Goal: Information Seeking & Learning: Learn about a topic

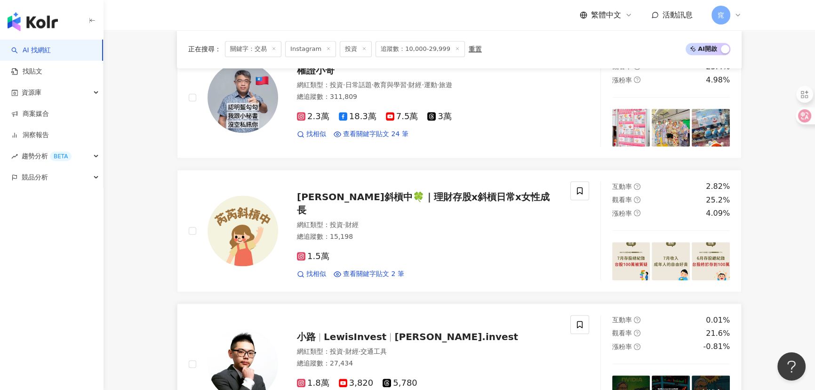
scroll to position [1412, 0]
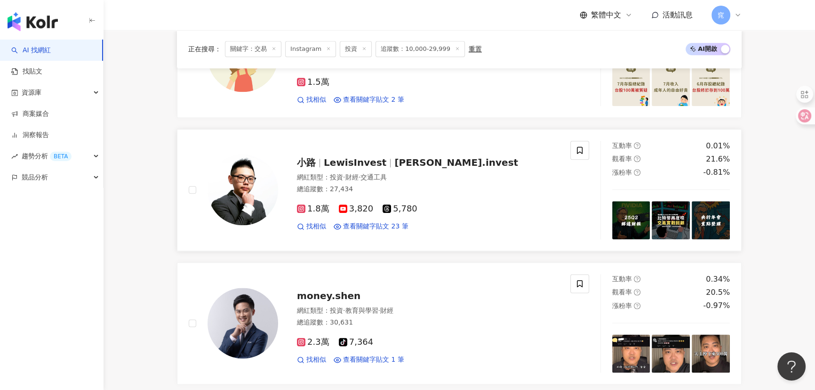
click at [352, 158] on span "LewisInvest" at bounding box center [355, 162] width 63 height 11
click at [234, 315] on img at bounding box center [243, 323] width 71 height 71
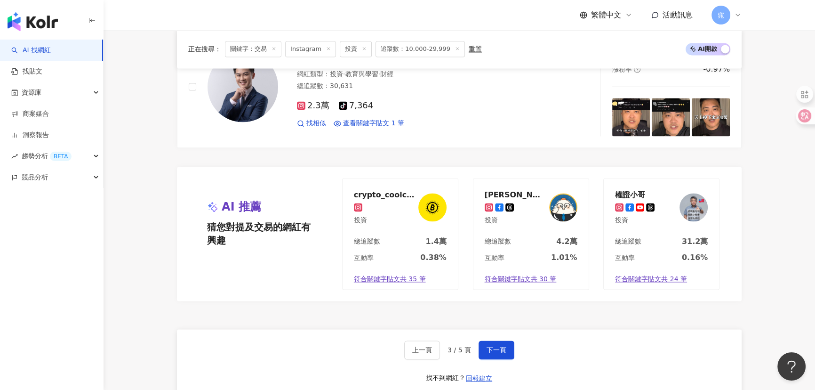
scroll to position [1711, 0]
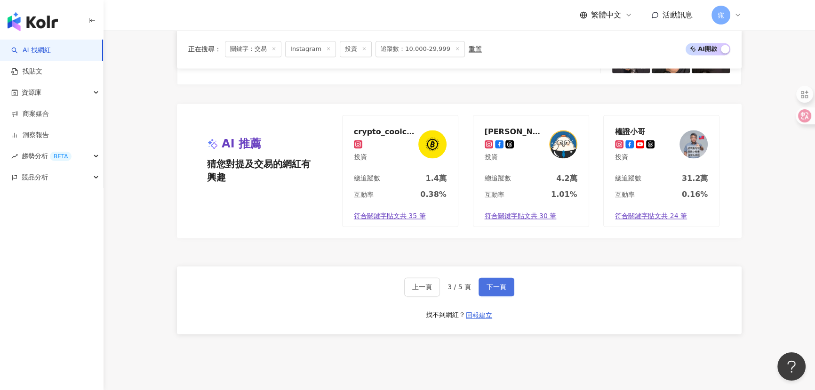
click at [502, 284] on button "下一頁" at bounding box center [497, 286] width 36 height 19
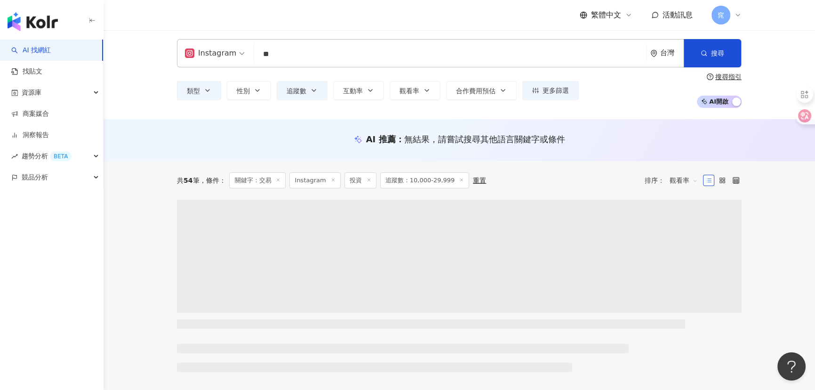
scroll to position [0, 0]
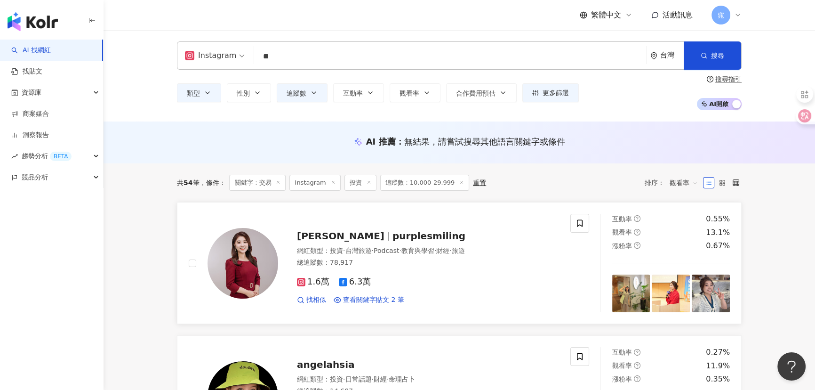
click at [392, 232] on span "purplesmiling" at bounding box center [428, 235] width 73 height 11
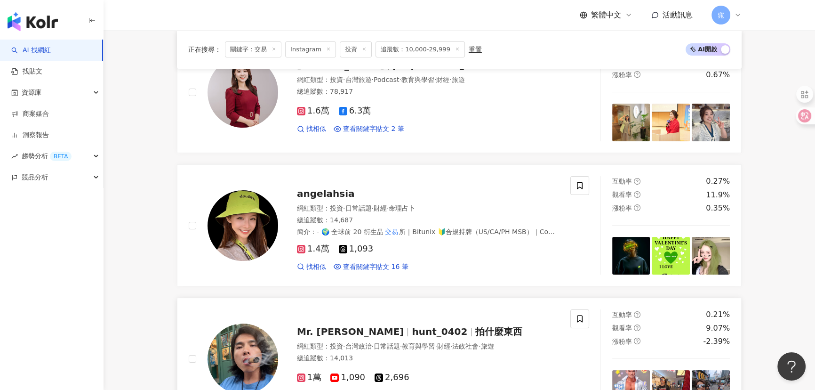
scroll to position [299, 0]
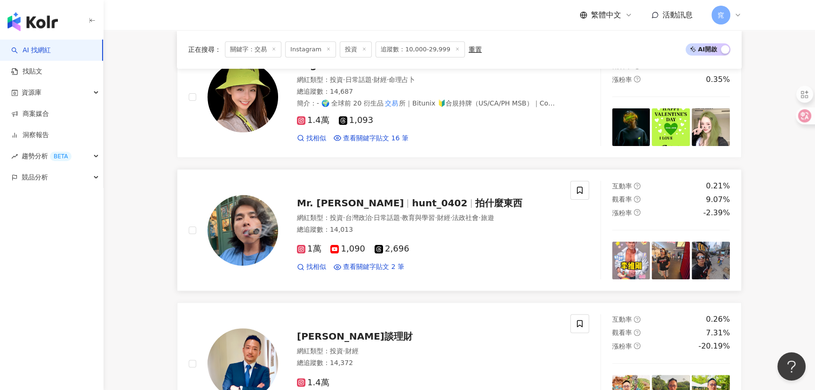
click at [347, 203] on span "Mr. Ethan" at bounding box center [354, 202] width 115 height 11
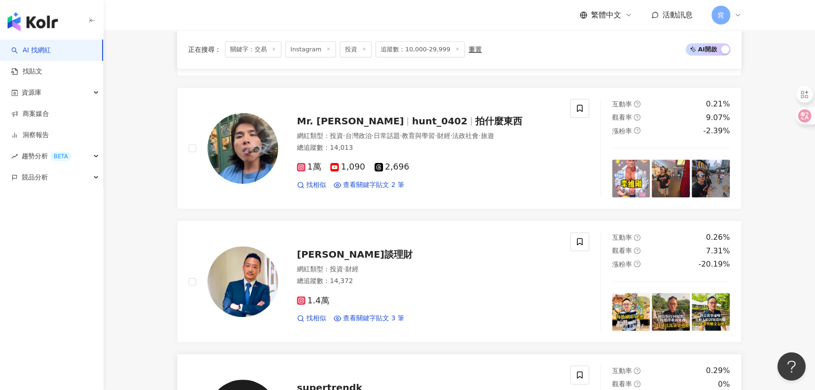
scroll to position [513, 0]
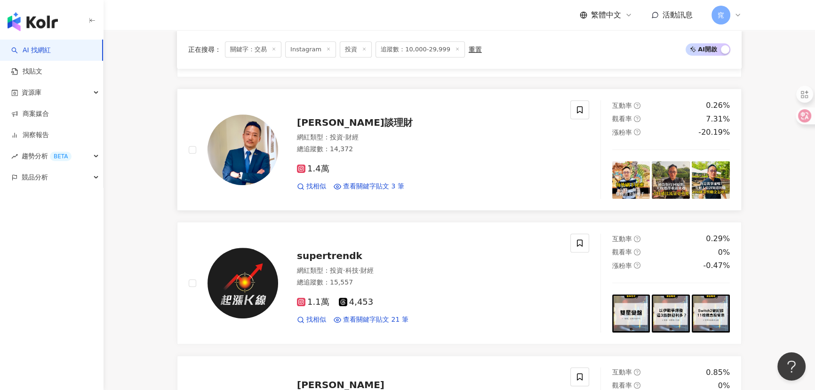
click at [350, 119] on span "Edward大叔談理財" at bounding box center [355, 122] width 116 height 11
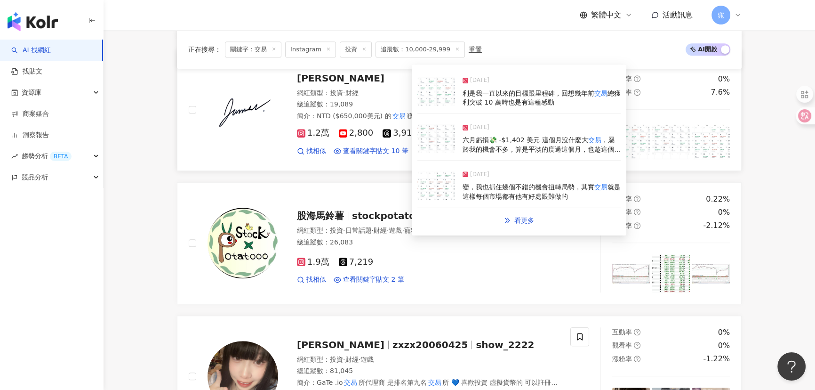
scroll to position [770, 0]
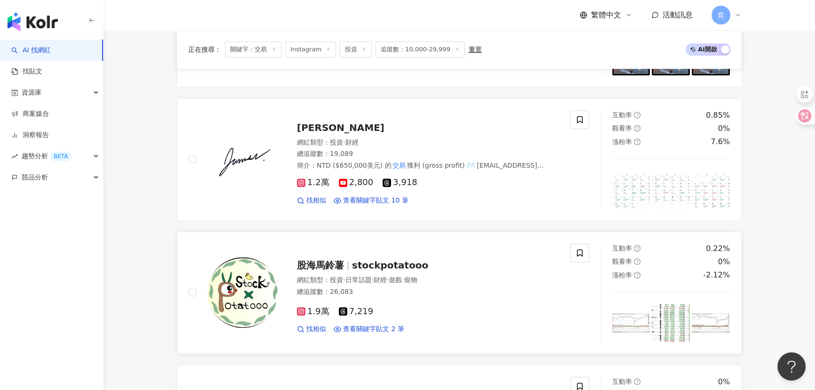
click at [358, 264] on span "stockpotatooo" at bounding box center [390, 264] width 76 height 11
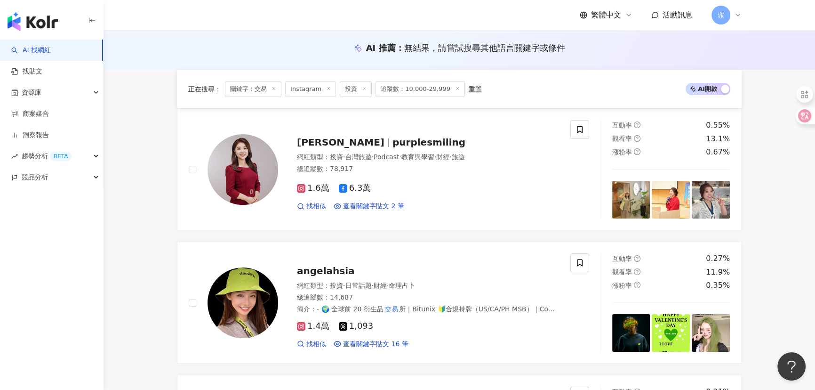
scroll to position [0, 0]
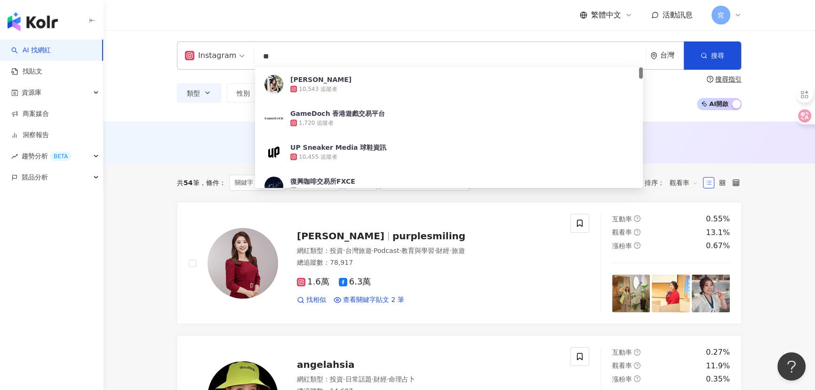
click at [328, 62] on input "**" at bounding box center [450, 57] width 384 height 18
type input "*"
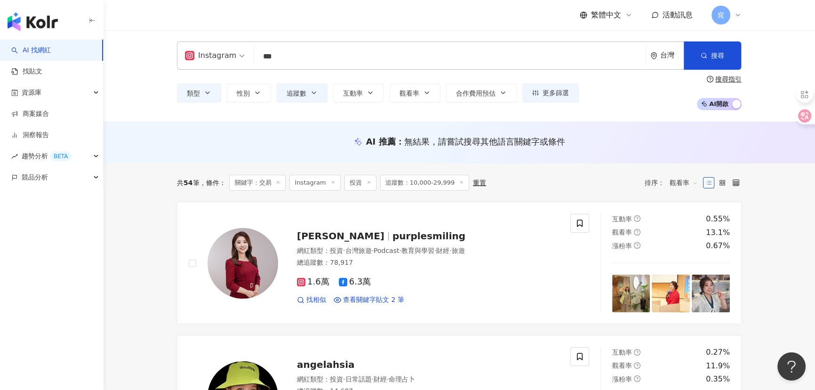
type input "***"
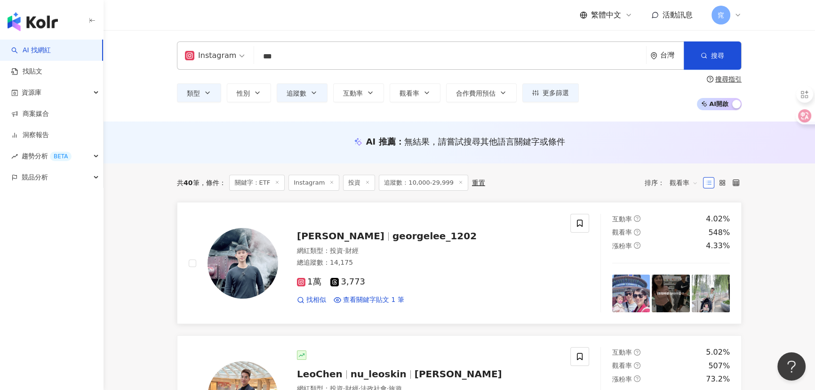
click at [366, 243] on div "George georgelee_1202 網紅類型 ： 投資 · 財經 總追蹤數 ： 14,175 1萬 3,773 找相似 查看關鍵字貼文 1 筆" at bounding box center [418, 263] width 281 height 82
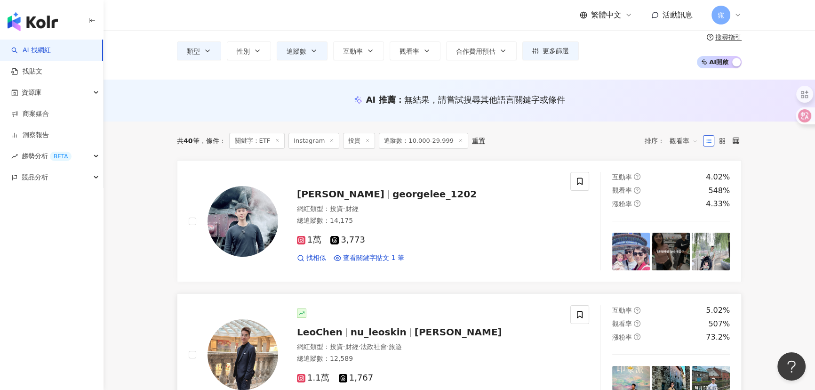
scroll to position [128, 0]
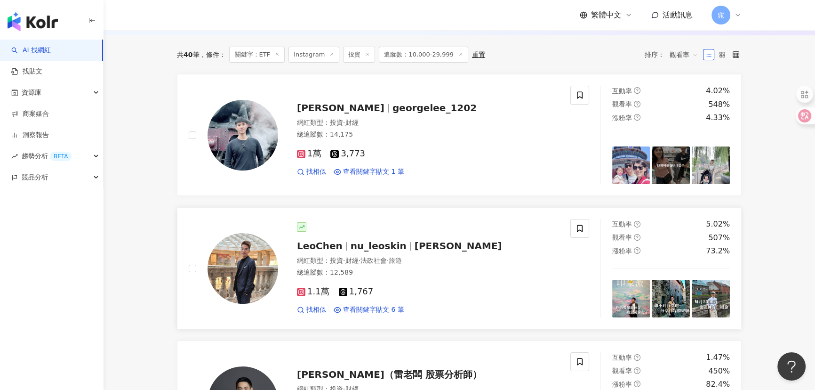
click at [351, 240] on span "nu_leoskin" at bounding box center [379, 245] width 56 height 11
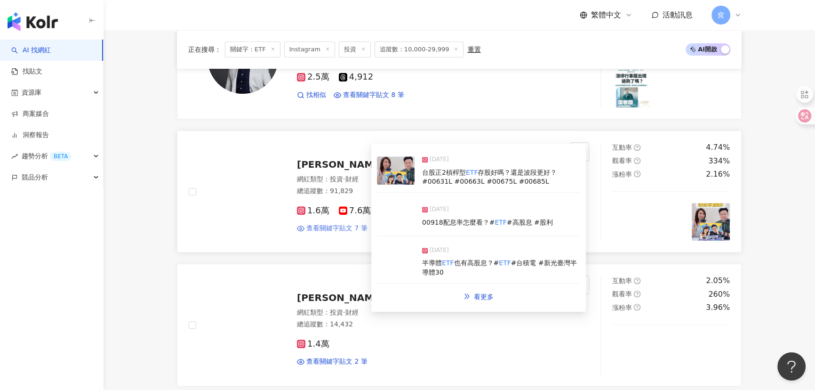
scroll to position [513, 0]
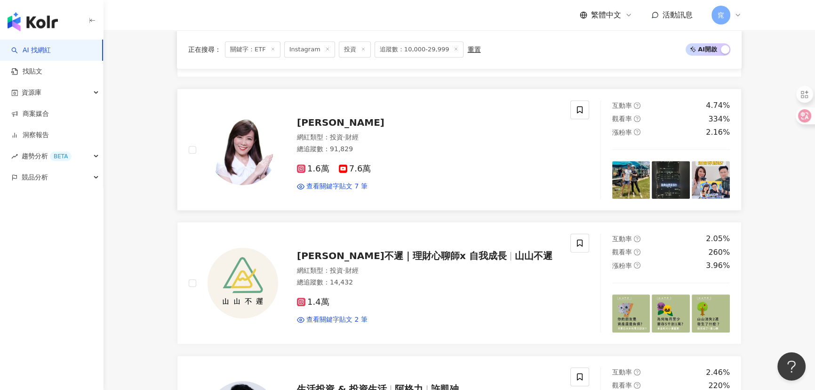
click at [320, 121] on span "李兆華River" at bounding box center [341, 122] width 88 height 11
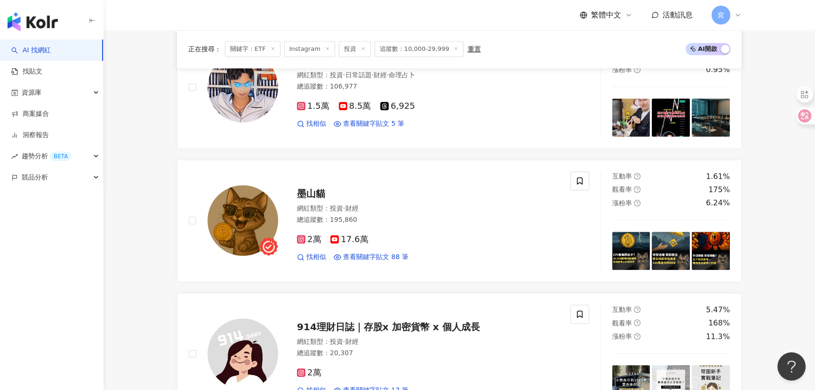
scroll to position [1112, 0]
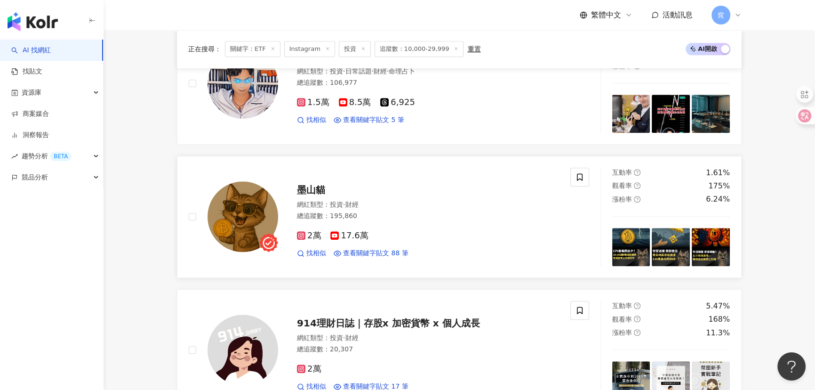
click at [316, 190] on span "墨山貓" at bounding box center [311, 189] width 28 height 11
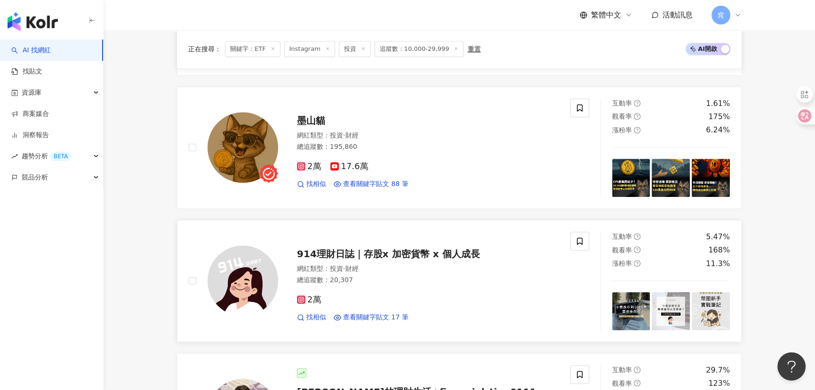
scroll to position [1283, 0]
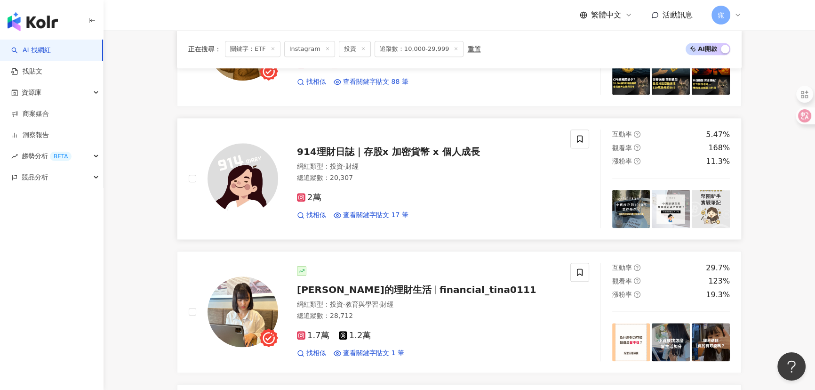
click at [354, 153] on span "914理財日誌｜存股x 加密貨幣 x 個人成長" at bounding box center [388, 151] width 183 height 11
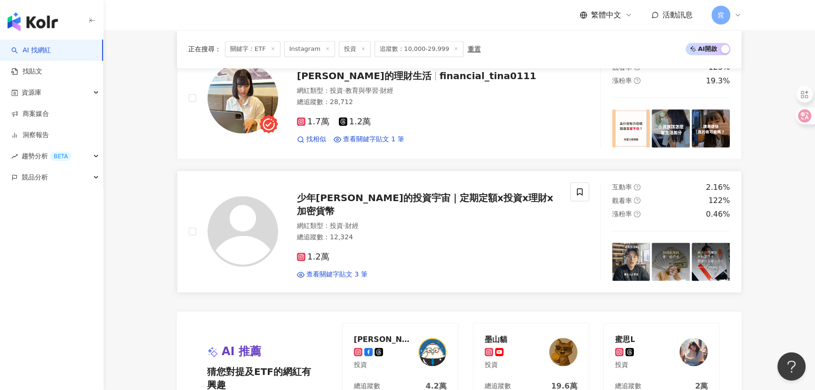
scroll to position [1540, 0]
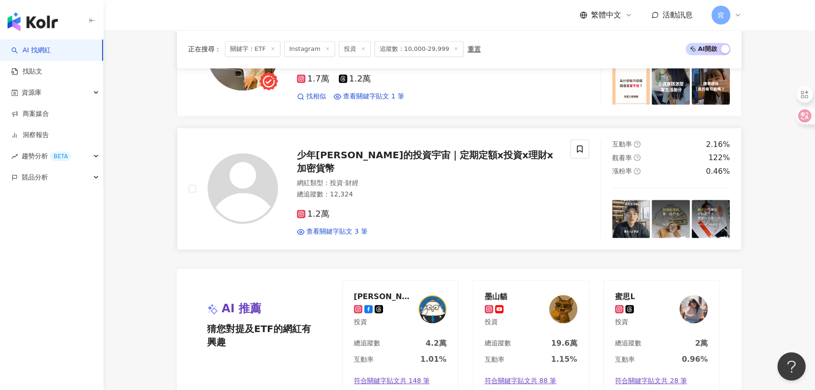
click at [416, 162] on span "少年Sam的投資宇宙｜定期定額x投資x理財x加密貨幣" at bounding box center [425, 161] width 256 height 24
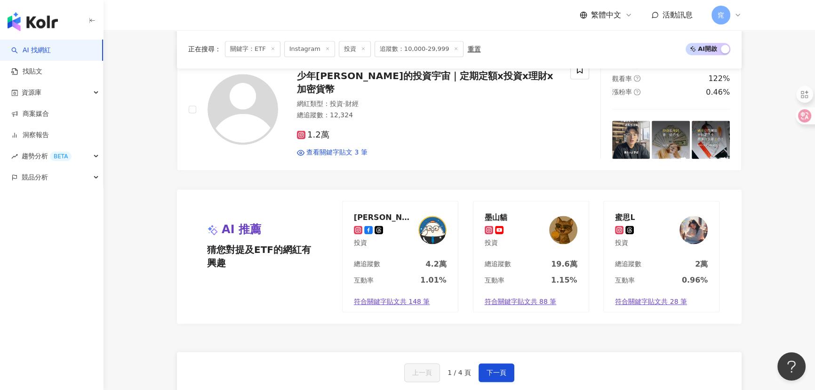
scroll to position [1711, 0]
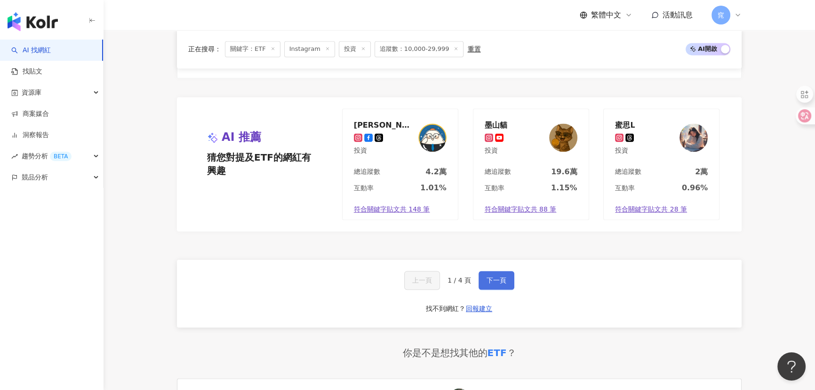
click at [490, 282] on button "下一頁" at bounding box center [497, 280] width 36 height 19
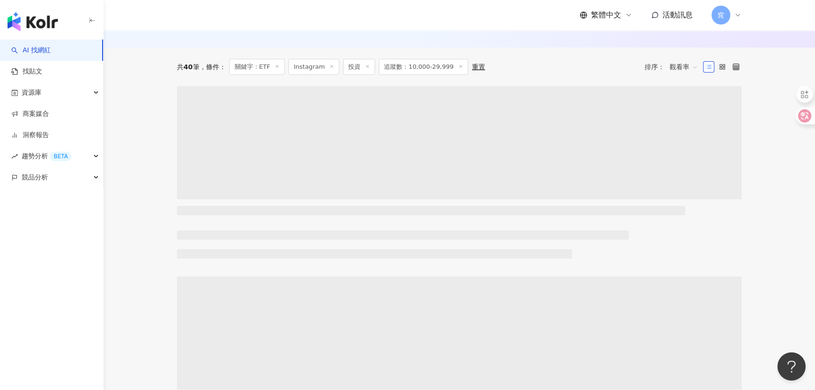
scroll to position [115, 0]
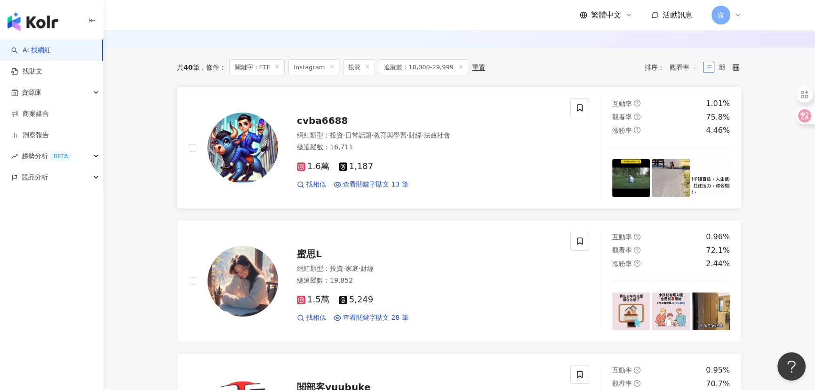
click at [322, 123] on span "cvba6688" at bounding box center [322, 120] width 51 height 11
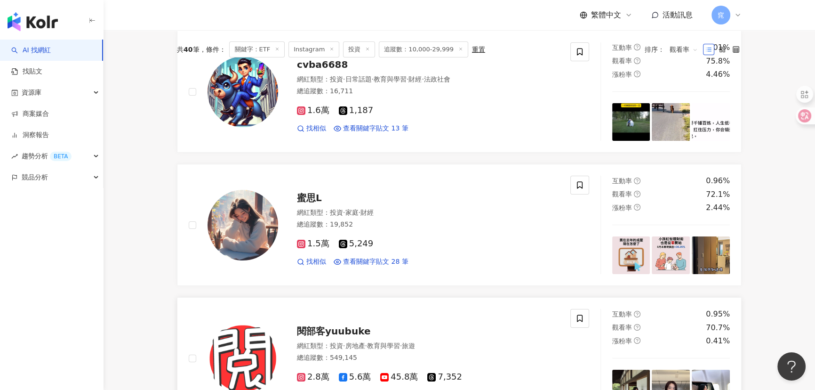
scroll to position [201, 0]
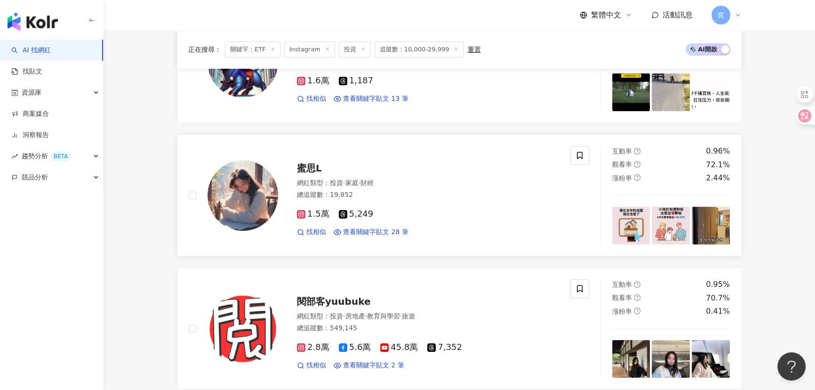
click at [308, 168] on span "蜜思L" at bounding box center [309, 167] width 25 height 11
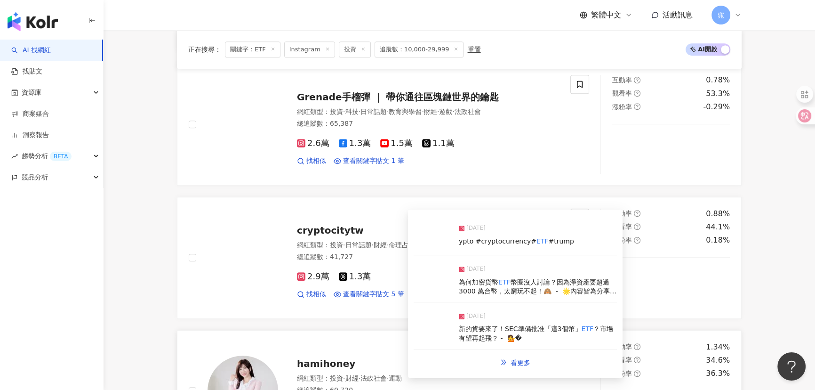
scroll to position [800, 0]
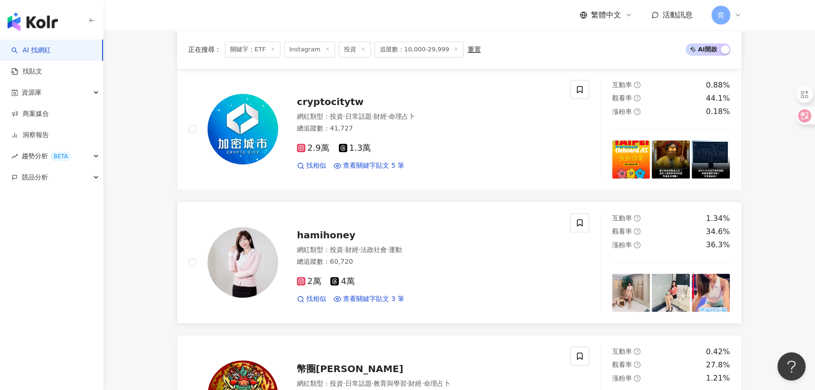
click at [321, 239] on span "hamihoney" at bounding box center [326, 234] width 58 height 11
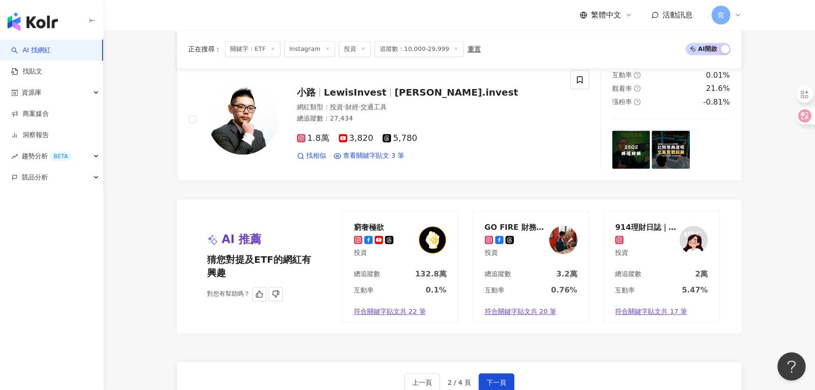
scroll to position [1613, 0]
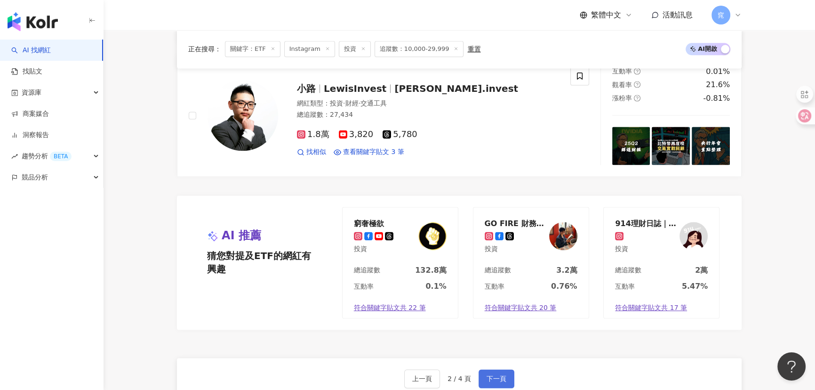
click at [499, 376] on span "下一頁" at bounding box center [497, 379] width 20 height 8
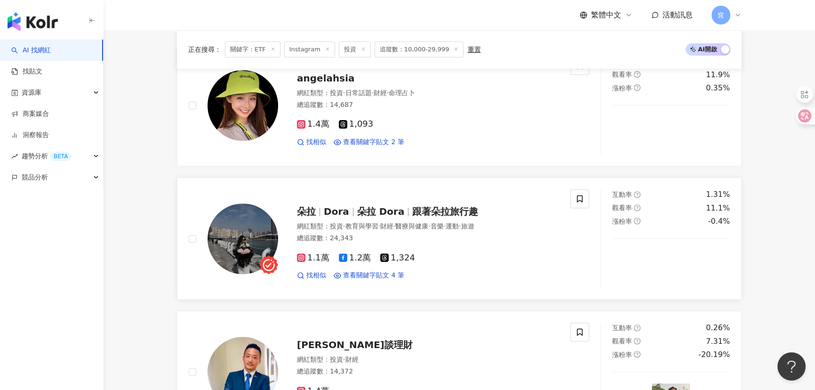
scroll to position [428, 0]
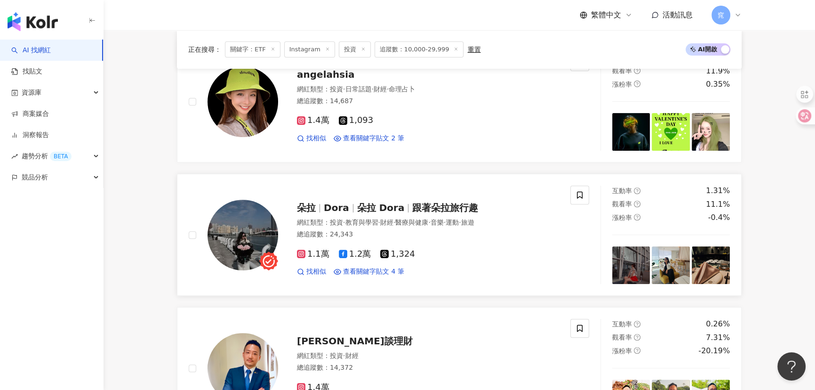
click at [377, 207] on span "朵拉 Dora" at bounding box center [381, 207] width 48 height 11
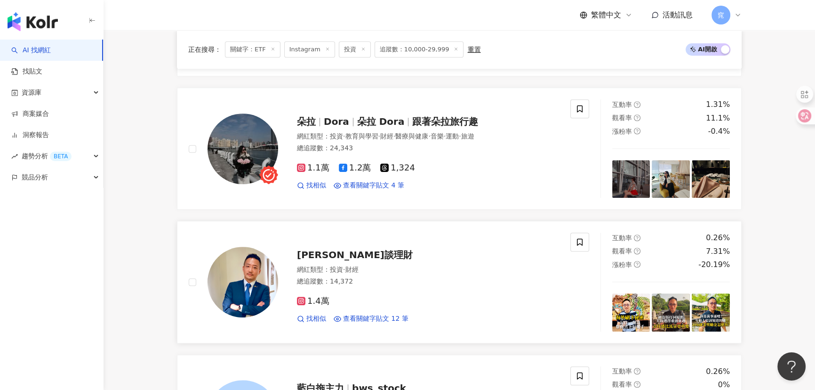
scroll to position [599, 0]
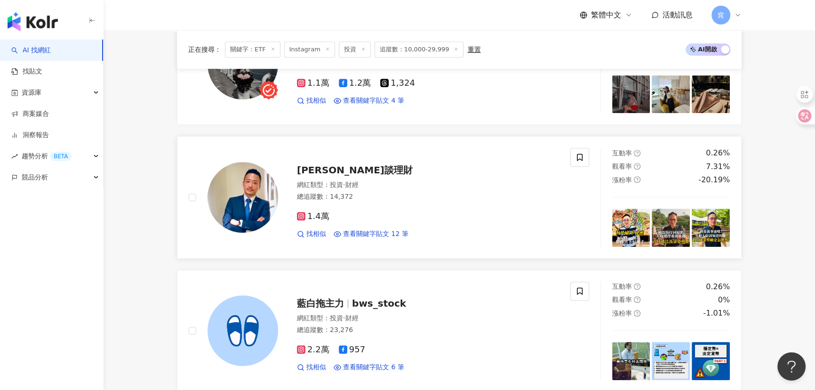
click at [312, 174] on span "Edward大叔談理財" at bounding box center [355, 169] width 116 height 11
click at [320, 172] on span "Edward大叔談理財" at bounding box center [355, 169] width 116 height 11
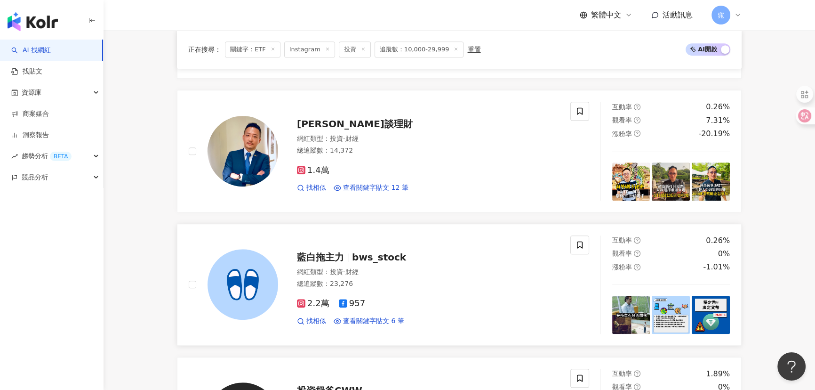
scroll to position [684, 0]
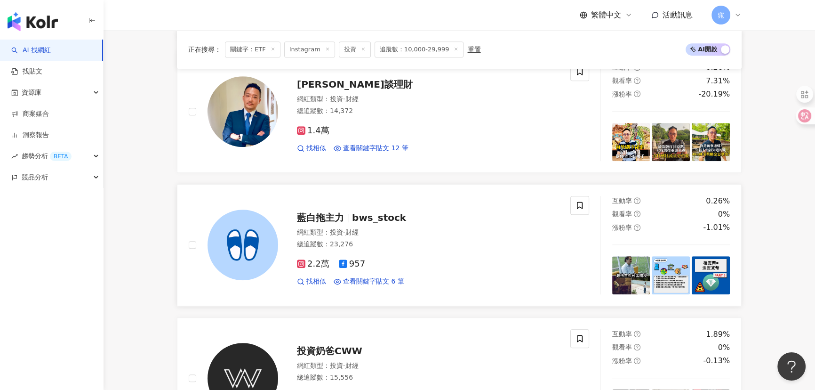
click at [346, 221] on span "藍白拖主力" at bounding box center [324, 217] width 55 height 11
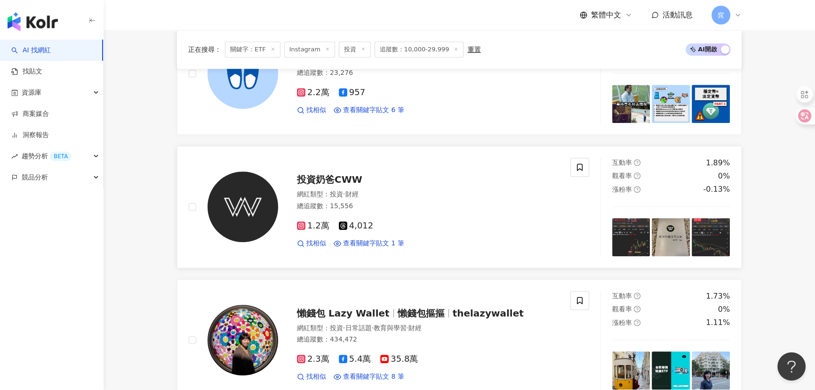
click at [329, 174] on span "投資奶爸CWW" at bounding box center [329, 179] width 65 height 11
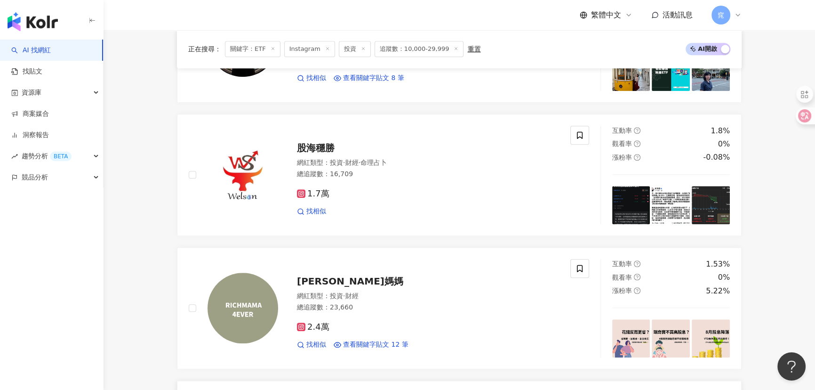
scroll to position [1283, 0]
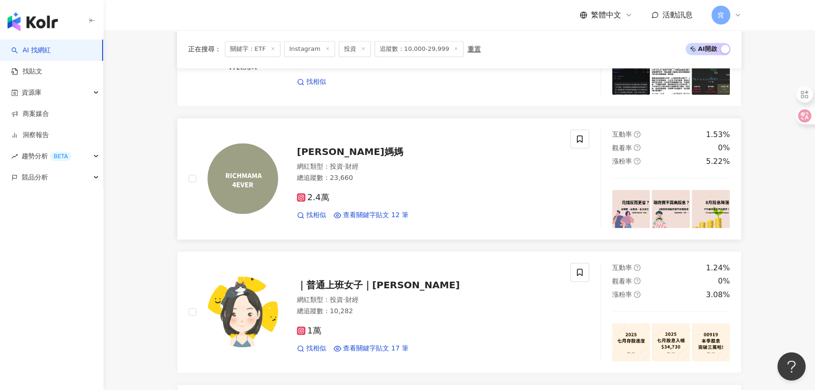
click at [303, 153] on span "瑞奇媽媽" at bounding box center [350, 151] width 106 height 11
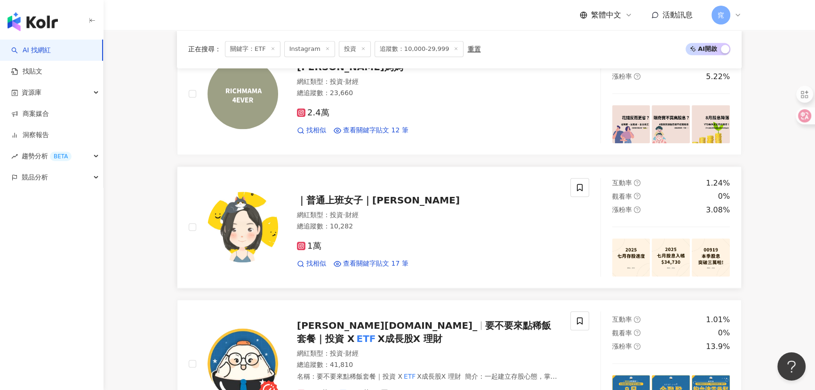
scroll to position [1369, 0]
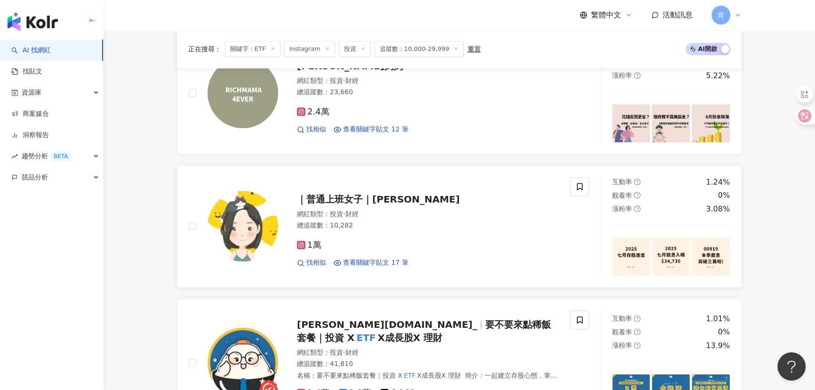
click at [330, 205] on div "｜普通上班女子｜kaka 網紅類型 ： 投資 · 財經 總追蹤數 ： 10,282 1萬 找相似 查看關鍵字貼文 17 筆" at bounding box center [418, 226] width 281 height 82
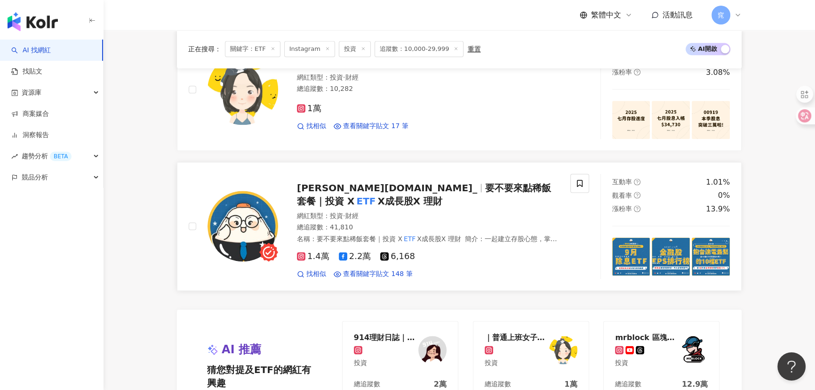
scroll to position [1540, 0]
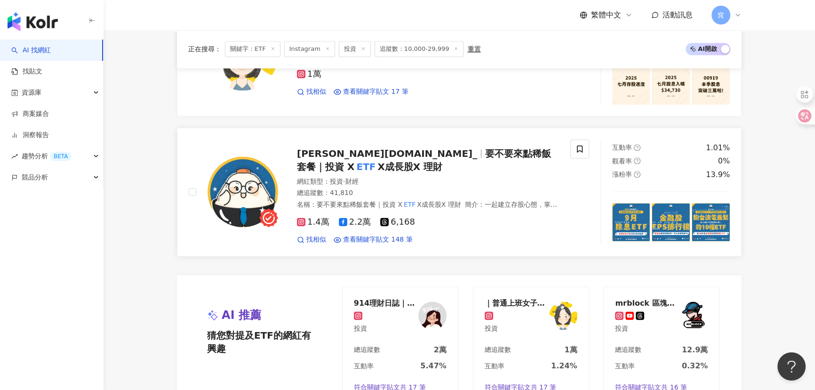
click at [392, 158] on span "要不要來點稀飯套餐｜投資 X" at bounding box center [424, 160] width 254 height 24
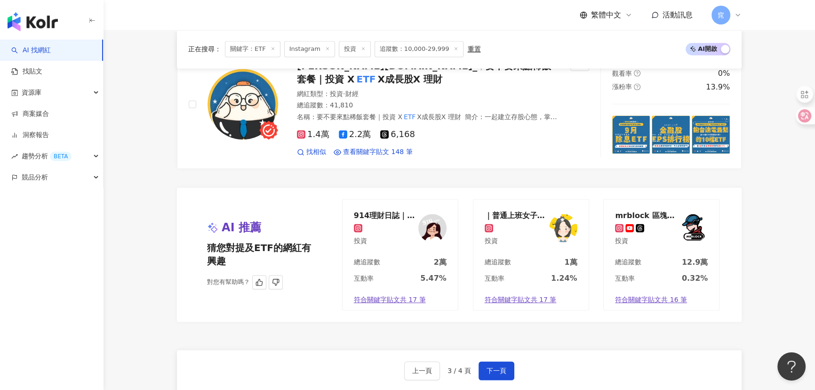
scroll to position [1668, 0]
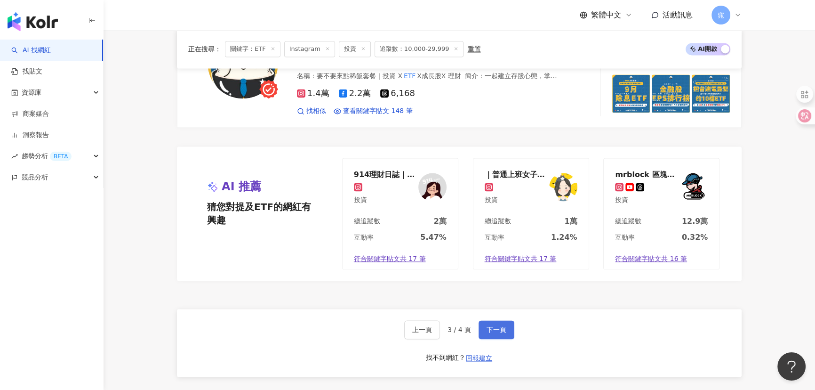
click at [493, 326] on span "下一頁" at bounding box center [497, 330] width 20 height 8
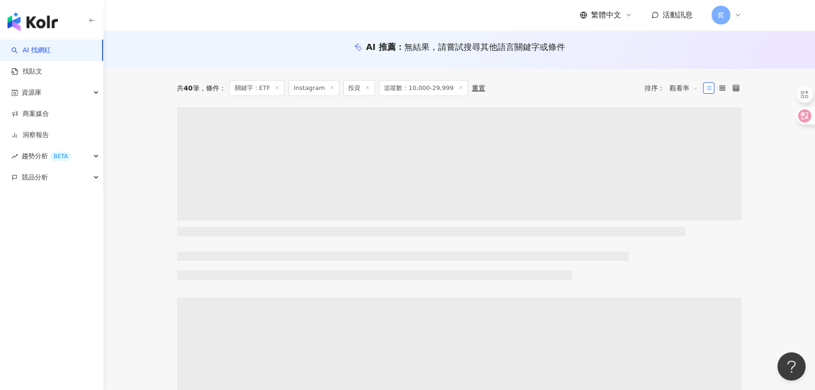
scroll to position [0, 0]
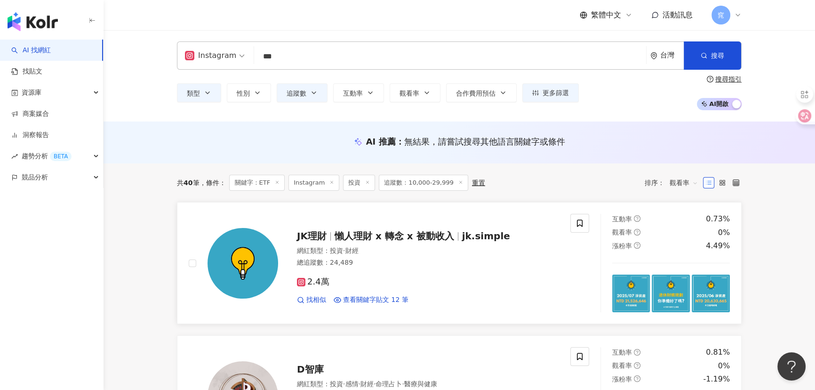
click at [408, 240] on span "懶人理財 x 轉念 x 被動收入" at bounding box center [395, 235] width 120 height 11
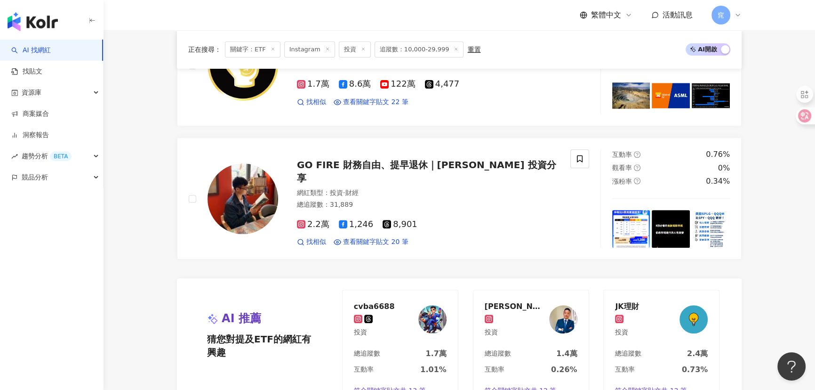
scroll to position [471, 0]
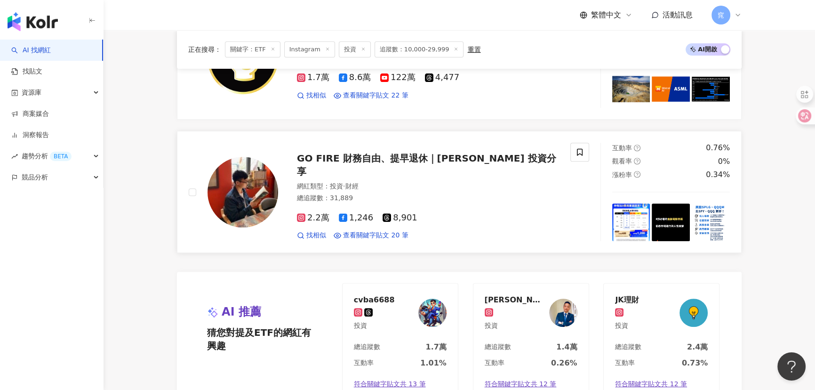
click at [334, 166] on span "GO FIRE 財務自由、提早退休｜Hugo 投資分享" at bounding box center [426, 164] width 259 height 24
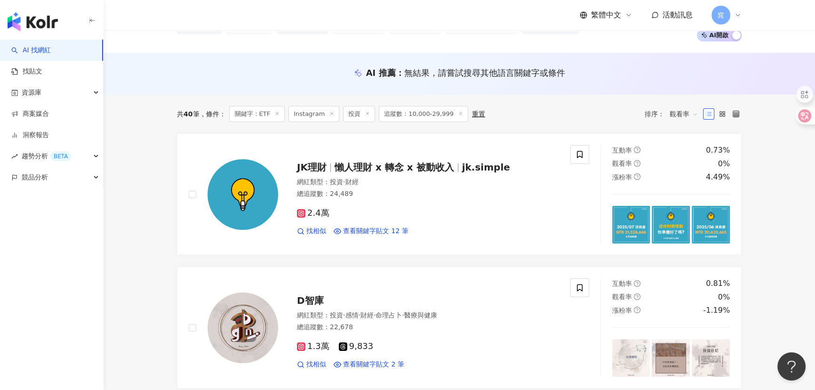
scroll to position [0, 0]
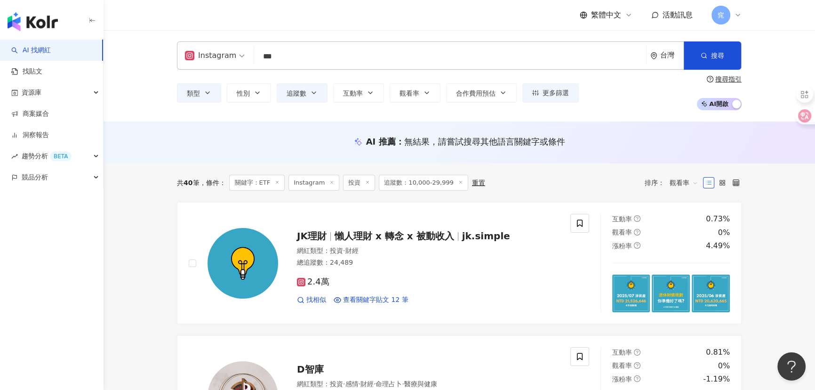
click at [368, 184] on icon at bounding box center [367, 182] width 5 height 5
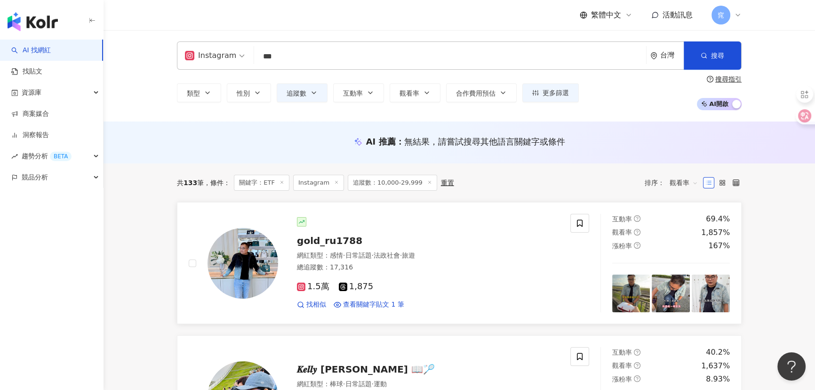
click at [336, 243] on span "gold_ru1788" at bounding box center [329, 240] width 65 height 11
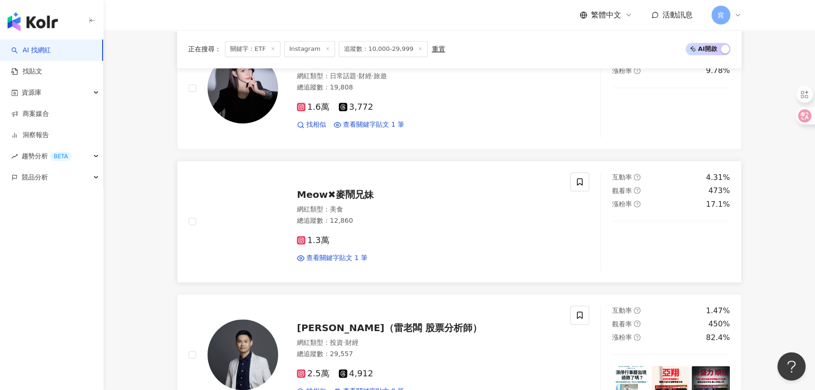
scroll to position [1198, 0]
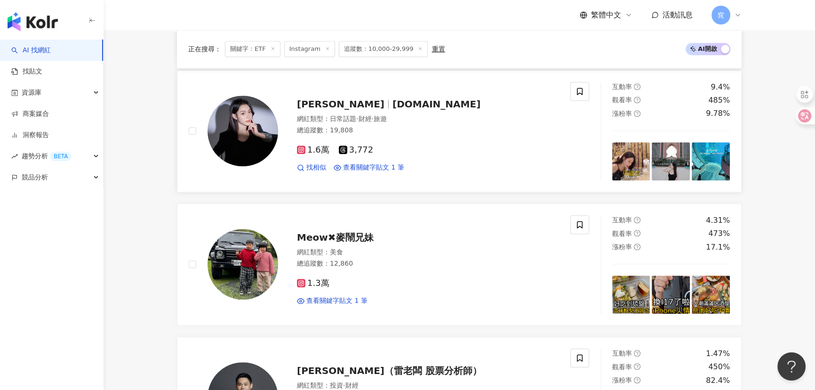
click at [392, 99] on span "yun.ooo" at bounding box center [436, 103] width 88 height 11
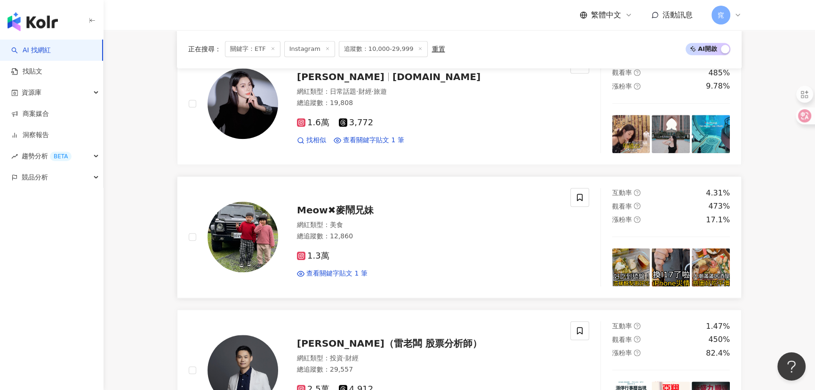
scroll to position [1240, 0]
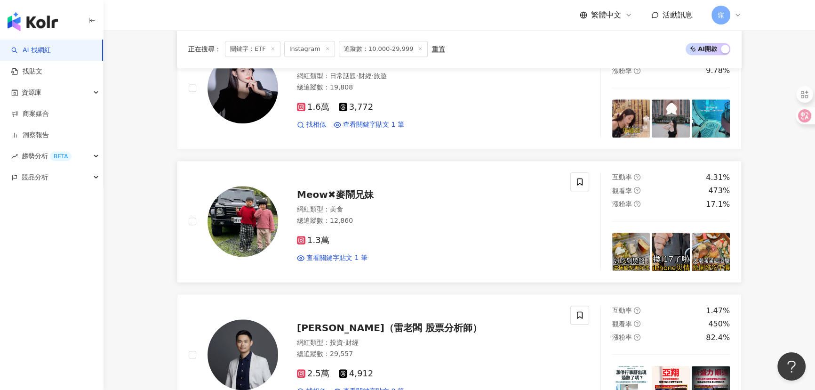
click at [344, 194] on span "Meow✖麥鬧兄妹" at bounding box center [335, 194] width 76 height 11
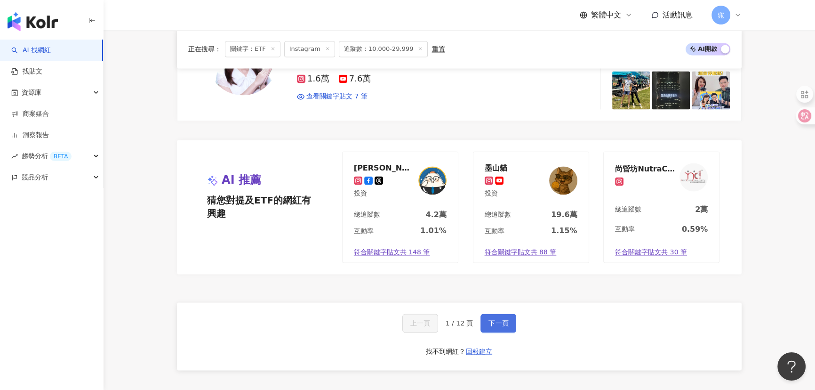
drag, startPoint x: 499, startPoint y: 315, endPoint x: 496, endPoint y: 311, distance: 5.7
click at [499, 315] on button "下一頁" at bounding box center [498, 322] width 36 height 19
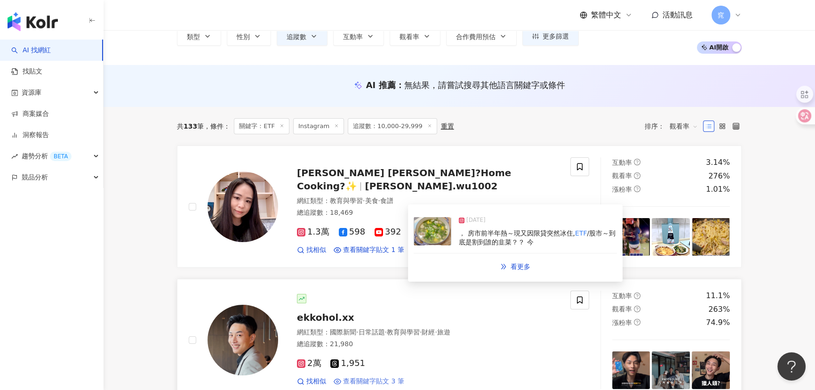
scroll to position [128, 0]
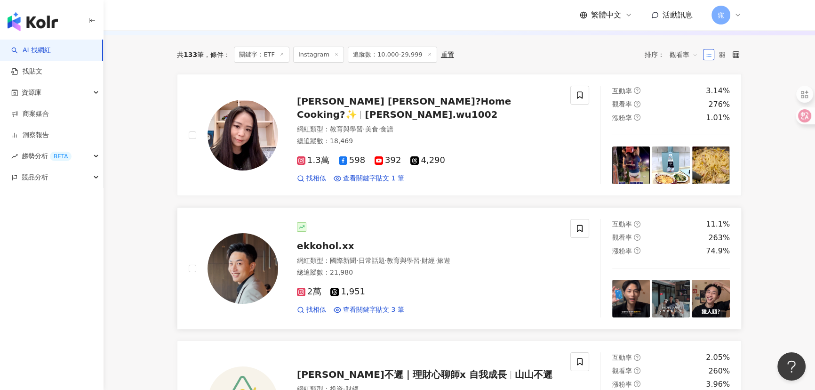
click at [330, 246] on span "ekkohol.xx" at bounding box center [325, 245] width 57 height 11
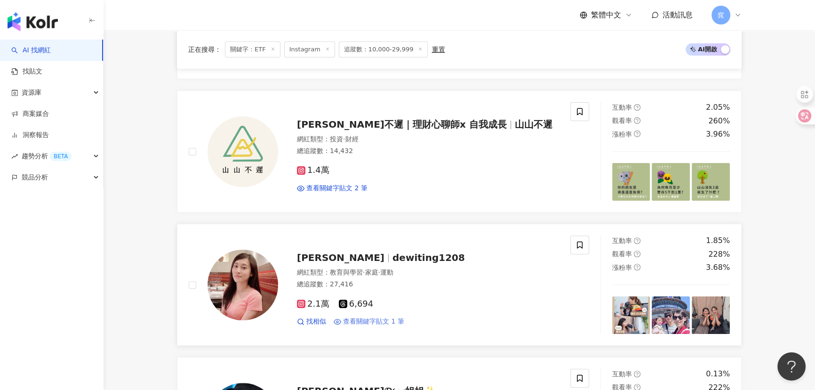
scroll to position [385, 0]
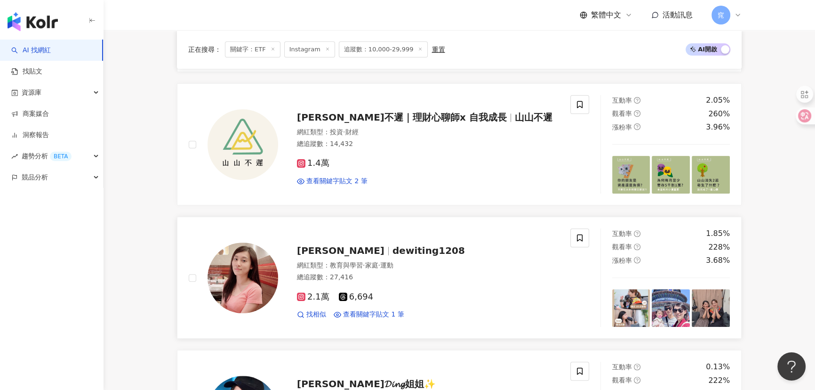
click at [392, 252] on span "dewiting1208" at bounding box center [428, 250] width 72 height 11
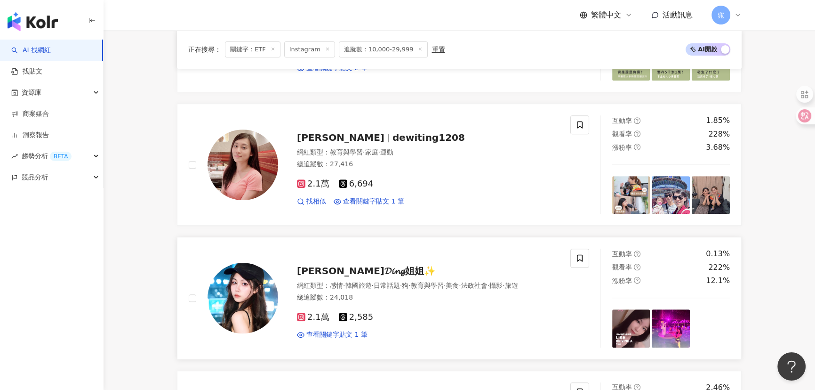
scroll to position [513, 0]
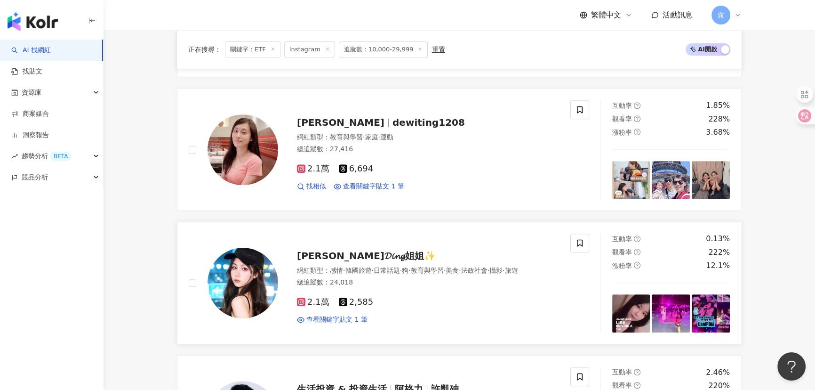
click at [333, 250] on span "丁姿暄 𝓓𝓲𝓷𝓰姐姐✨" at bounding box center [366, 255] width 139 height 11
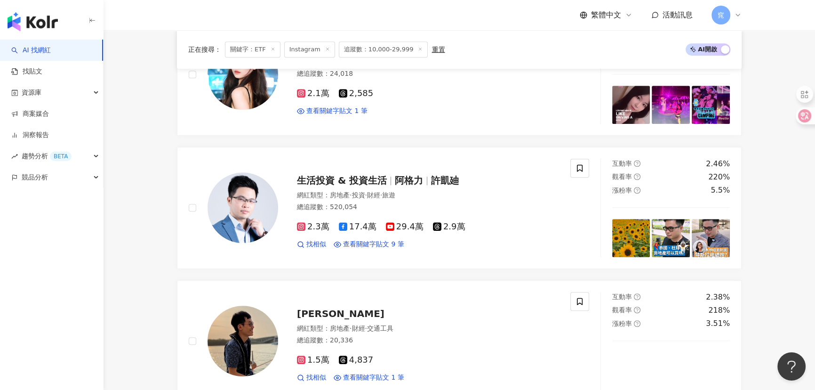
scroll to position [813, 0]
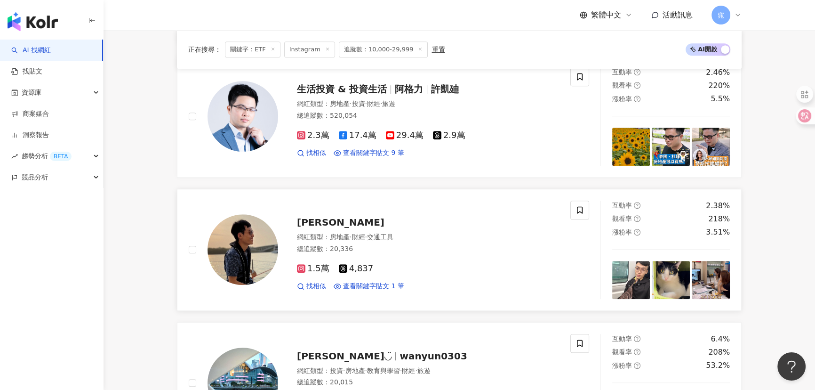
click at [314, 225] on span "杜永霖" at bounding box center [341, 221] width 88 height 11
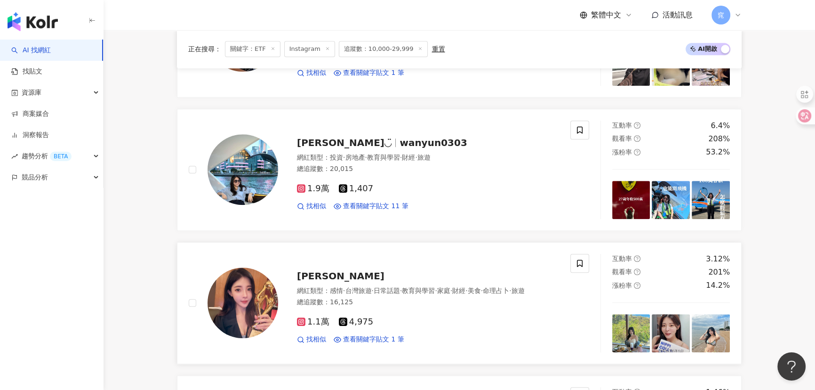
scroll to position [1026, 0]
click at [325, 273] on span "Angela Wu" at bounding box center [341, 275] width 88 height 11
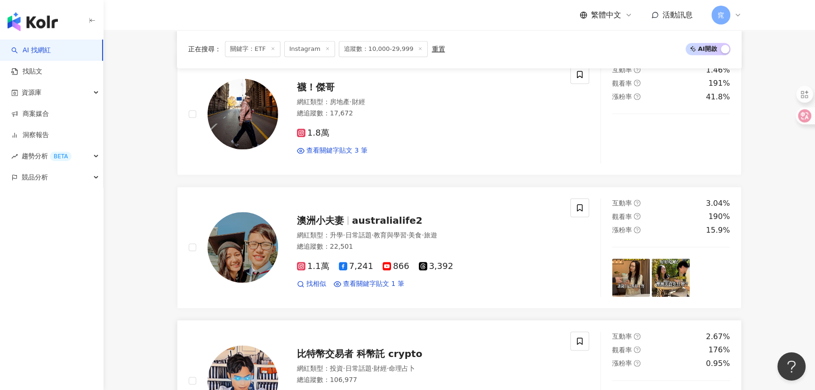
scroll to position [1369, 0]
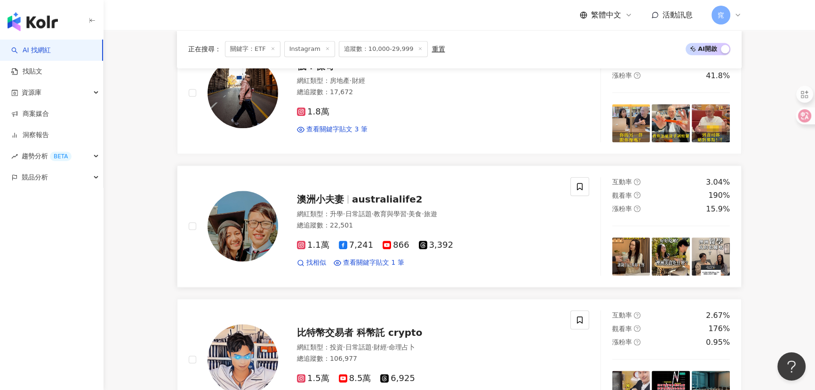
click at [373, 196] on span "australialife2" at bounding box center [387, 198] width 71 height 11
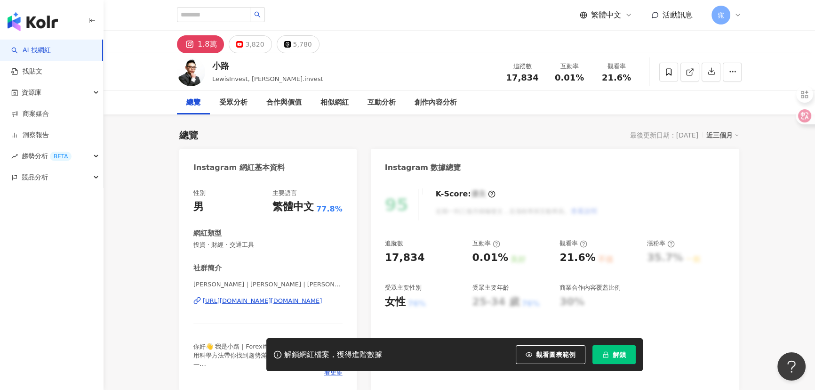
click at [688, 67] on span at bounding box center [690, 72] width 8 height 10
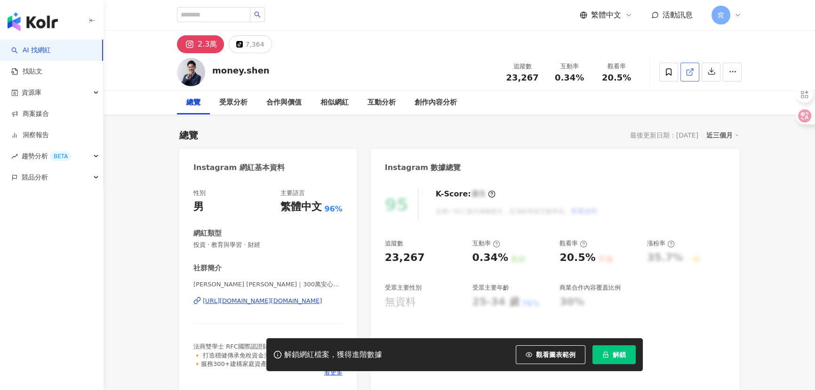
click at [690, 71] on icon at bounding box center [690, 72] width 8 height 8
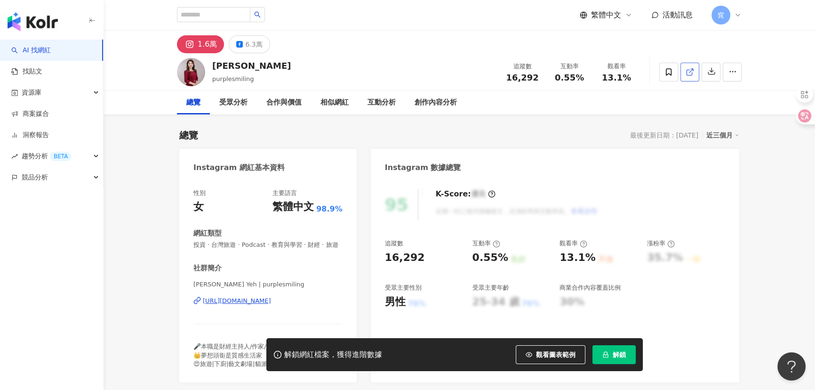
click at [690, 72] on icon at bounding box center [690, 72] width 8 height 8
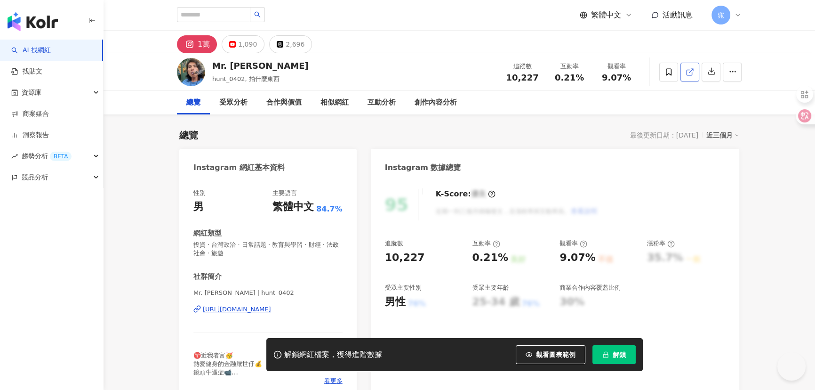
click at [689, 77] on span at bounding box center [690, 72] width 8 height 10
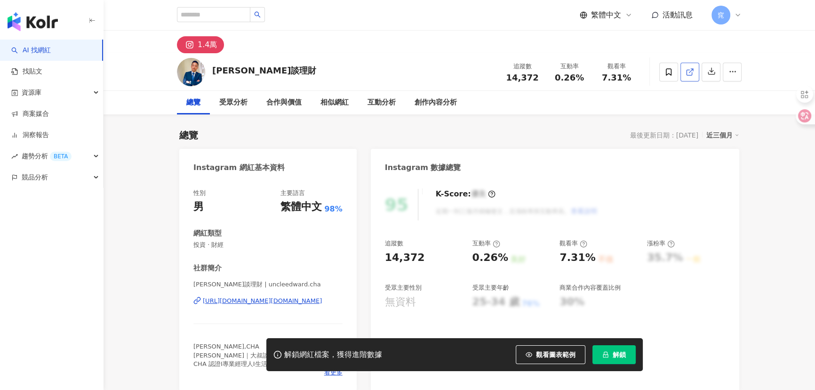
click at [694, 69] on icon at bounding box center [690, 72] width 8 height 8
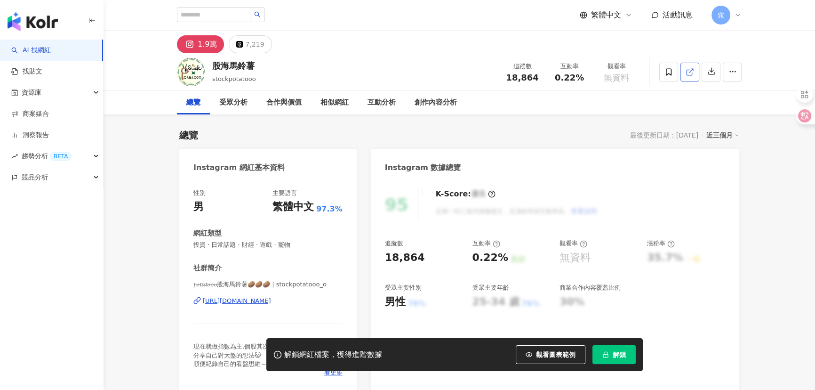
click at [690, 72] on icon at bounding box center [690, 72] width 8 height 8
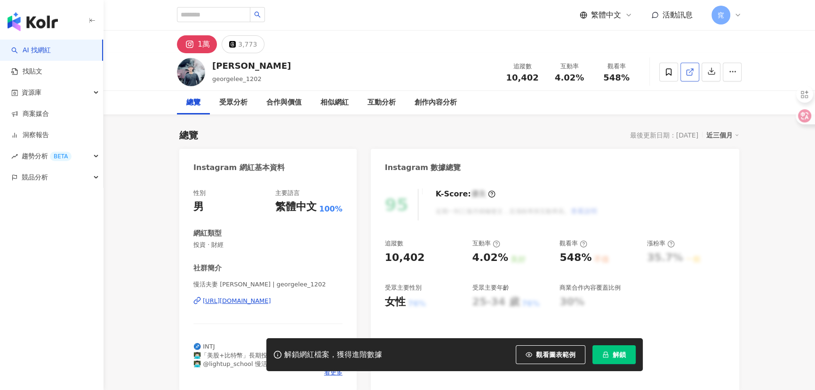
click at [688, 72] on icon at bounding box center [690, 72] width 8 height 8
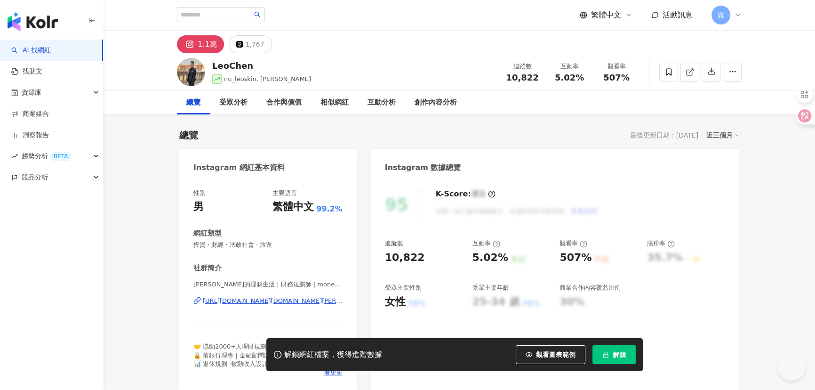
drag, startPoint x: 692, startPoint y: 70, endPoint x: 433, endPoint y: 136, distance: 267.2
click at [692, 70] on icon at bounding box center [690, 72] width 8 height 8
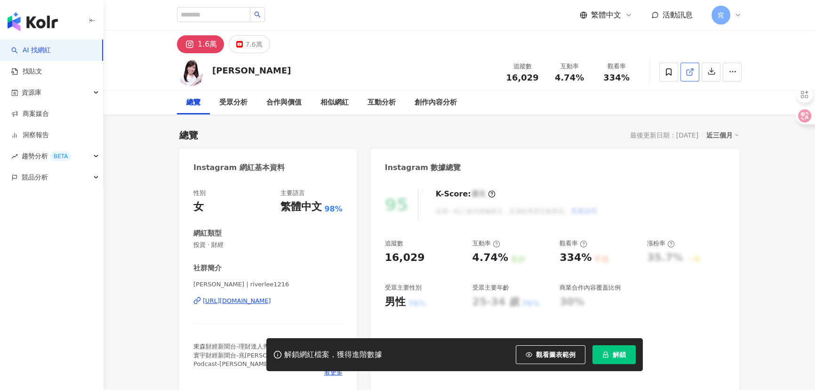
click at [688, 72] on icon at bounding box center [690, 72] width 8 height 8
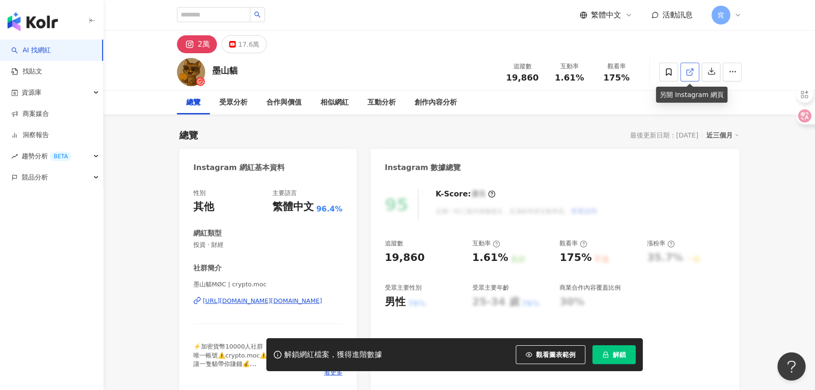
click at [689, 71] on icon at bounding box center [690, 72] width 8 height 8
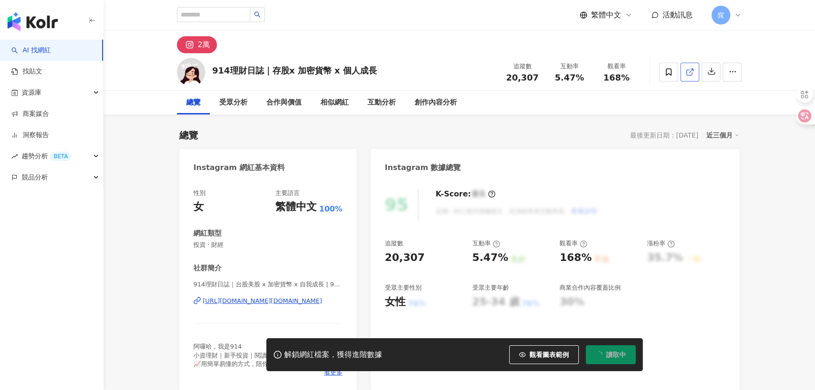
drag, startPoint x: 639, startPoint y: 93, endPoint x: 688, endPoint y: 72, distance: 54.2
click at [688, 72] on icon at bounding box center [690, 72] width 8 height 8
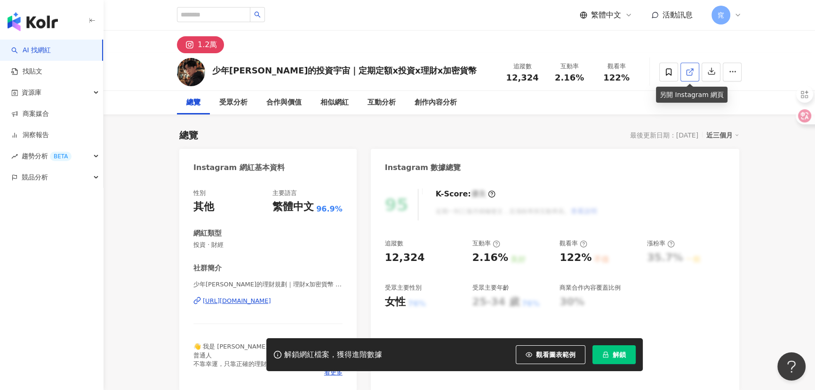
click at [691, 70] on icon at bounding box center [690, 72] width 8 height 8
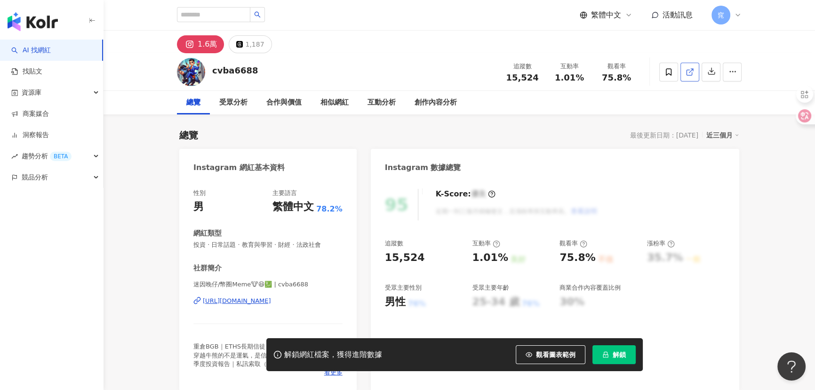
click at [687, 73] on icon at bounding box center [690, 72] width 8 height 8
click at [691, 70] on line at bounding box center [691, 71] width 4 height 4
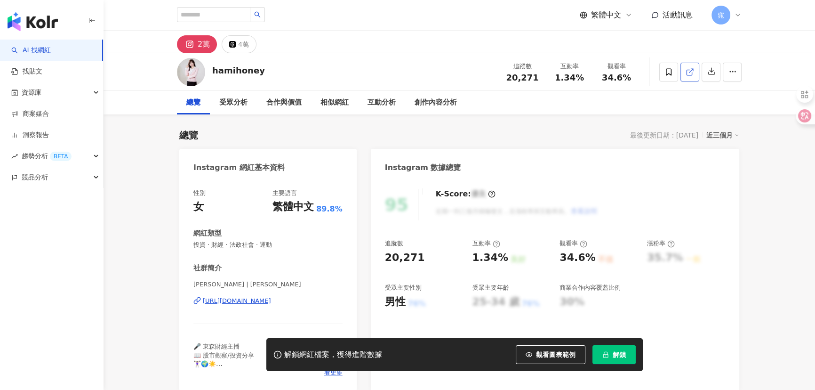
click at [691, 68] on icon at bounding box center [690, 72] width 8 height 8
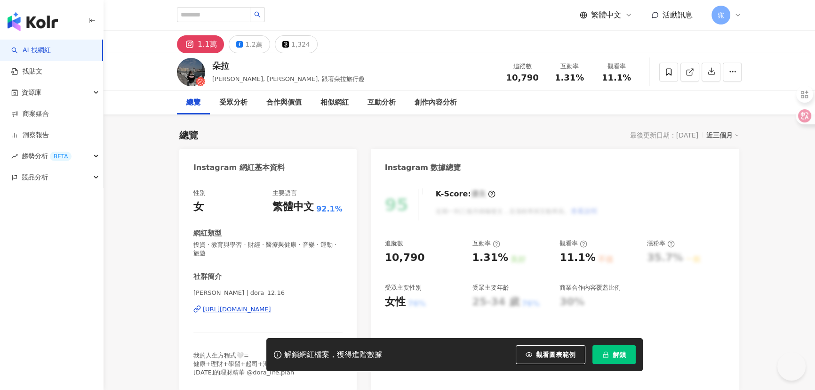
drag, startPoint x: 696, startPoint y: 68, endPoint x: 643, endPoint y: 93, distance: 58.3
click at [696, 68] on link at bounding box center [689, 72] width 19 height 19
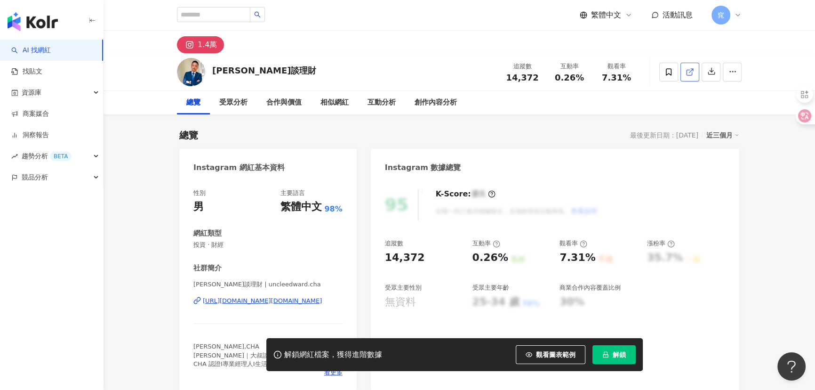
click at [689, 70] on icon at bounding box center [690, 72] width 8 height 8
click at [694, 73] on icon at bounding box center [690, 72] width 8 height 8
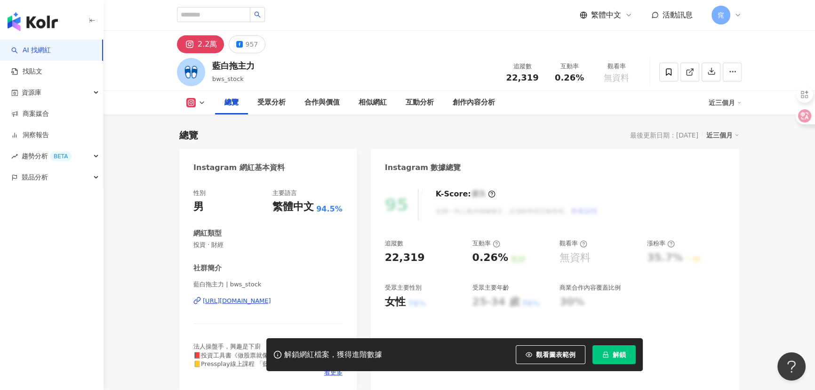
drag, startPoint x: 692, startPoint y: 66, endPoint x: 470, endPoint y: 195, distance: 256.8
click at [692, 67] on span at bounding box center [690, 72] width 8 height 10
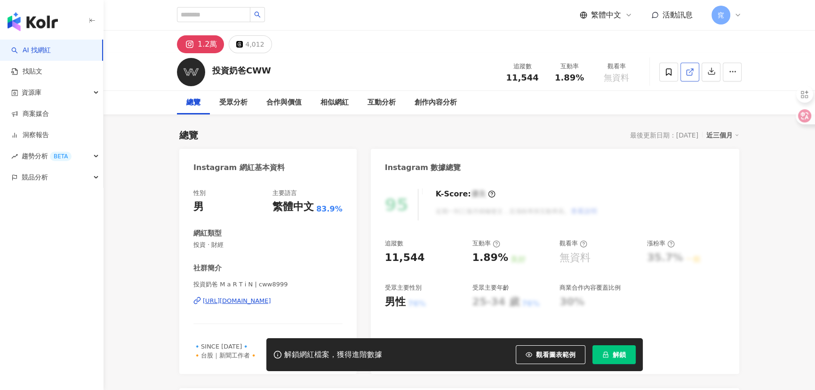
click at [691, 75] on icon at bounding box center [689, 72] width 5 height 5
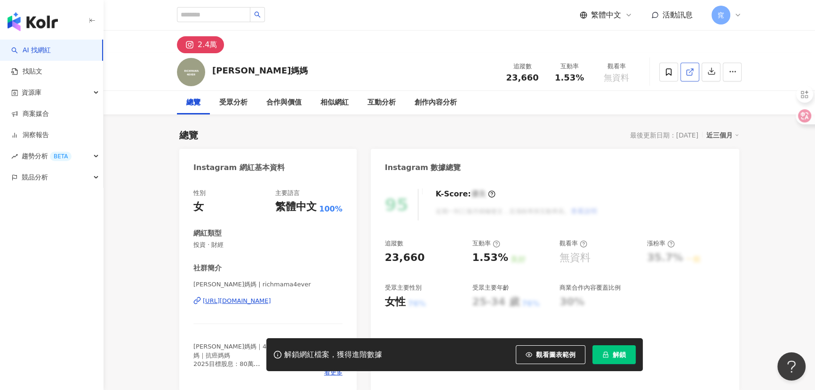
click at [689, 76] on span at bounding box center [690, 72] width 8 height 10
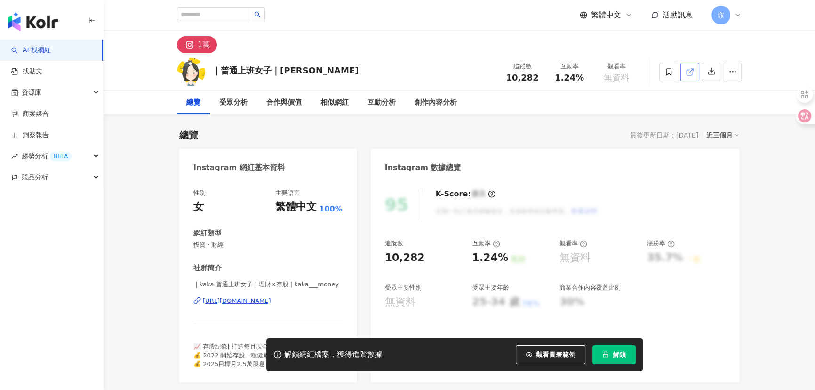
click at [684, 73] on link at bounding box center [689, 72] width 19 height 19
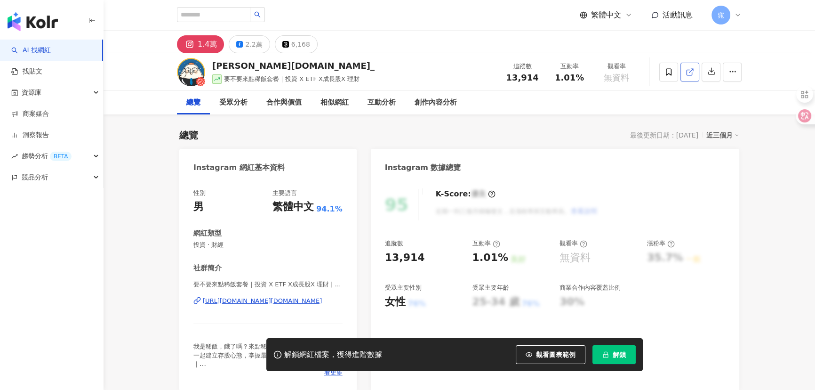
drag, startPoint x: 664, startPoint y: 117, endPoint x: 689, endPoint y: 74, distance: 49.6
click at [689, 74] on icon at bounding box center [690, 72] width 8 height 8
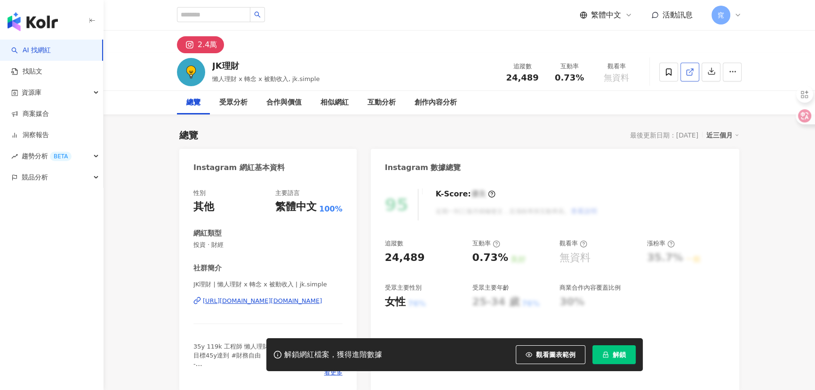
click at [691, 71] on icon at bounding box center [690, 72] width 8 height 8
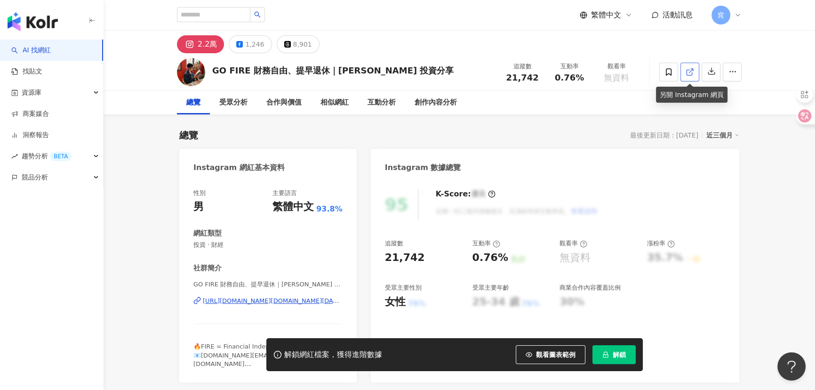
click at [692, 69] on polyline at bounding box center [692, 70] width 2 height 2
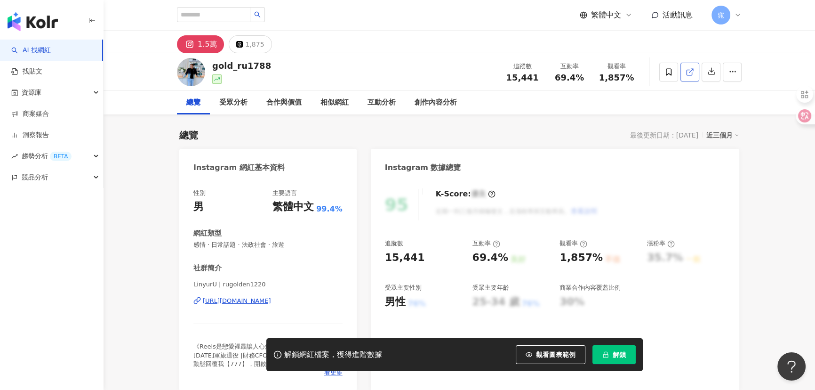
click at [689, 71] on icon at bounding box center [690, 72] width 8 height 8
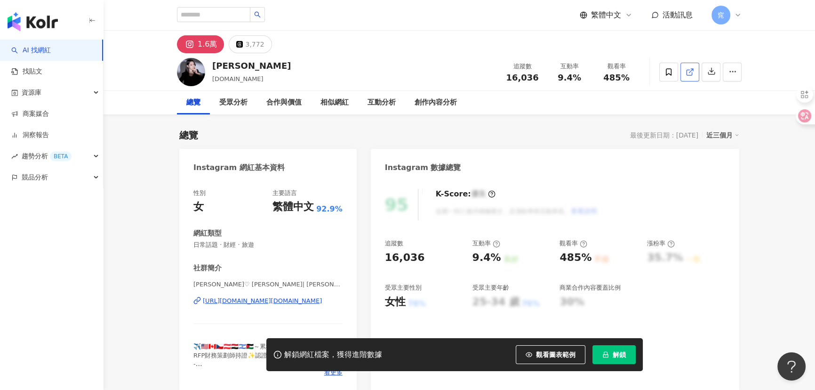
click at [694, 70] on link at bounding box center [689, 72] width 19 height 19
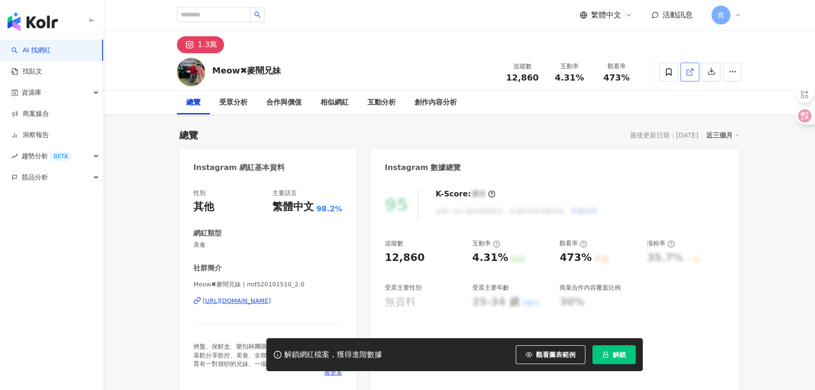
drag, startPoint x: 678, startPoint y: 92, endPoint x: 688, endPoint y: 71, distance: 23.8
click at [688, 71] on icon at bounding box center [690, 72] width 8 height 8
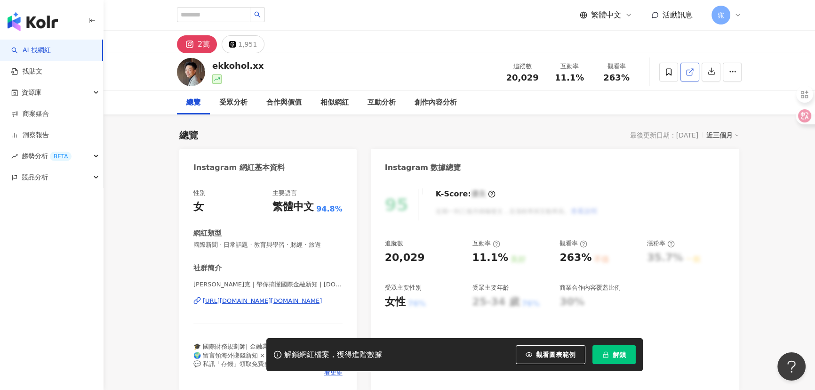
click at [691, 71] on icon at bounding box center [690, 72] width 8 height 8
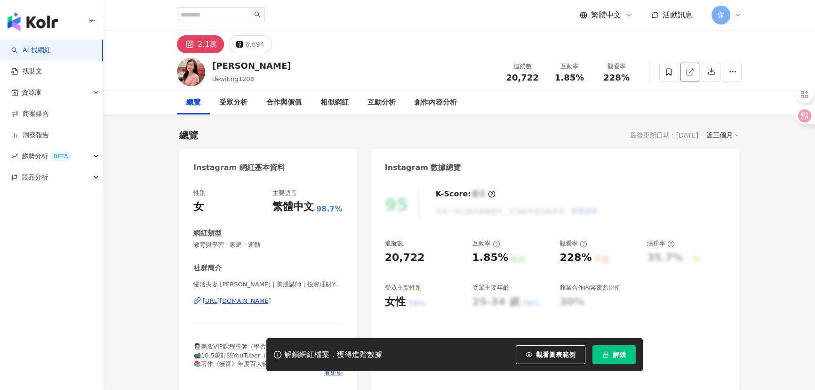
click at [690, 68] on icon at bounding box center [690, 72] width 8 height 8
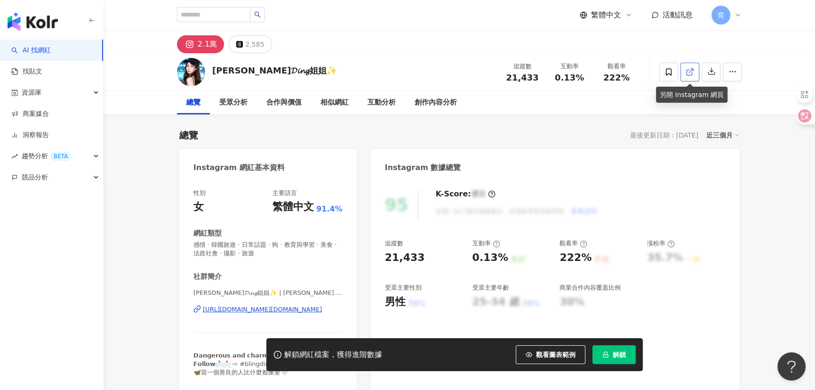
click at [693, 71] on icon at bounding box center [690, 72] width 8 height 8
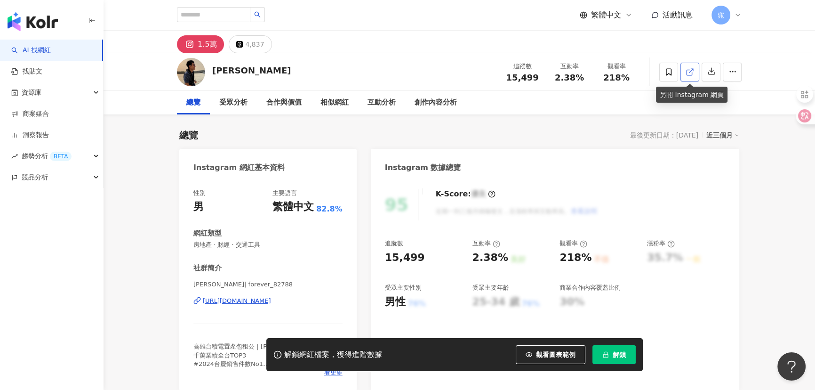
click at [689, 71] on icon at bounding box center [690, 72] width 8 height 8
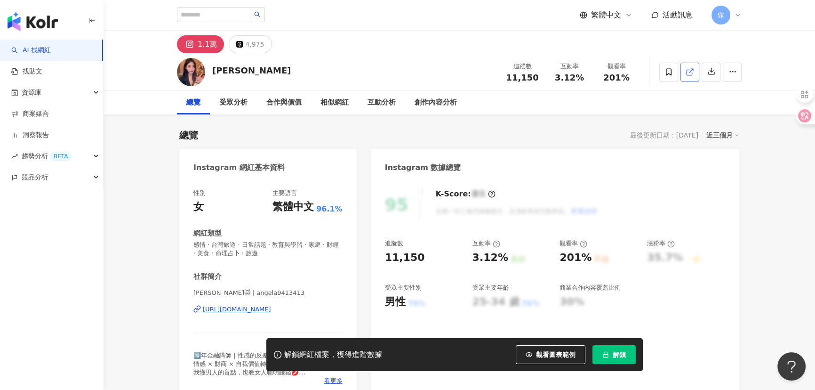
click at [687, 71] on icon at bounding box center [690, 72] width 8 height 8
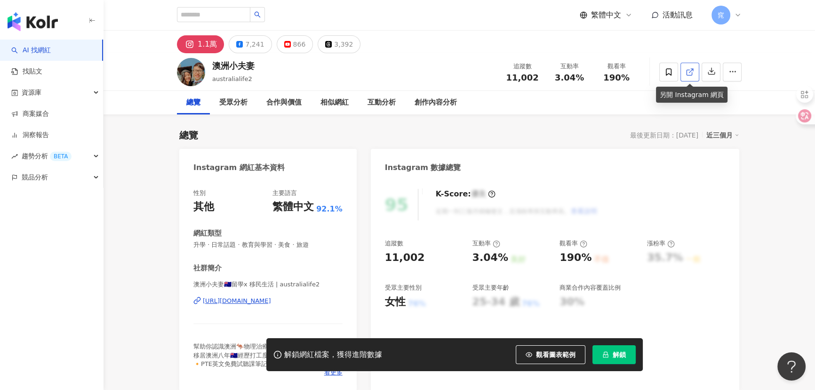
click at [692, 73] on icon at bounding box center [690, 72] width 8 height 8
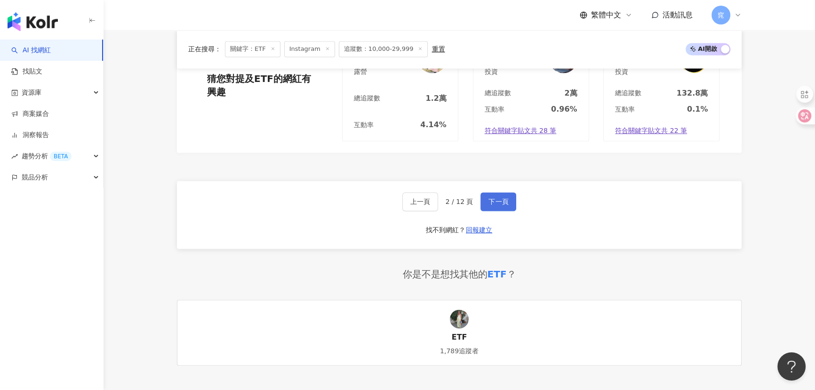
scroll to position [1797, 0]
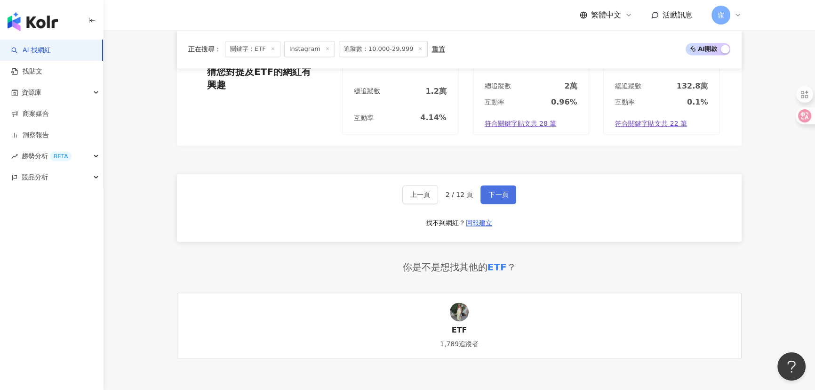
click at [495, 193] on span "下一頁" at bounding box center [498, 195] width 20 height 8
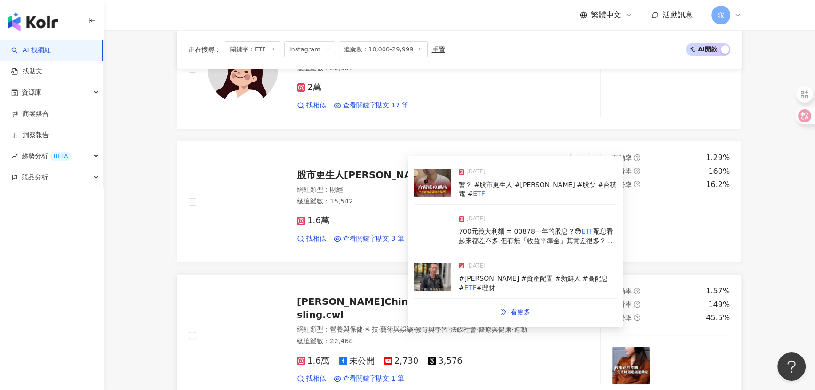
scroll to position [385, 0]
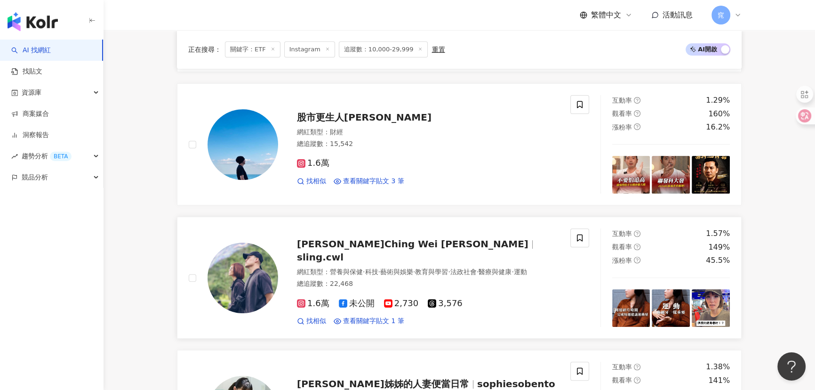
click at [363, 240] on span "林勁瑋 Ching Wei Lin" at bounding box center [413, 243] width 232 height 11
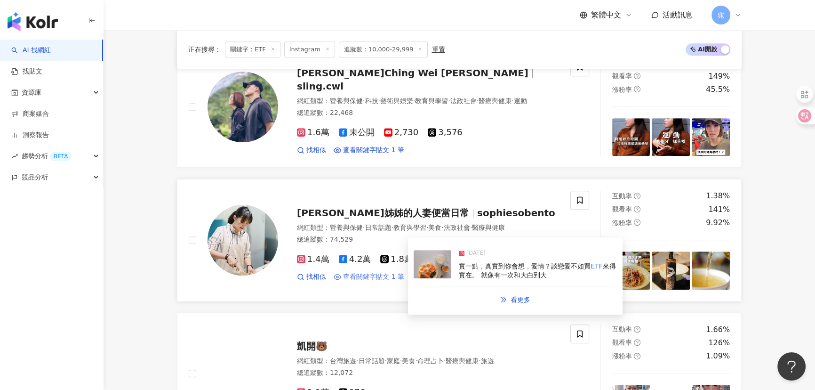
scroll to position [641, 0]
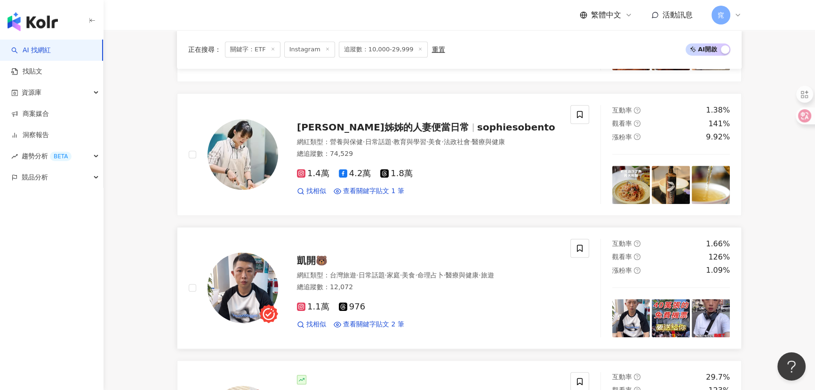
click at [318, 257] on span "凱開🐻" at bounding box center [312, 260] width 31 height 11
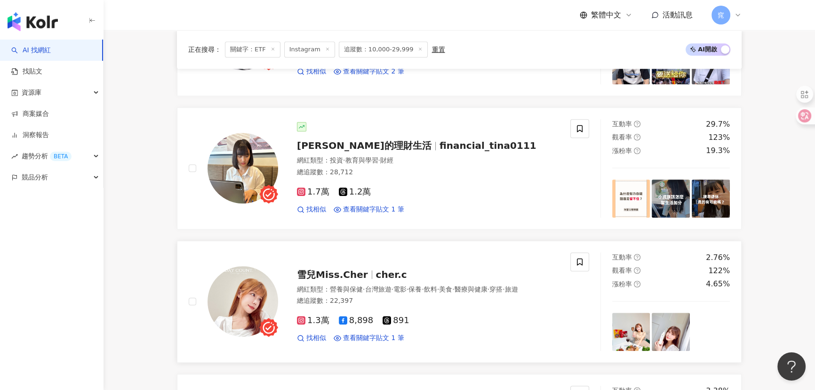
scroll to position [898, 0]
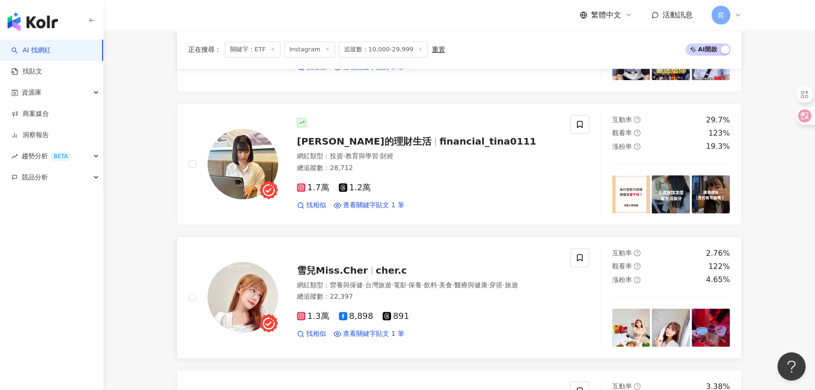
click at [346, 268] on span "雪兒Miss.Cher" at bounding box center [332, 269] width 71 height 11
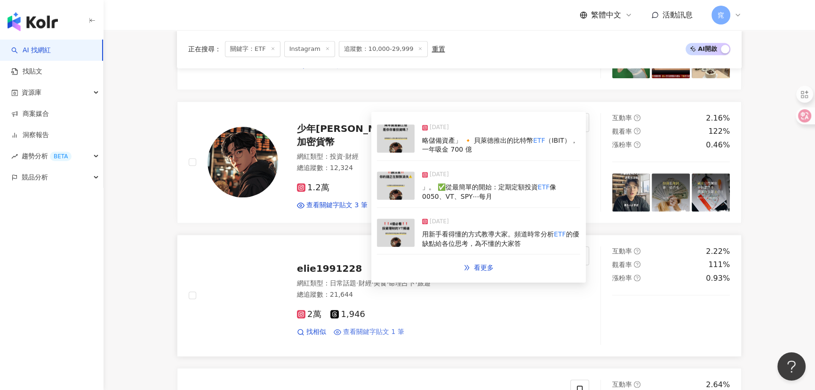
scroll to position [1369, 0]
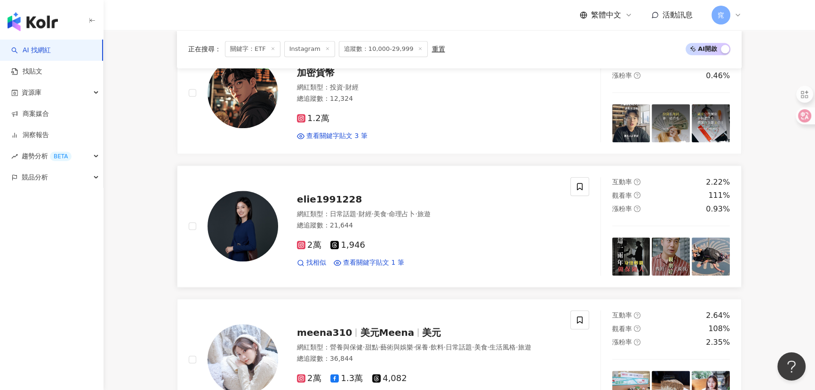
click at [334, 200] on span "elie1991228" at bounding box center [329, 198] width 65 height 11
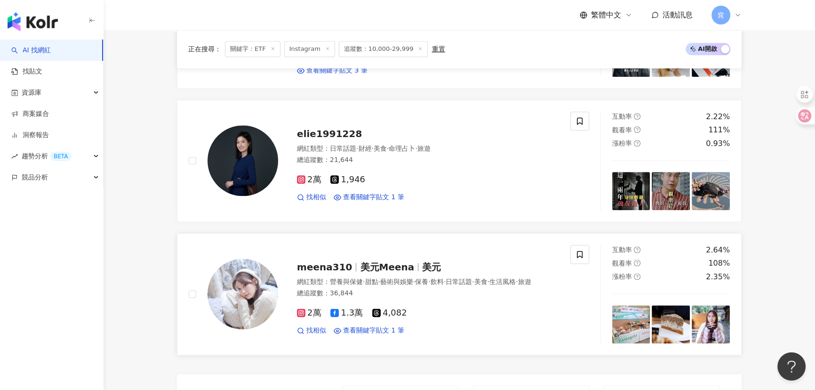
scroll to position [1497, 0]
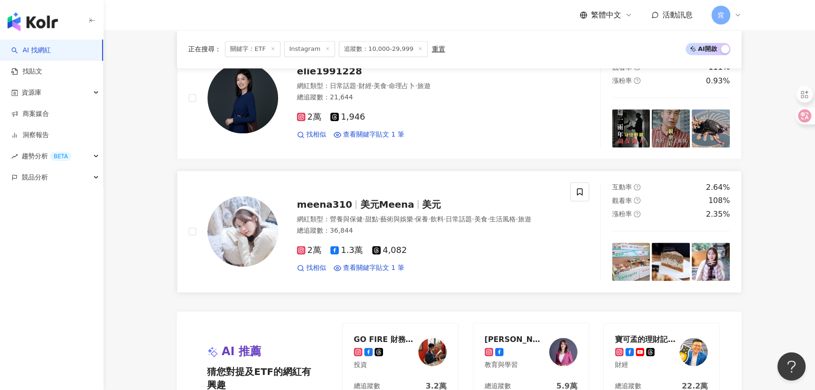
click at [361, 199] on span "美元Meena" at bounding box center [387, 204] width 54 height 11
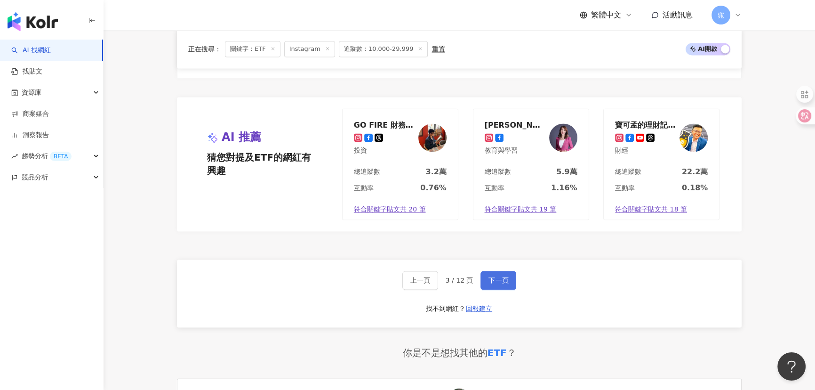
click at [494, 278] on span "下一頁" at bounding box center [498, 280] width 20 height 8
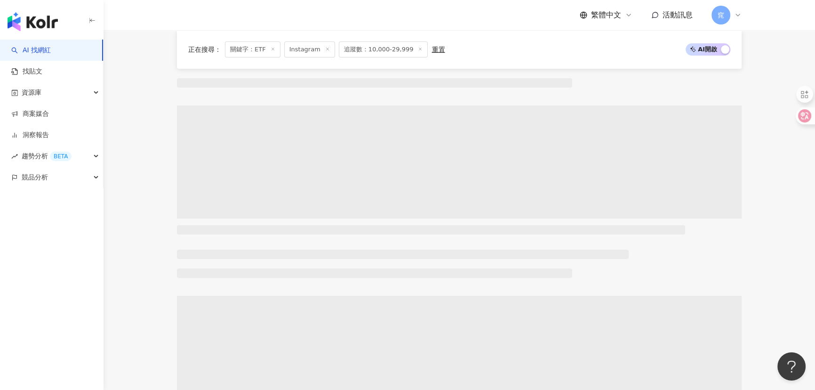
scroll to position [0, 0]
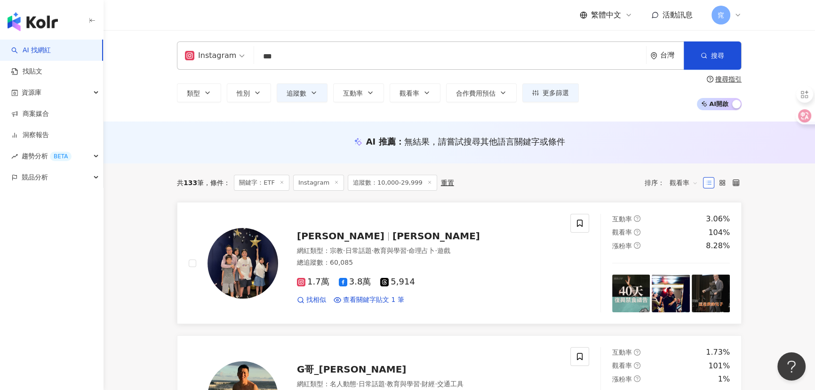
click at [365, 239] on span "張光偉 Wayne" at bounding box center [345, 235] width 96 height 11
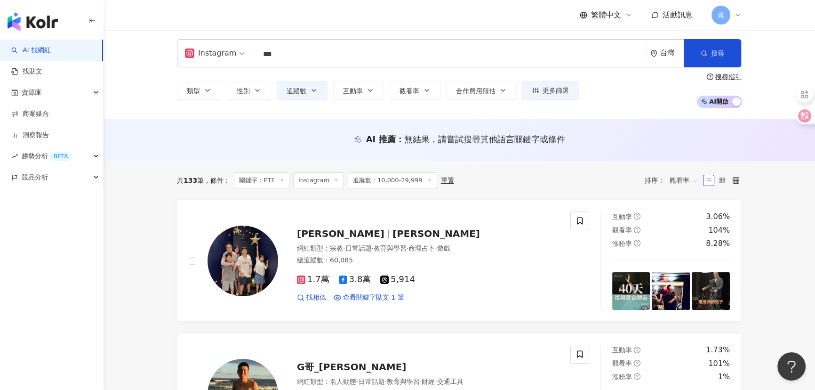
scroll to position [214, 0]
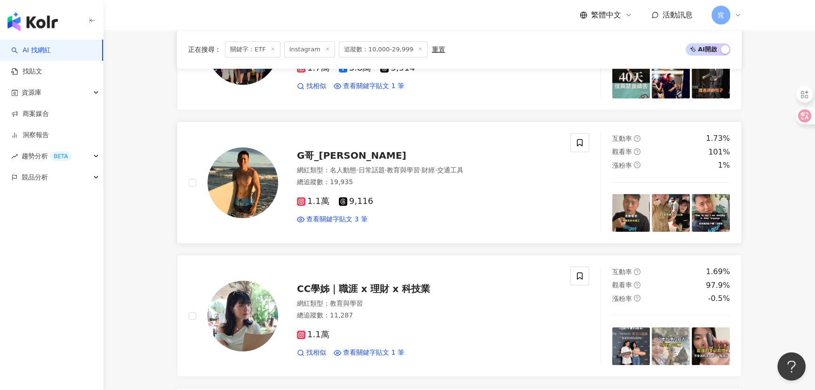
click at [320, 157] on span "G哥_Kao chun" at bounding box center [351, 155] width 109 height 11
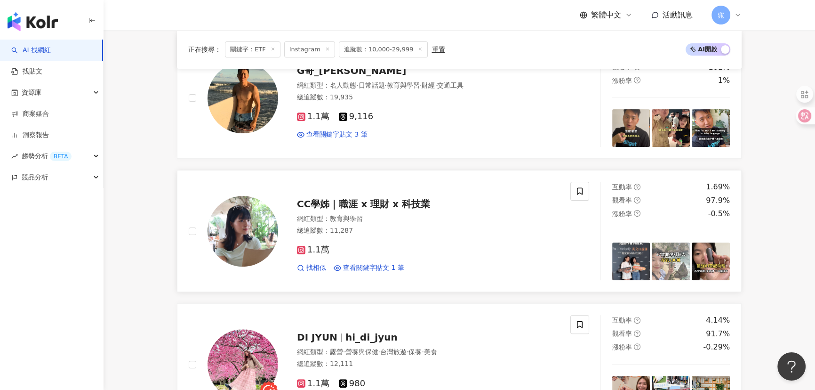
scroll to position [299, 0]
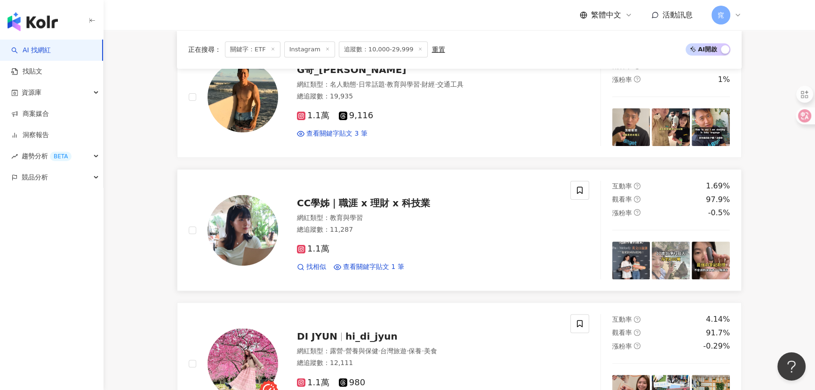
click at [350, 200] on span "CC學姊｜職涯 x 理財 x 科技業" at bounding box center [363, 202] width 133 height 11
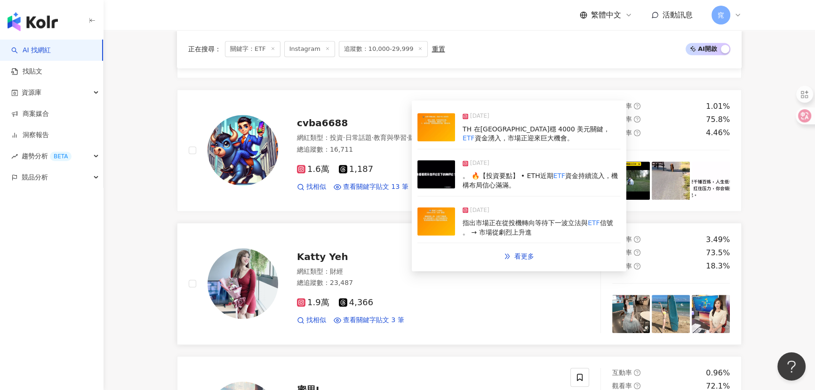
scroll to position [941, 0]
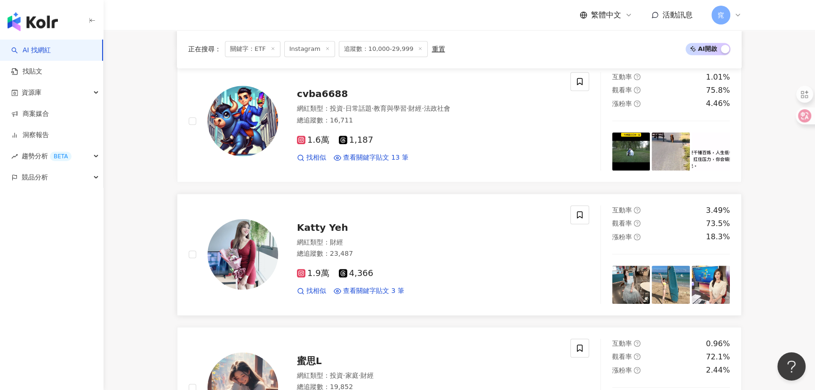
click at [321, 223] on span "Katty Yeh" at bounding box center [322, 227] width 51 height 11
click at [310, 225] on span "Katty Yeh" at bounding box center [322, 227] width 51 height 11
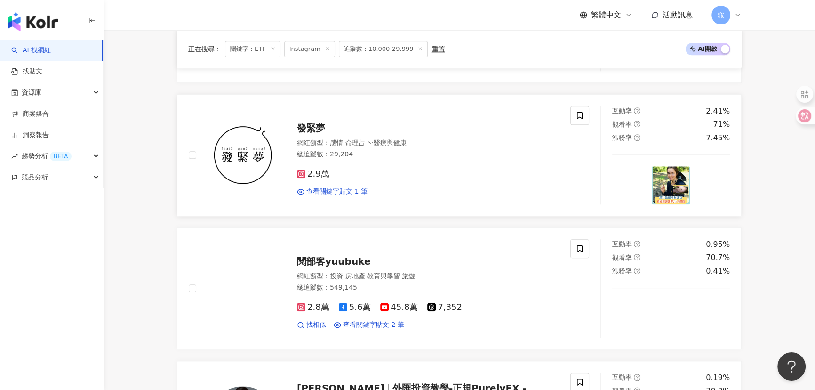
scroll to position [1326, 0]
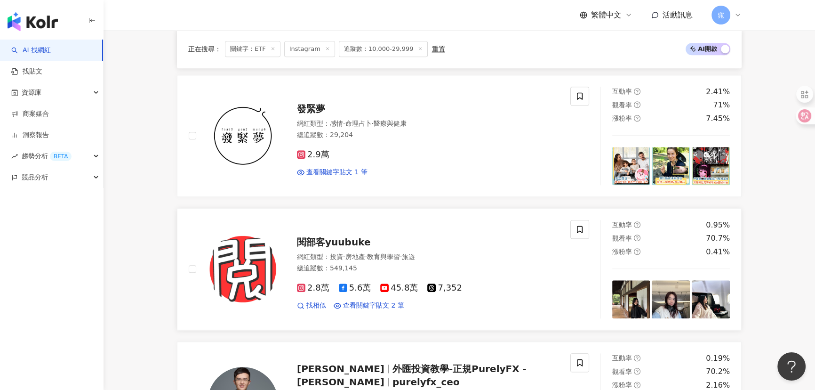
click at [328, 241] on span "閱部客yuubuke" at bounding box center [333, 241] width 73 height 11
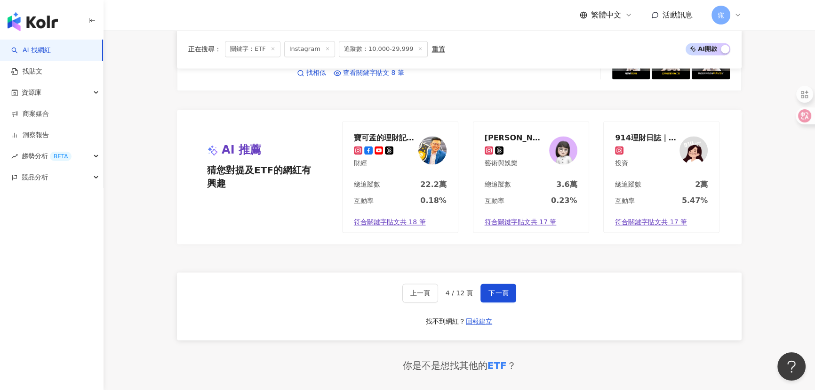
scroll to position [1711, 0]
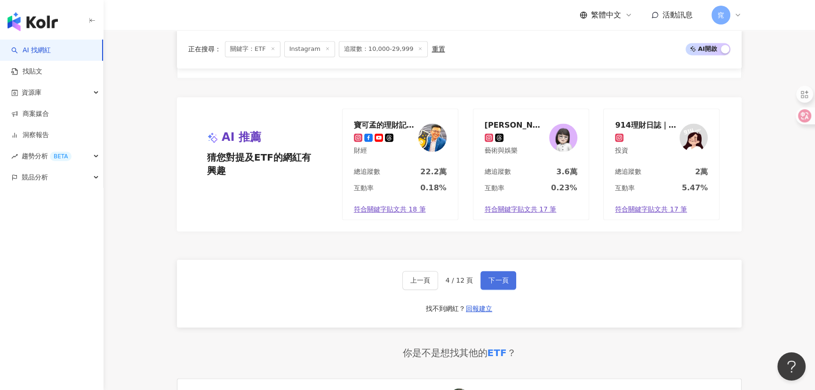
click at [492, 276] on span "下一頁" at bounding box center [498, 280] width 20 height 8
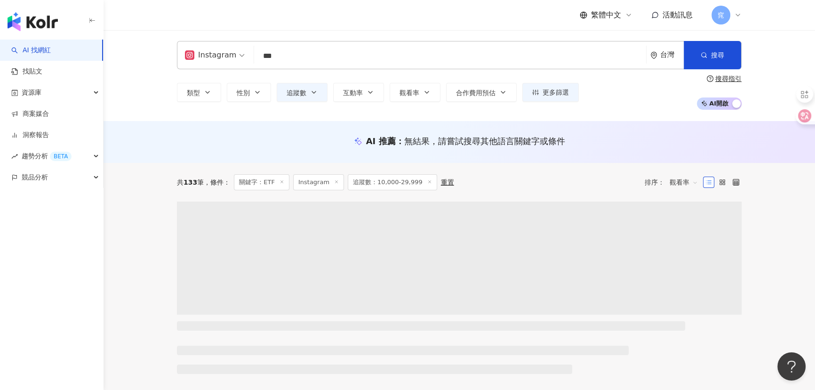
scroll to position [0, 0]
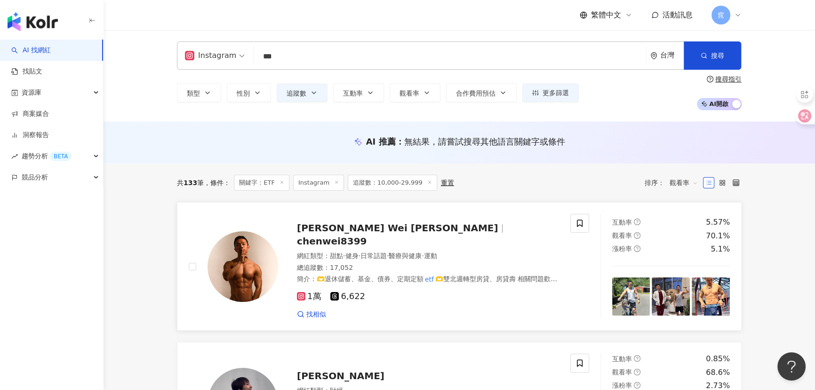
click at [367, 235] on span "chenwei8399" at bounding box center [332, 240] width 70 height 11
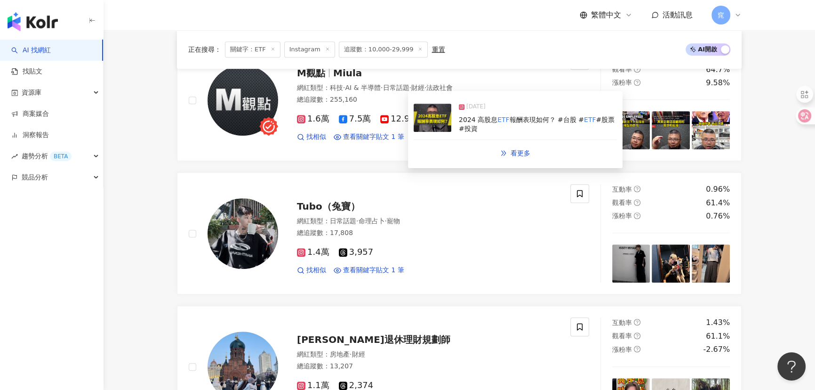
scroll to position [599, 0]
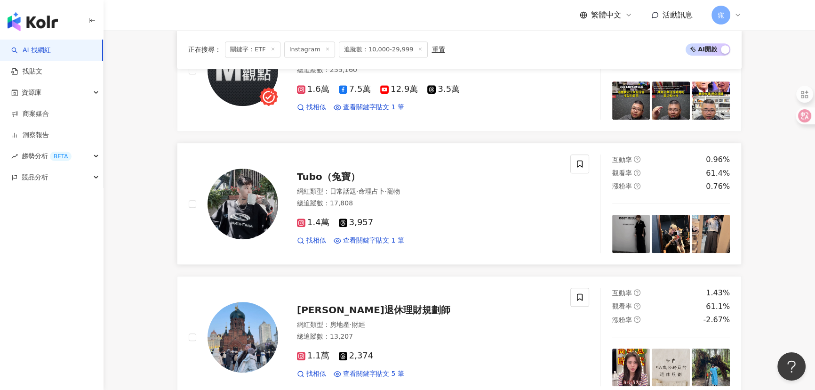
click at [314, 171] on span "Tubo（兔寶）" at bounding box center [328, 176] width 63 height 11
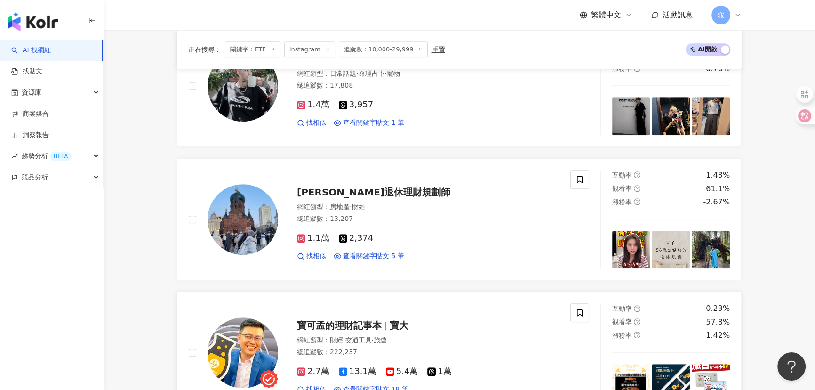
scroll to position [727, 0]
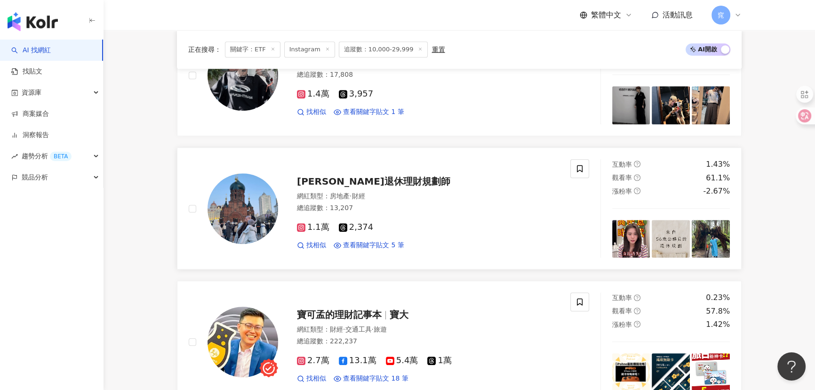
click at [319, 176] on span "Anita退休理財規劃師" at bounding box center [373, 181] width 153 height 11
click at [335, 311] on span "寶可孟的理財記事本" at bounding box center [339, 314] width 85 height 11
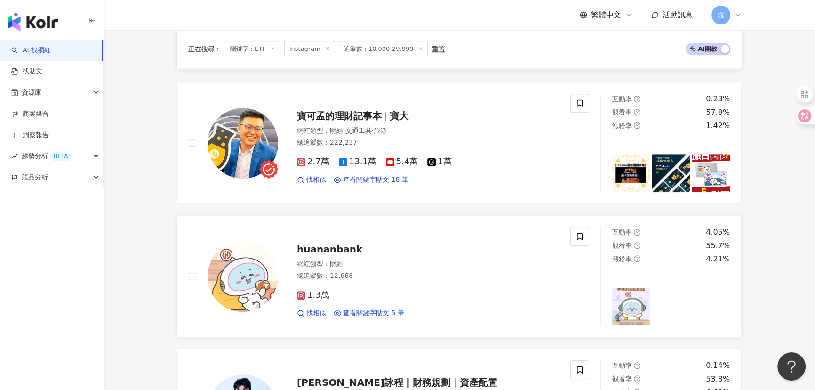
scroll to position [941, 0]
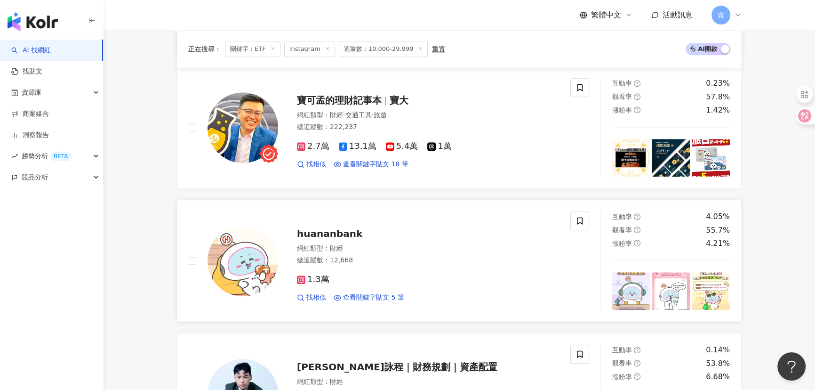
click at [345, 228] on span "huananbank" at bounding box center [329, 233] width 65 height 11
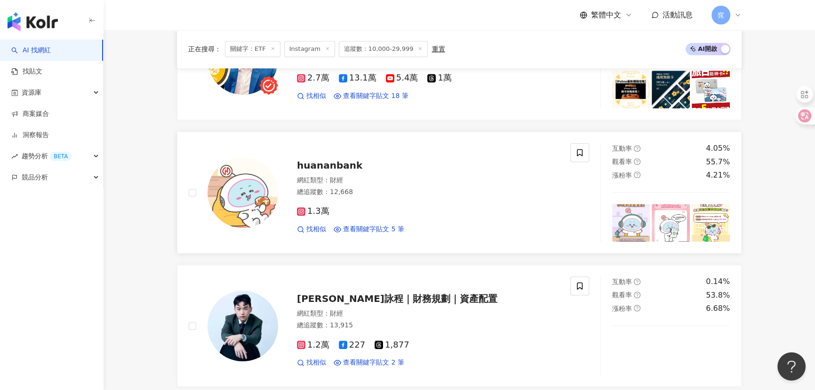
scroll to position [1112, 0]
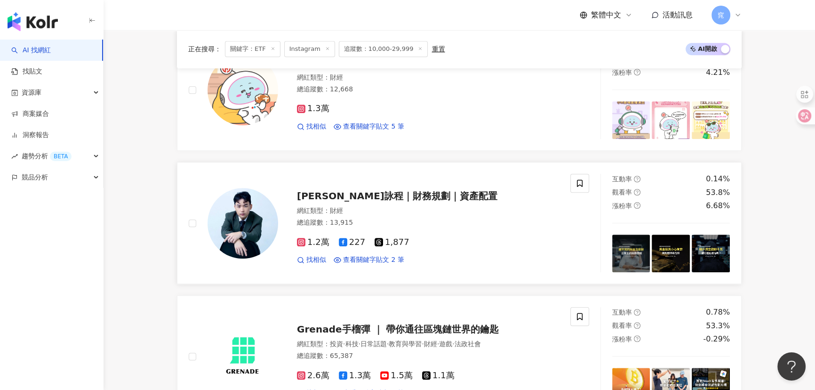
click at [338, 191] on span "Tommy詠程｜財務規劃｜資產配置" at bounding box center [397, 195] width 200 height 11
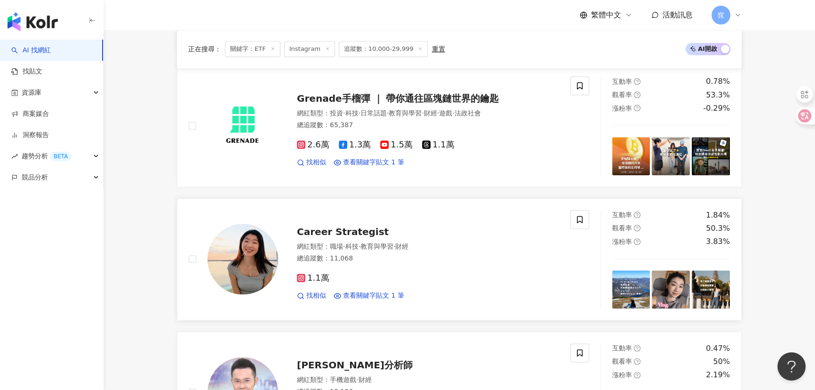
scroll to position [1369, 0]
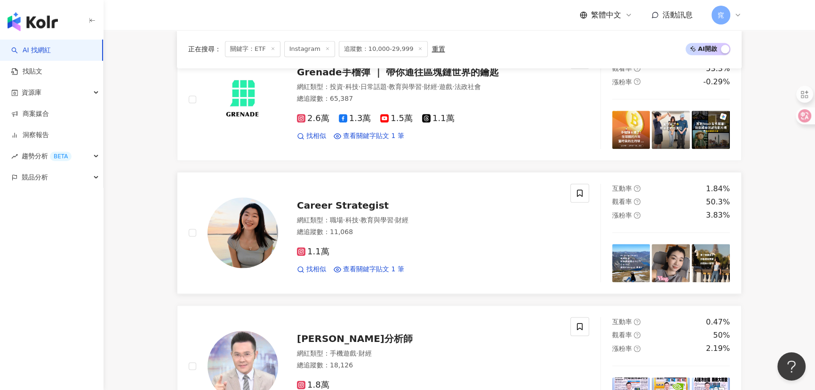
click at [340, 200] on span "Career Strategist" at bounding box center [343, 205] width 92 height 11
drag, startPoint x: 118, startPoint y: 306, endPoint x: 125, endPoint y: 296, distance: 12.1
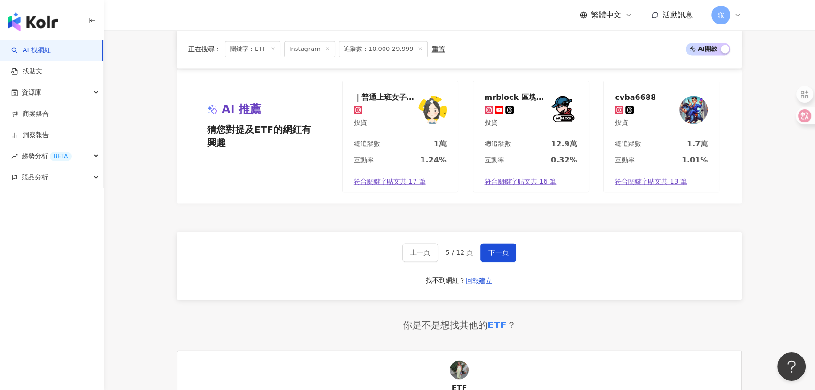
scroll to position [1797, 0]
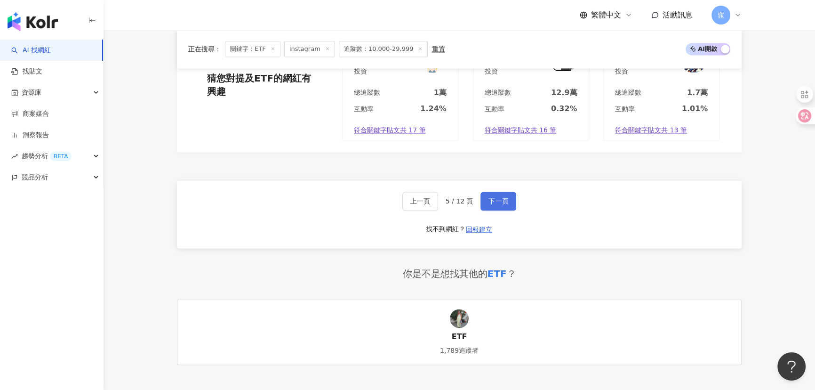
click at [494, 197] on span "下一頁" at bounding box center [498, 201] width 20 height 8
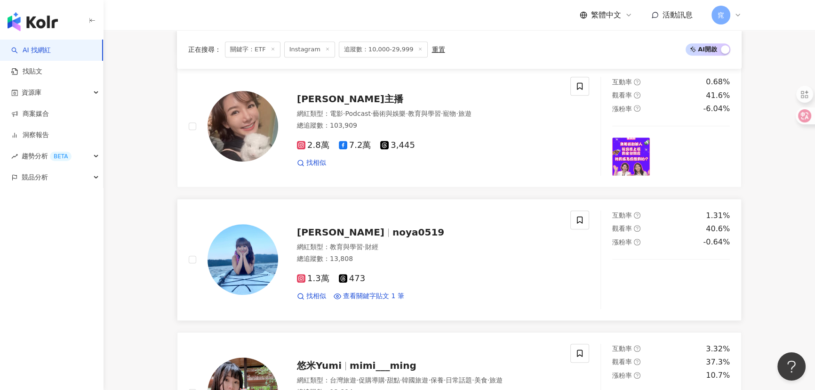
scroll to position [727, 0]
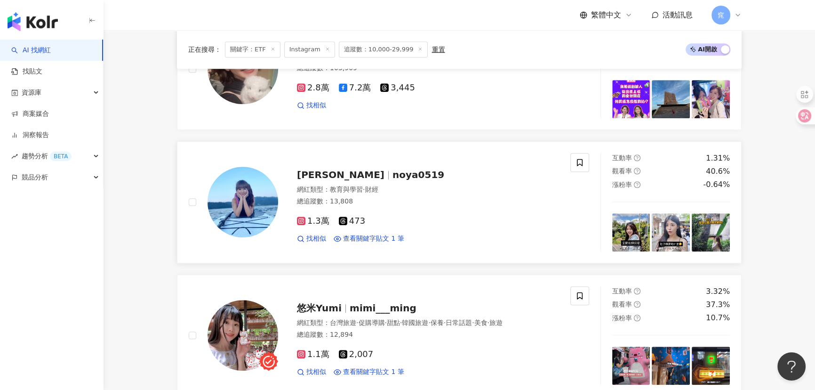
click at [345, 171] on span "Yano Hsieh" at bounding box center [341, 174] width 88 height 11
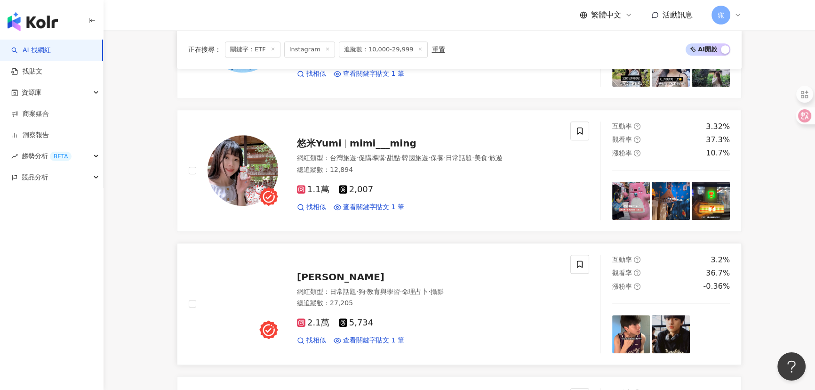
scroll to position [898, 0]
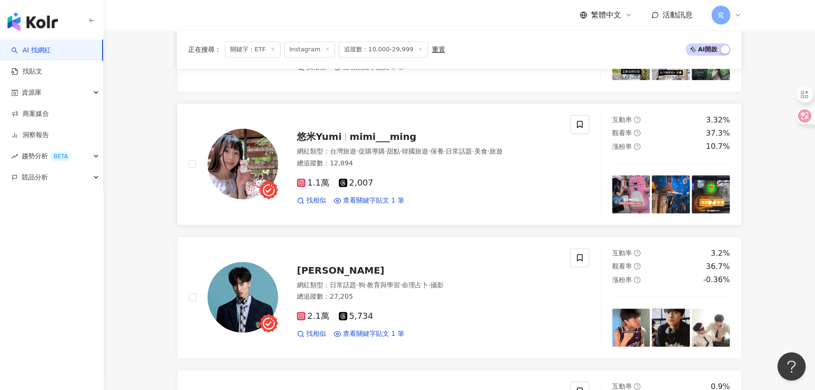
click at [339, 131] on span "悠米Yumi" at bounding box center [323, 136] width 53 height 11
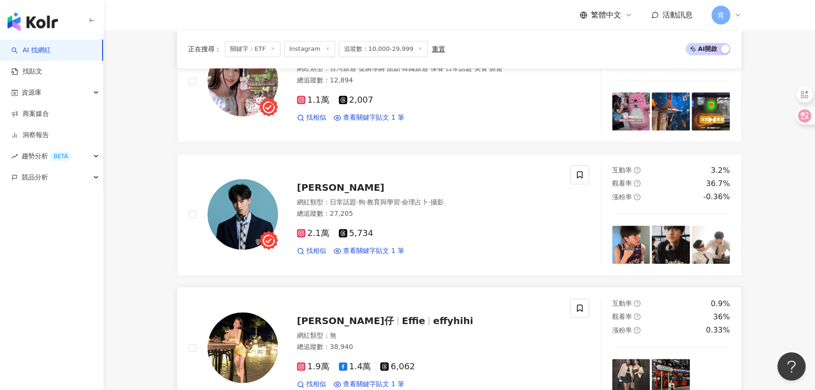
scroll to position [1026, 0]
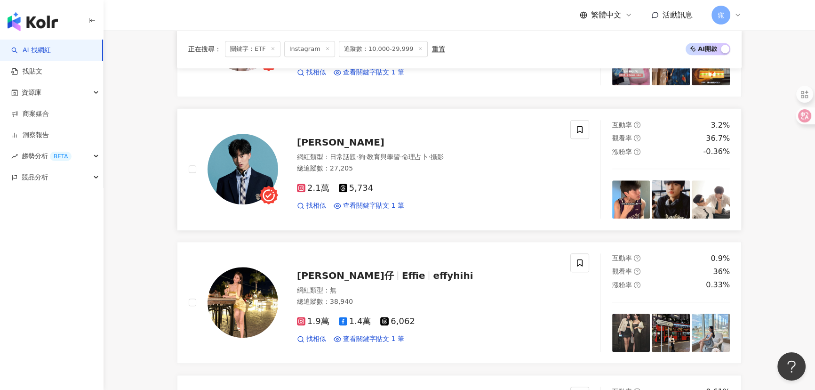
click at [313, 136] on span "簡楨庭" at bounding box center [341, 141] width 88 height 11
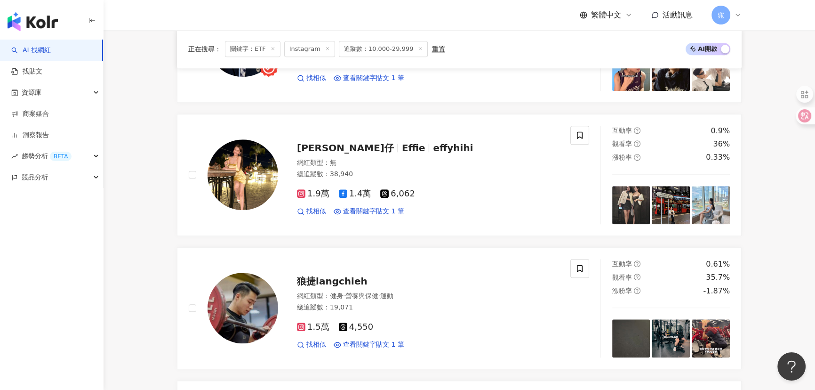
scroll to position [1155, 0]
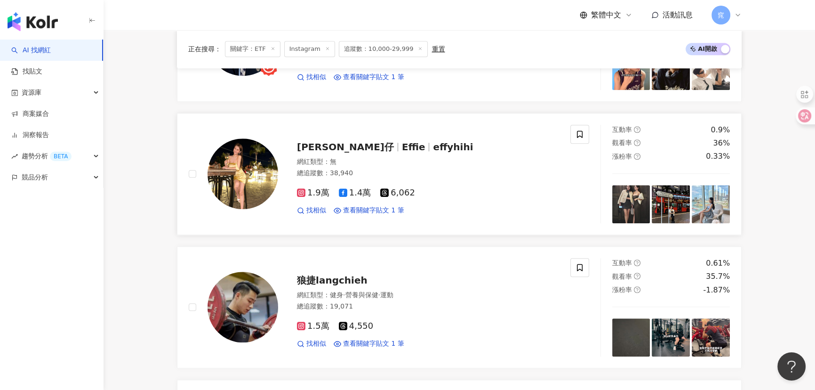
click at [402, 145] on span "Effie" at bounding box center [414, 146] width 24 height 11
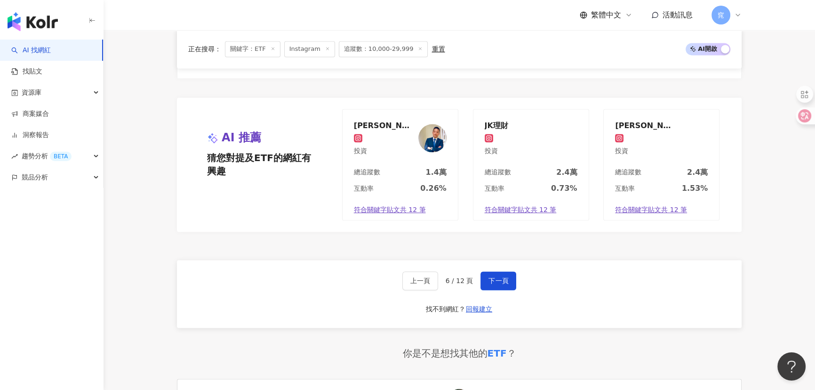
scroll to position [1711, 0]
click at [485, 274] on button "下一頁" at bounding box center [498, 280] width 36 height 19
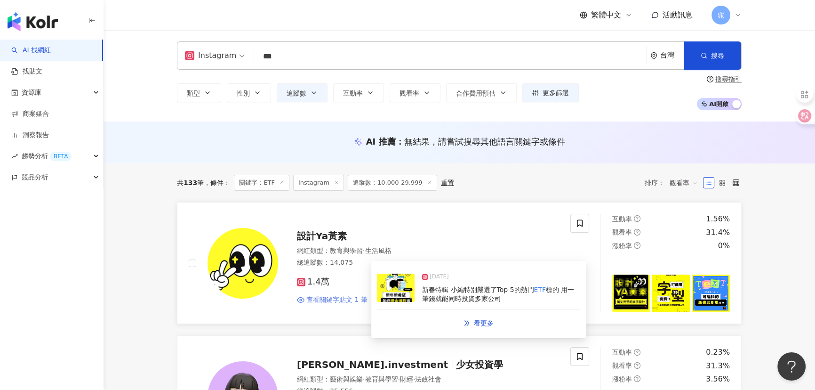
scroll to position [171, 0]
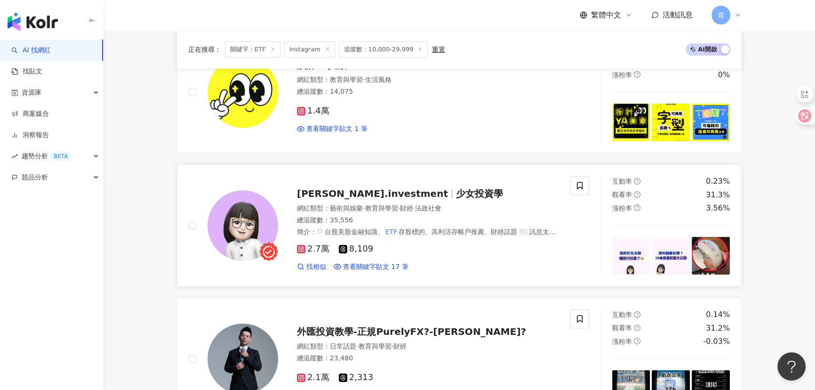
click at [356, 192] on span "lynn.investment" at bounding box center [372, 193] width 151 height 11
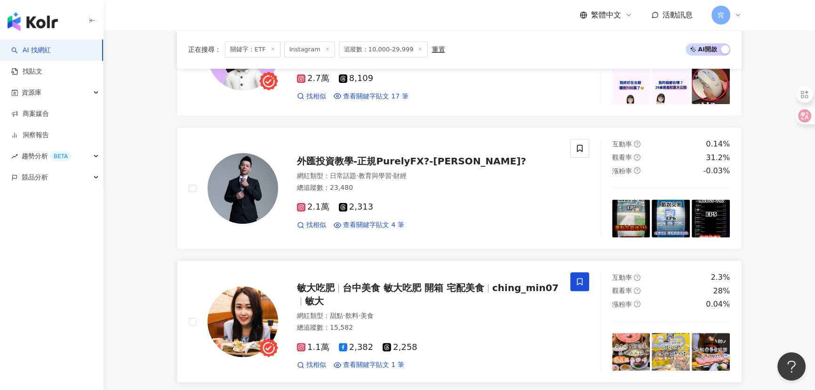
scroll to position [342, 0]
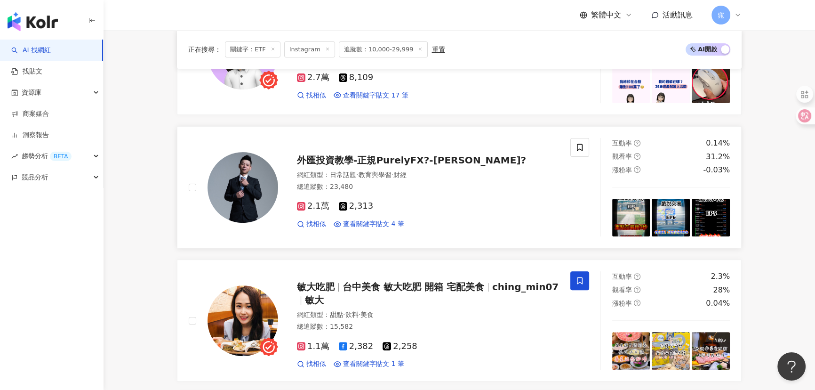
click at [352, 161] on span "外匯投資教學-正規PurelyFX?-張鈞益?" at bounding box center [411, 159] width 229 height 11
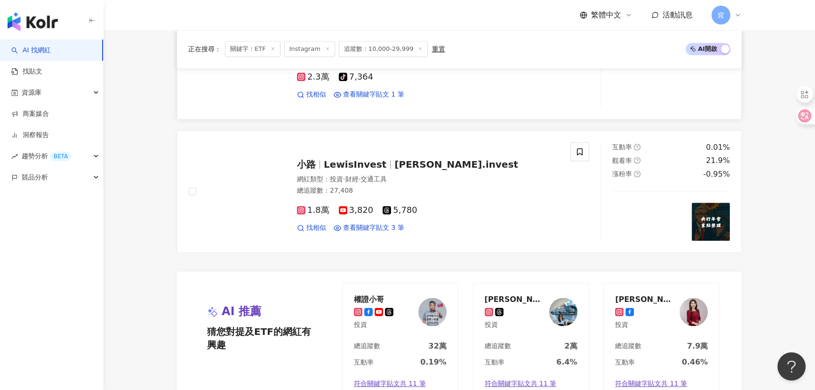
scroll to position [1412, 0]
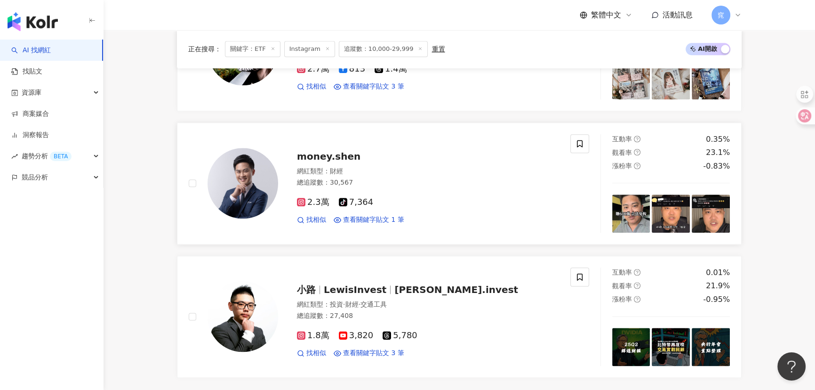
click at [336, 160] on span "money.shen" at bounding box center [329, 156] width 64 height 11
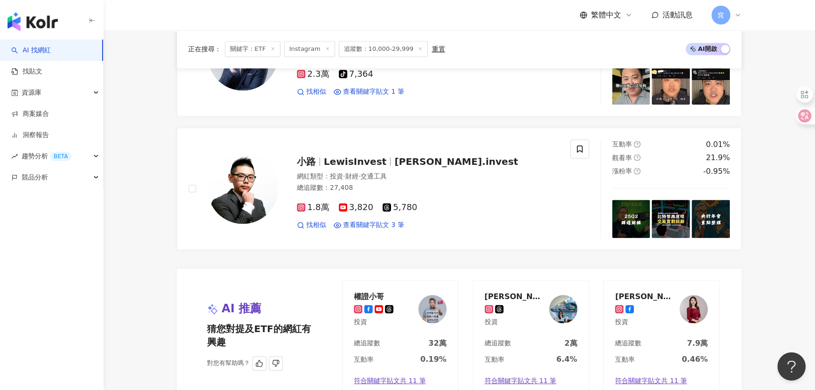
scroll to position [1625, 0]
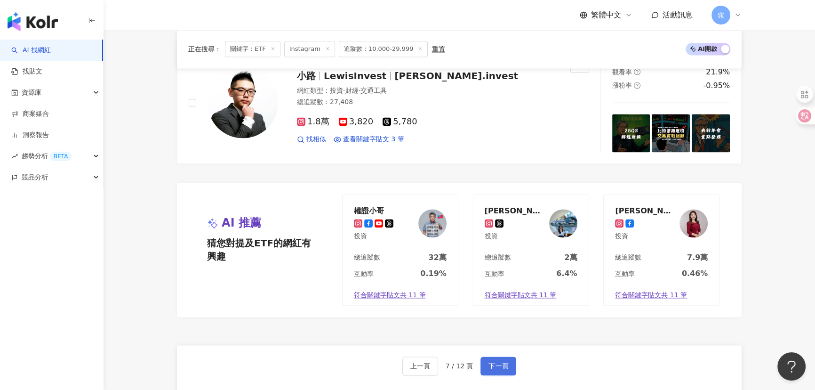
click at [498, 367] on span "下一頁" at bounding box center [498, 366] width 20 height 8
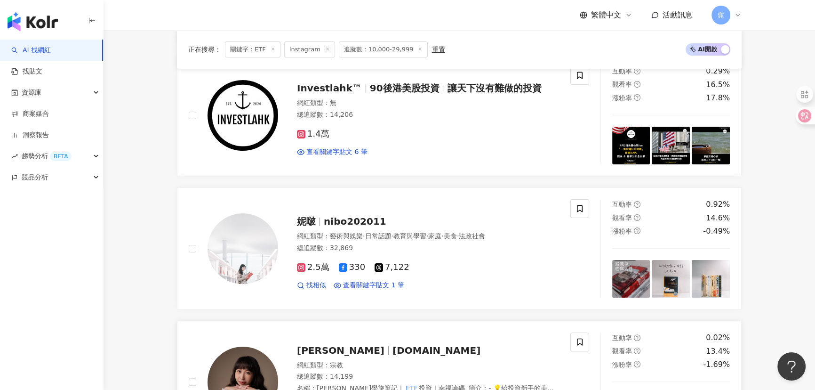
scroll to position [385, 0]
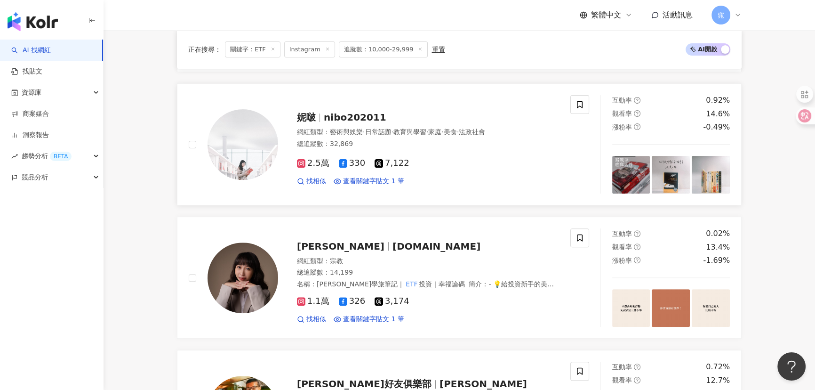
click at [332, 116] on span "nibo202011" at bounding box center [355, 117] width 63 height 11
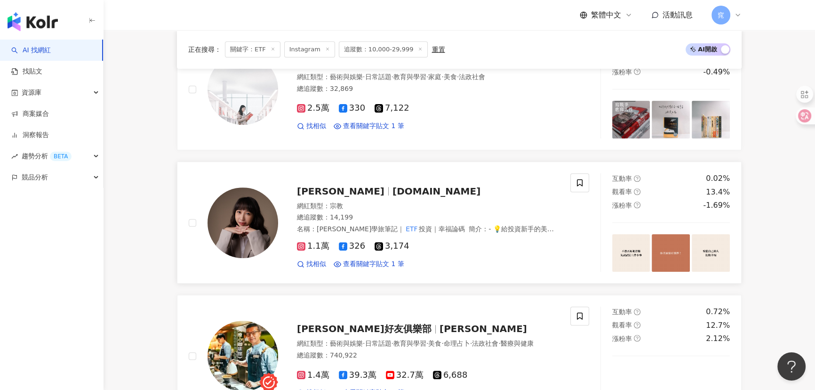
scroll to position [513, 0]
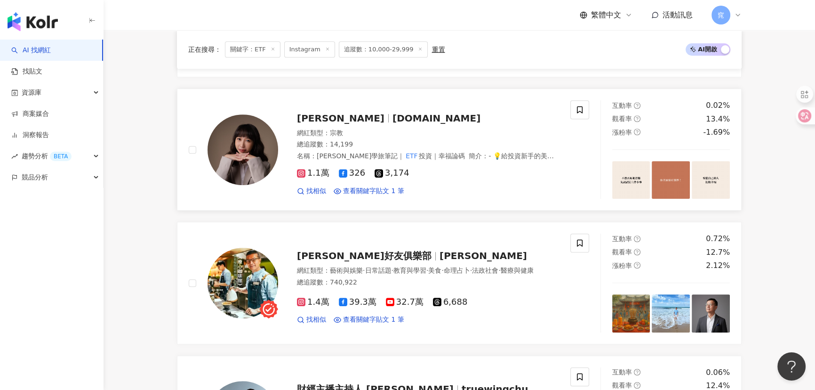
click at [327, 116] on span "Irene" at bounding box center [345, 117] width 96 height 11
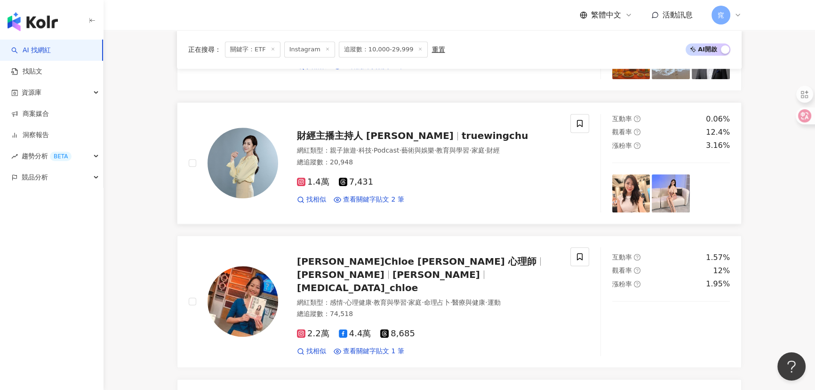
scroll to position [770, 0]
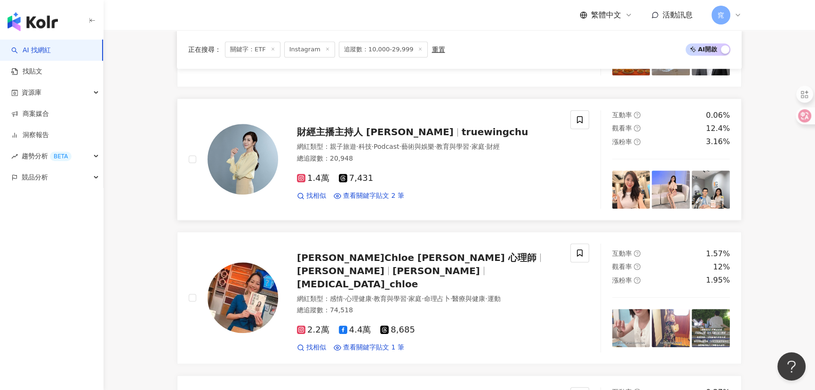
click at [337, 132] on span "財經主播主持人 朱楚文" at bounding box center [375, 131] width 157 height 11
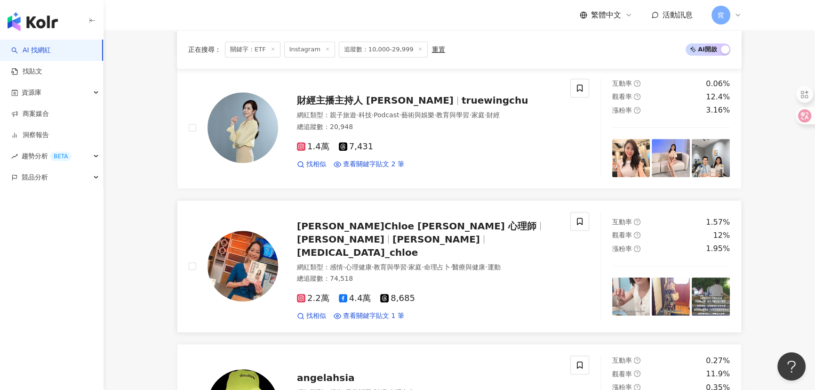
scroll to position [855, 0]
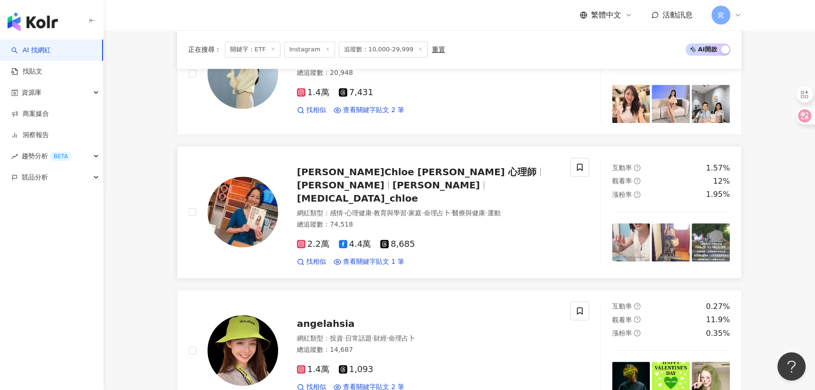
click at [343, 192] on span "psychologist_chloe" at bounding box center [357, 197] width 121 height 11
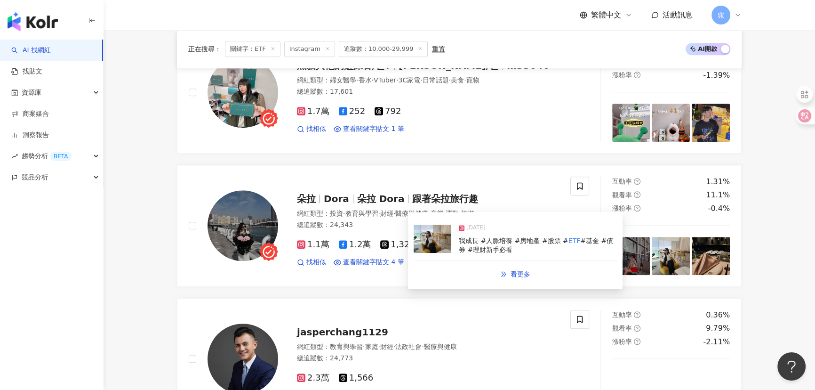
scroll to position [1369, 0]
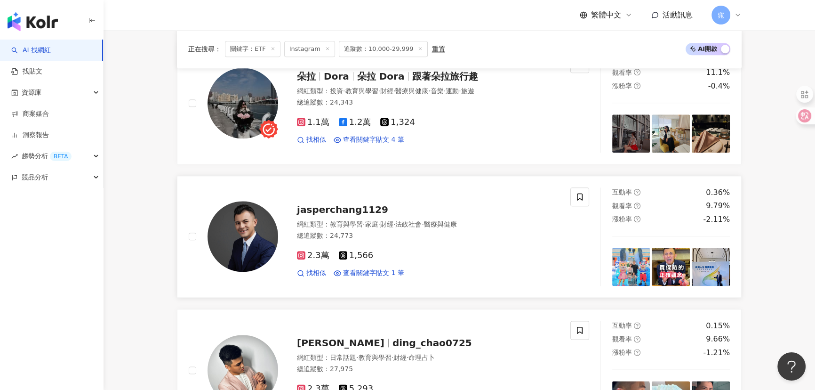
click at [353, 204] on span "jasperchang1129" at bounding box center [342, 209] width 91 height 11
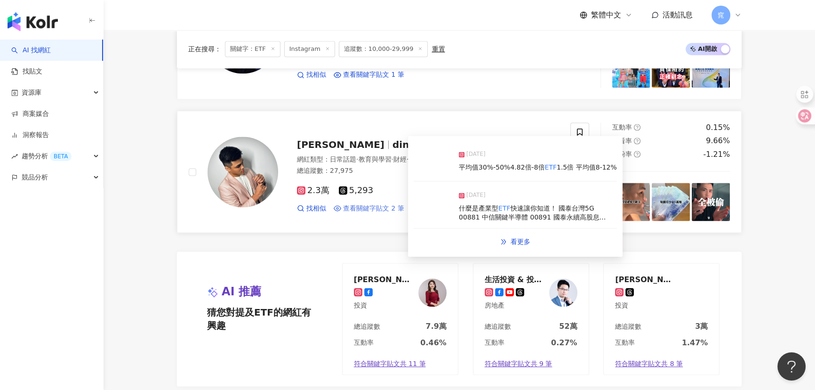
scroll to position [1582, 0]
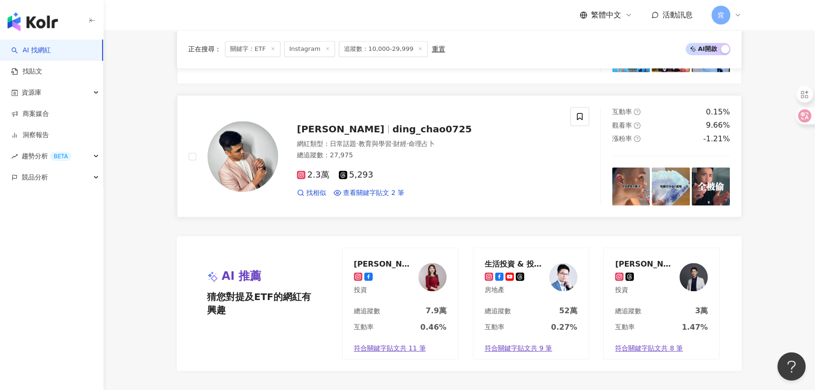
click at [337, 123] on span "Darren 王" at bounding box center [341, 128] width 88 height 11
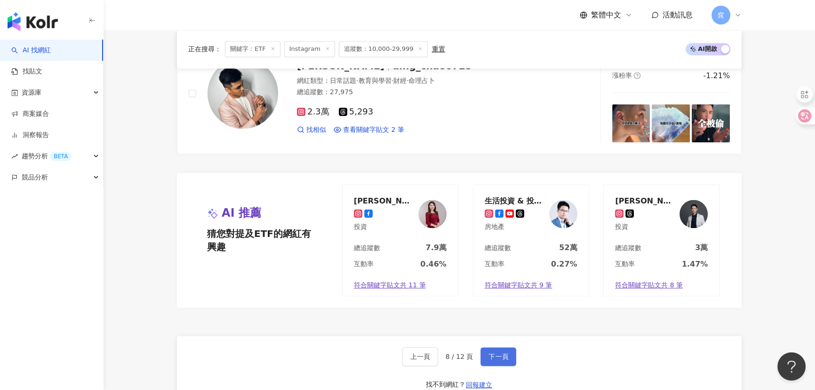
scroll to position [1711, 0]
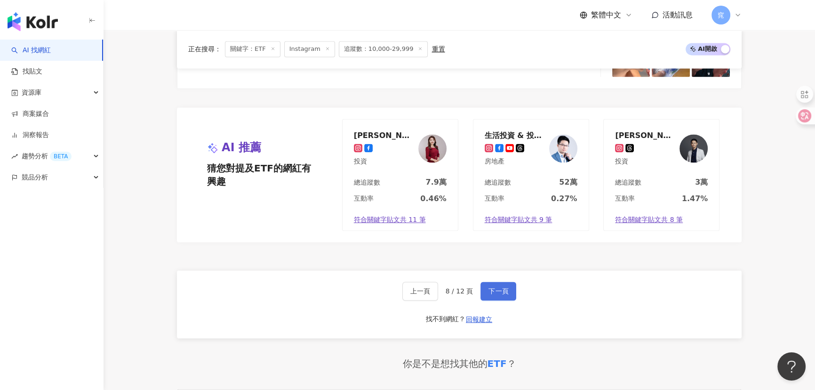
click at [489, 287] on span "下一頁" at bounding box center [498, 291] width 20 height 8
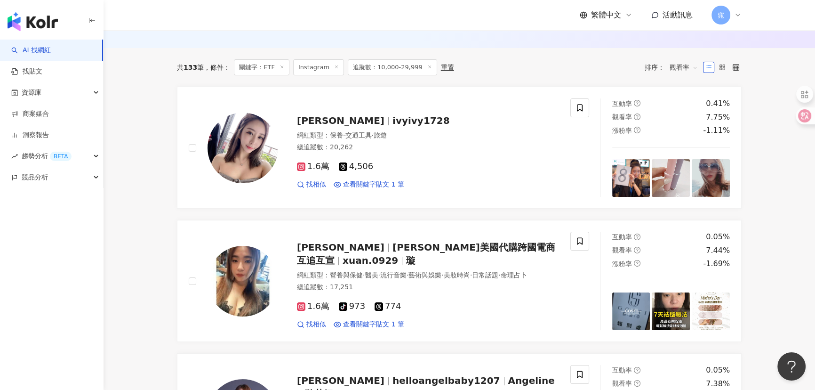
scroll to position [0, 0]
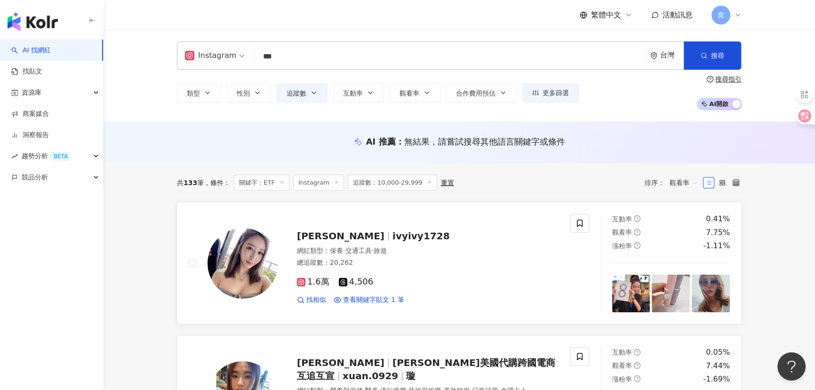
click at [392, 232] on span "ivyivy1728" at bounding box center [420, 235] width 57 height 11
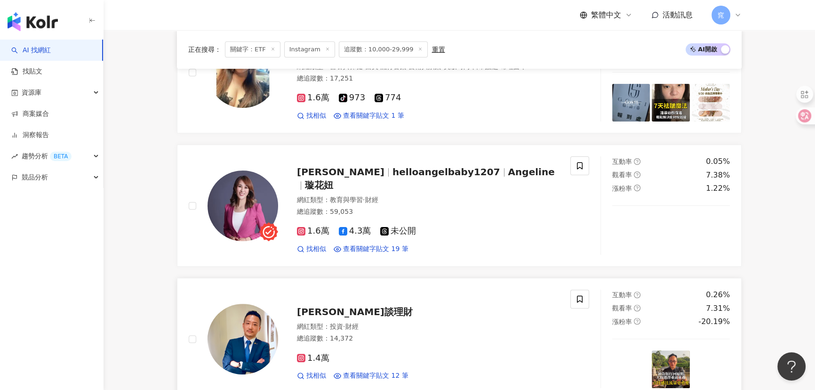
scroll to position [385, 0]
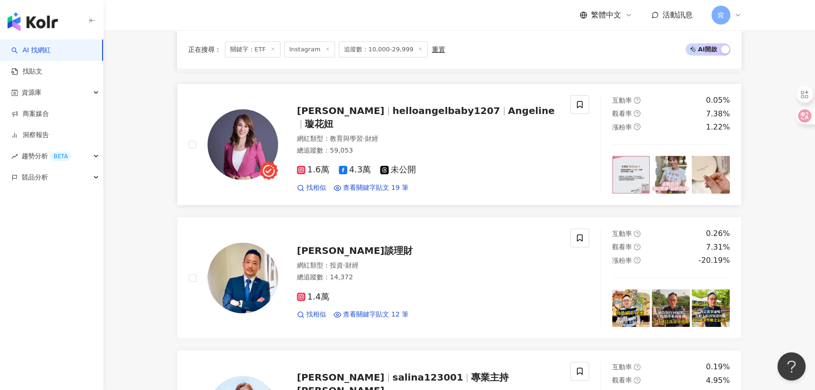
click at [392, 116] on span "helloangelbaby1207" at bounding box center [446, 110] width 108 height 11
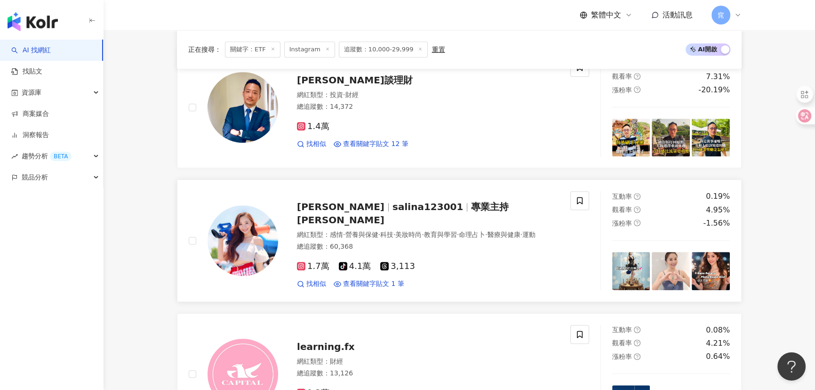
scroll to position [556, 0]
click at [392, 201] on span "salina123001" at bounding box center [427, 205] width 71 height 11
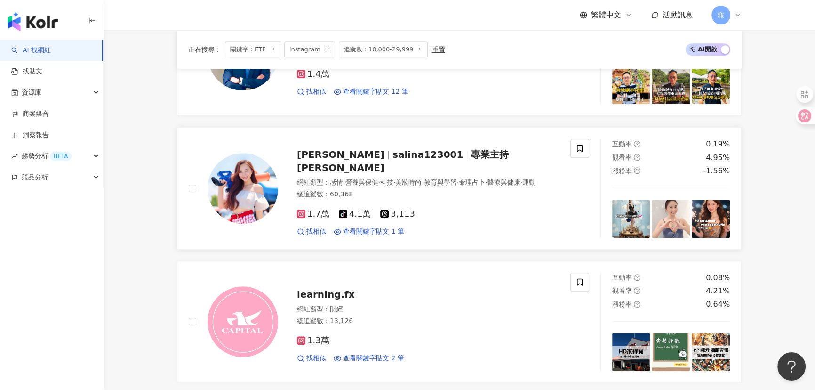
scroll to position [727, 0]
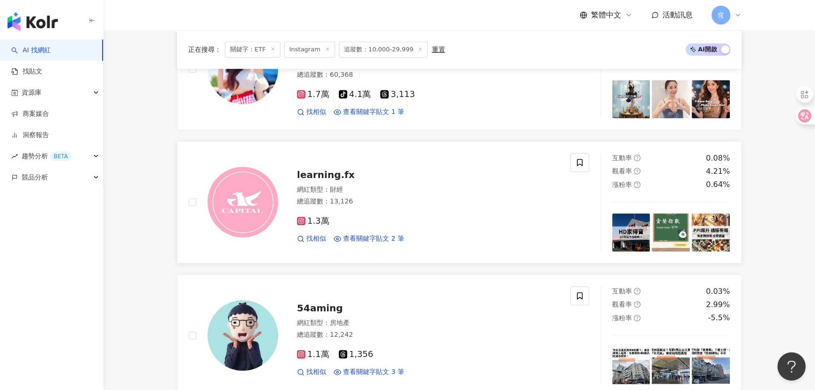
click at [312, 174] on span "learning.fx" at bounding box center [326, 174] width 58 height 11
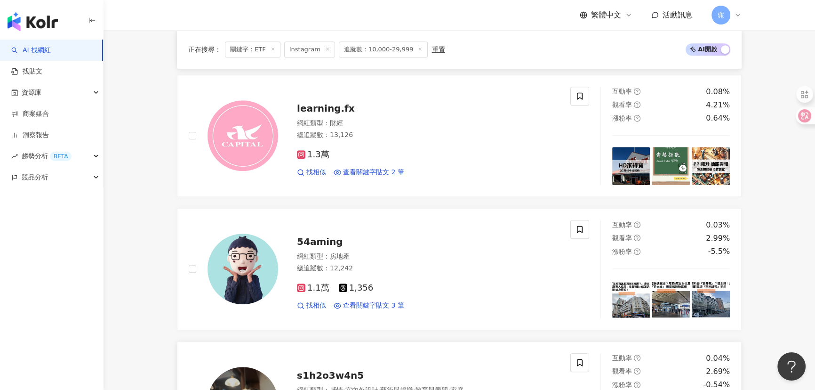
scroll to position [898, 0]
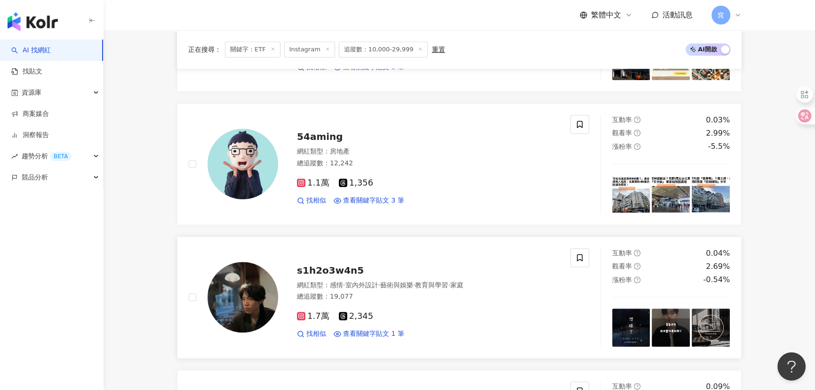
click at [335, 273] on span "s1h2o3w4n5" at bounding box center [330, 269] width 67 height 11
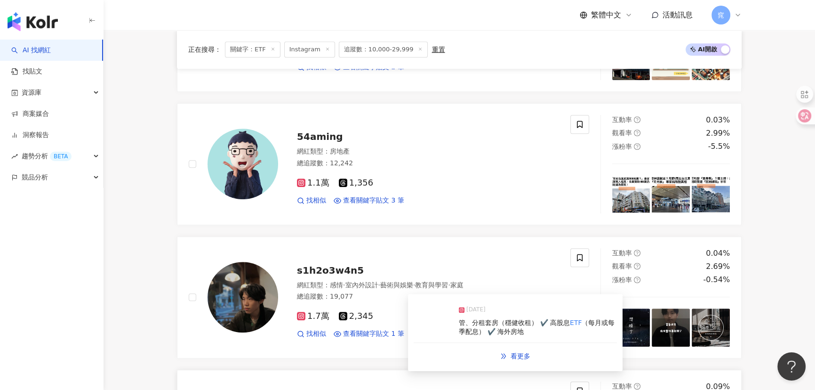
scroll to position [1069, 0]
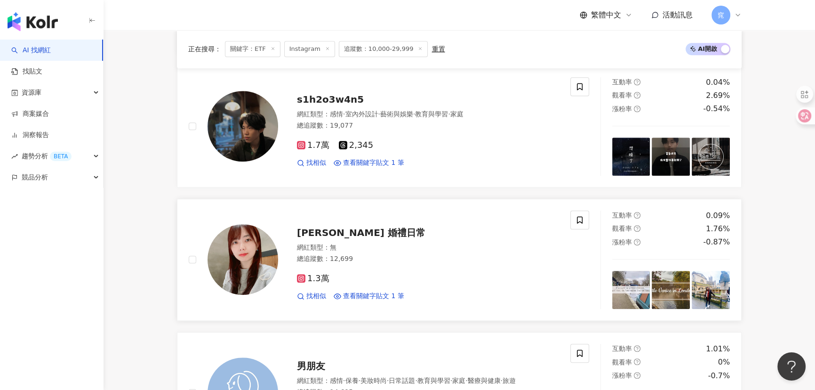
click at [313, 227] on span "Edith 婚禮日常" at bounding box center [361, 232] width 128 height 11
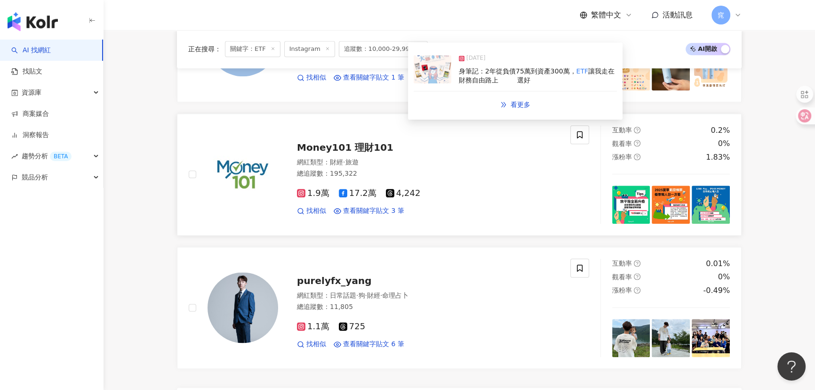
scroll to position [1497, 0]
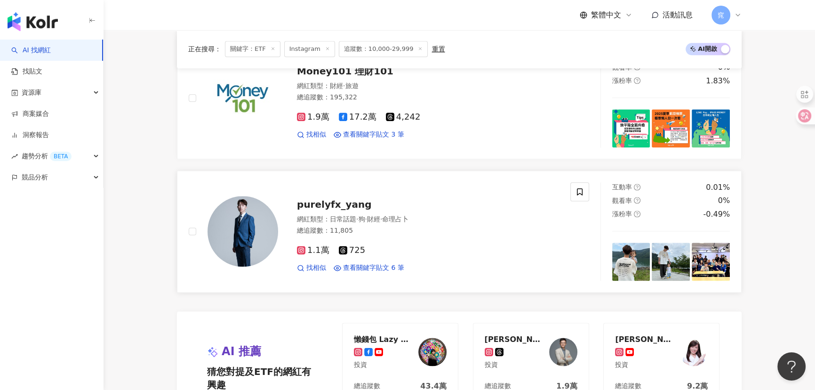
click at [329, 202] on span "purelyfx_yang" at bounding box center [334, 204] width 75 height 11
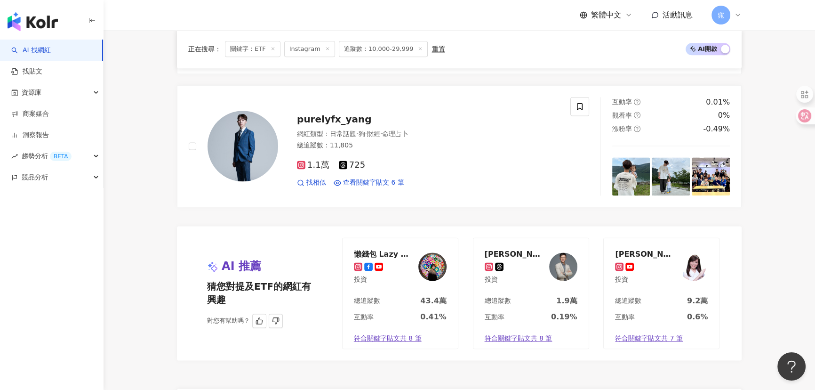
scroll to position [1625, 0]
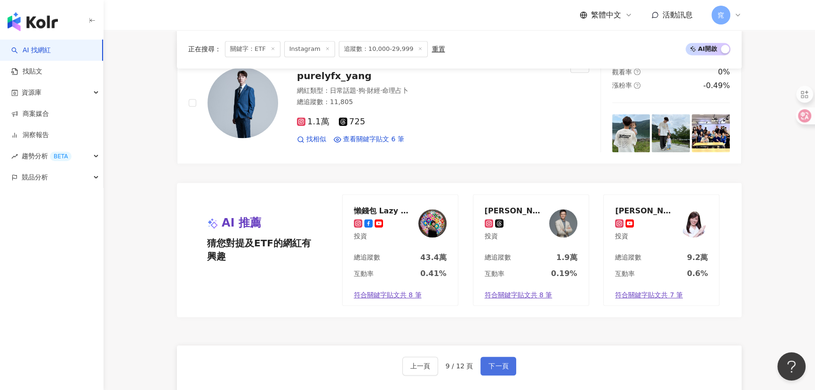
click at [499, 367] on span "下一頁" at bounding box center [498, 366] width 20 height 8
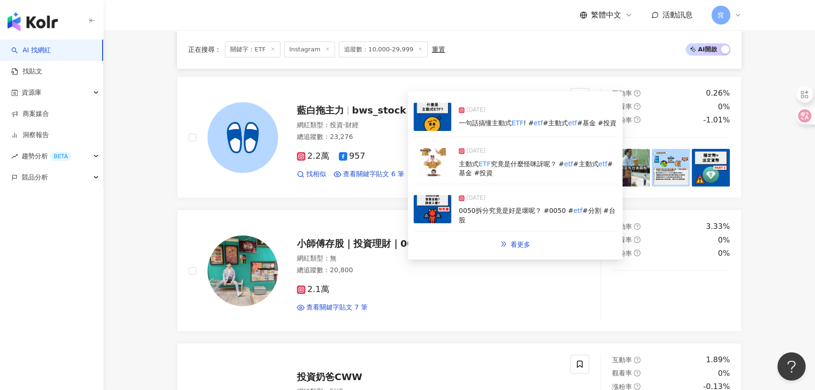
scroll to position [342, 0]
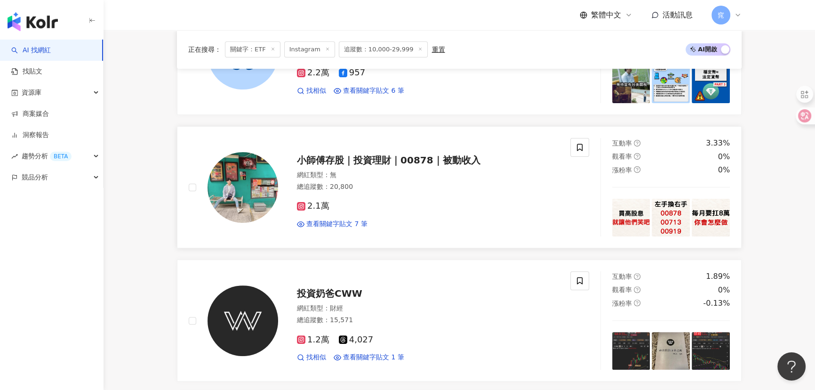
click at [334, 161] on span "小師傅存股｜投資理財｜00878｜被動收入" at bounding box center [389, 159] width 184 height 11
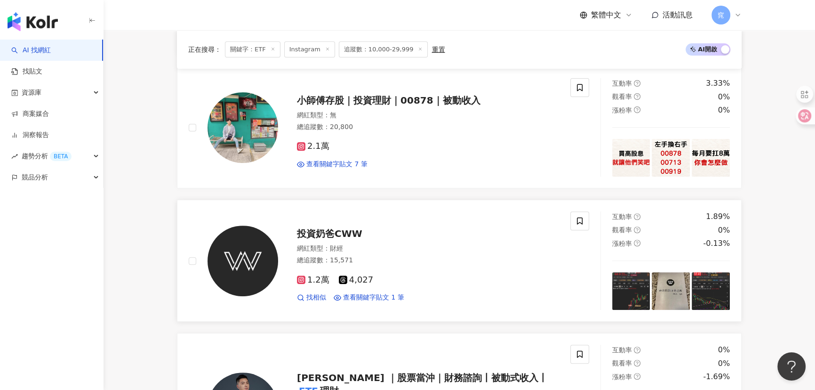
scroll to position [513, 0]
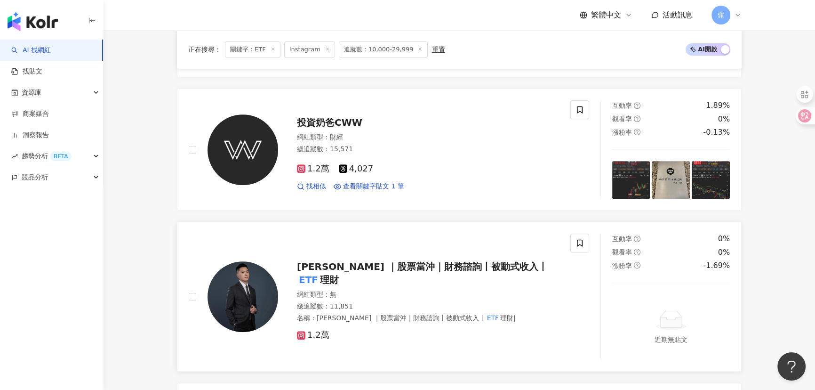
click at [330, 272] on span "緯毅 ｜股票當沖｜財務諮詢丨被動式收入丨" at bounding box center [422, 266] width 251 height 11
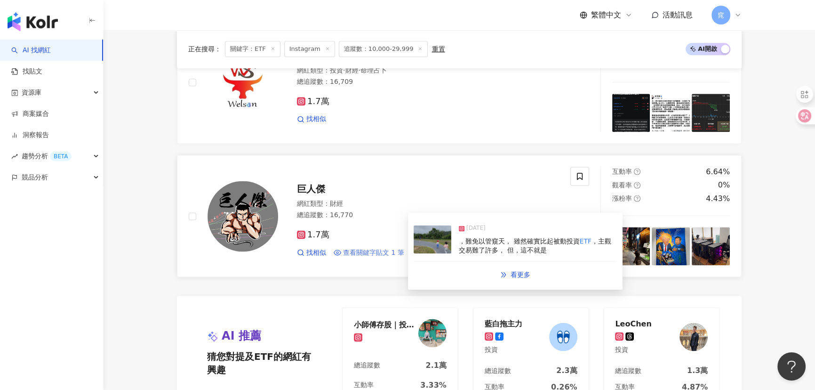
scroll to position [1754, 0]
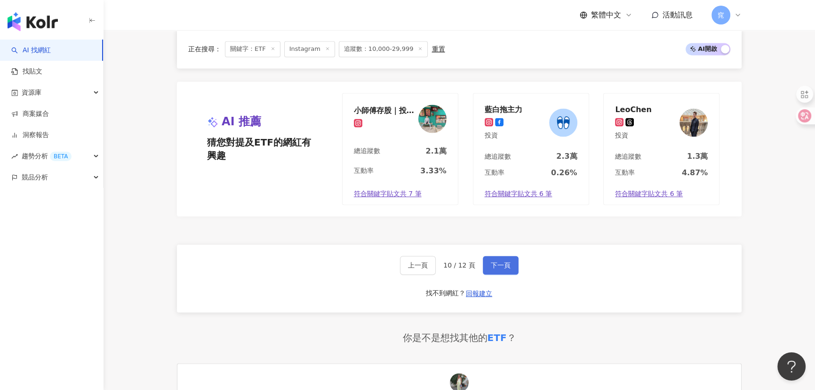
click at [502, 268] on button "下一頁" at bounding box center [501, 265] width 36 height 19
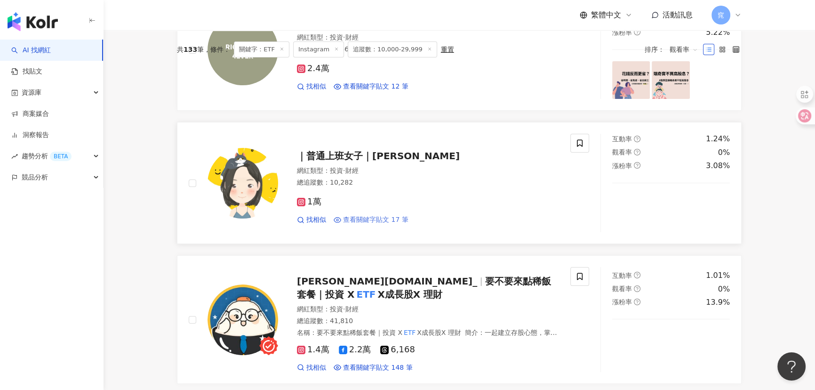
scroll to position [214, 0]
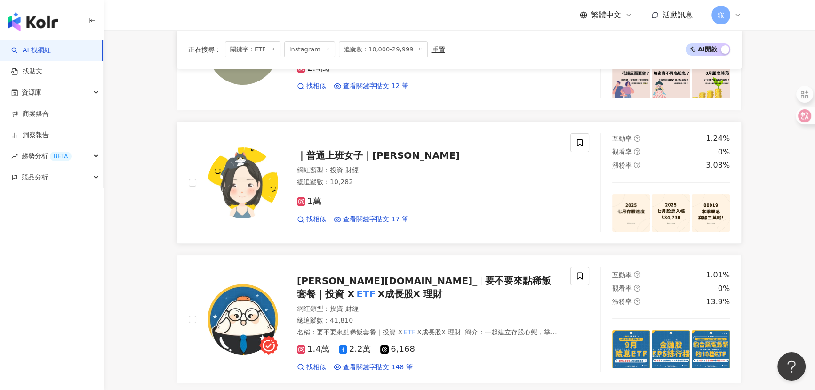
click at [345, 152] on span "｜普通上班女子｜kaka" at bounding box center [378, 155] width 163 height 11
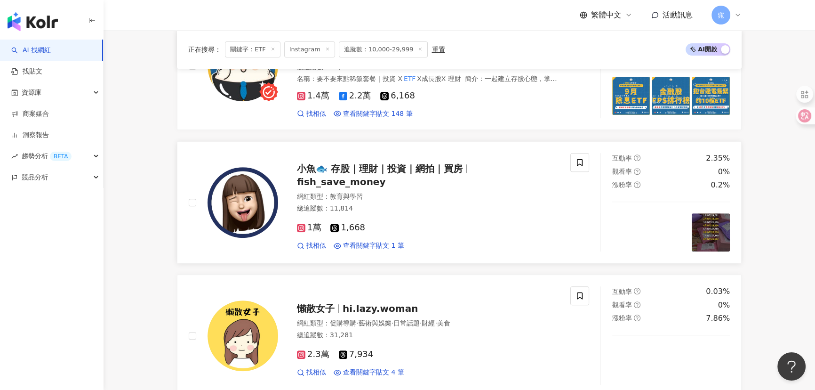
scroll to position [471, 0]
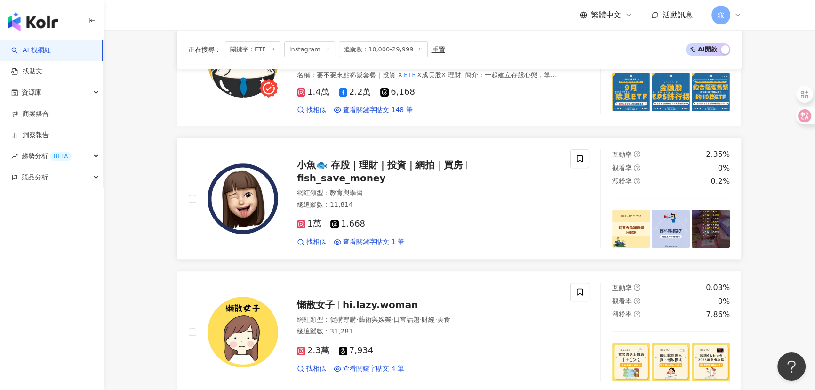
click at [325, 165] on span "小魚🐟 存股｜理財｜投資｜網拍｜買房" at bounding box center [380, 164] width 166 height 11
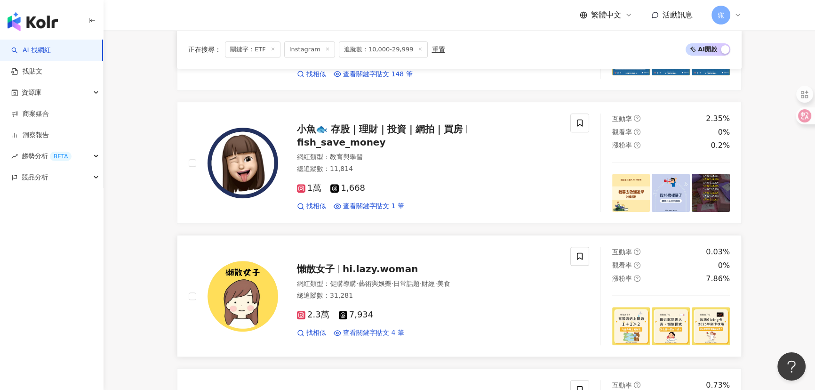
scroll to position [641, 0]
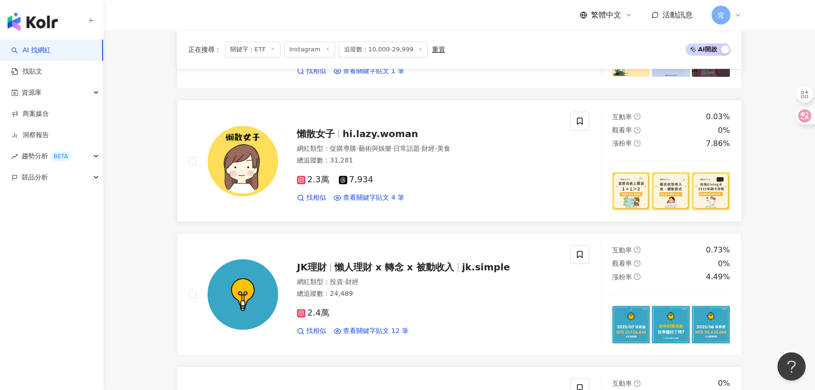
click at [327, 139] on div "懶散女子 hi.lazy.woman 網紅類型 ： 促購導購 · 藝術與娛樂 · 日常話題 · 財經 · 美食 總追蹤數 ： 31,281 2.3萬 7,93…" at bounding box center [418, 161] width 281 height 82
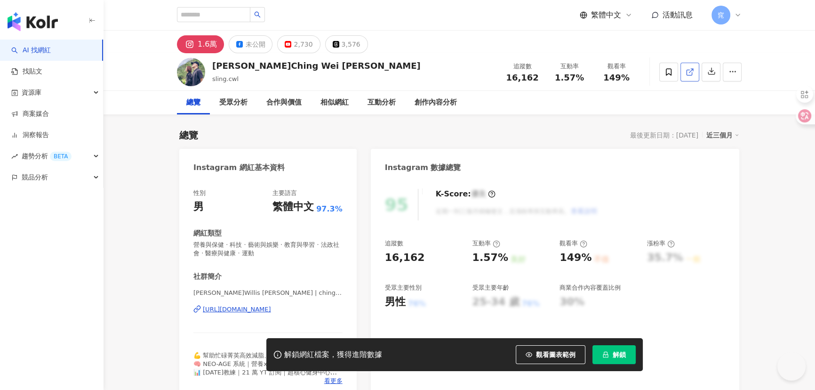
click at [690, 68] on icon at bounding box center [690, 72] width 8 height 8
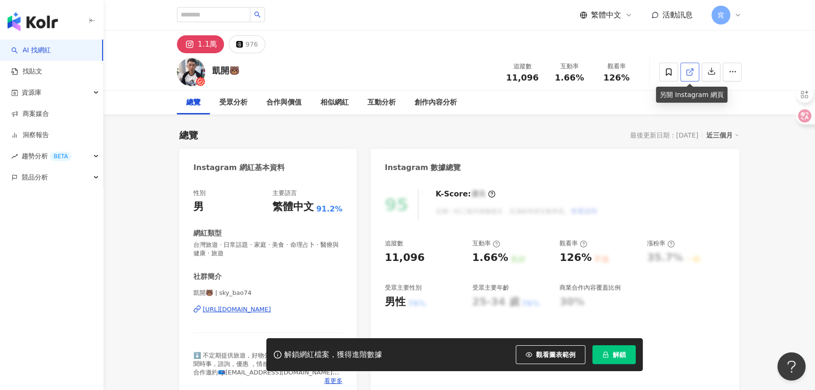
click at [689, 74] on icon at bounding box center [690, 72] width 8 height 8
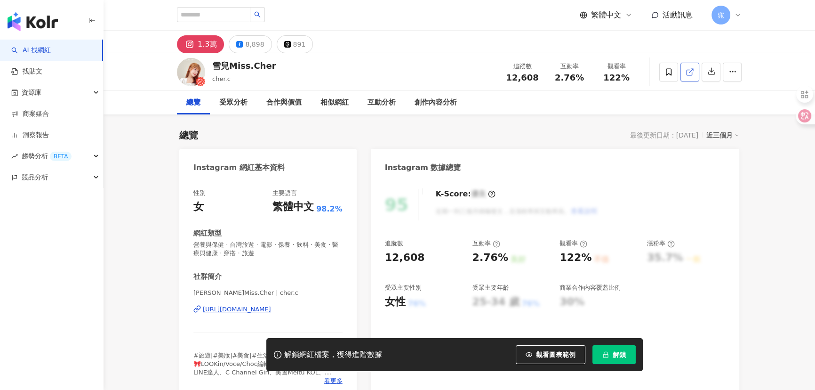
drag, startPoint x: 715, startPoint y: 89, endPoint x: 692, endPoint y: 72, distance: 29.6
click at [692, 72] on icon at bounding box center [689, 72] width 5 height 5
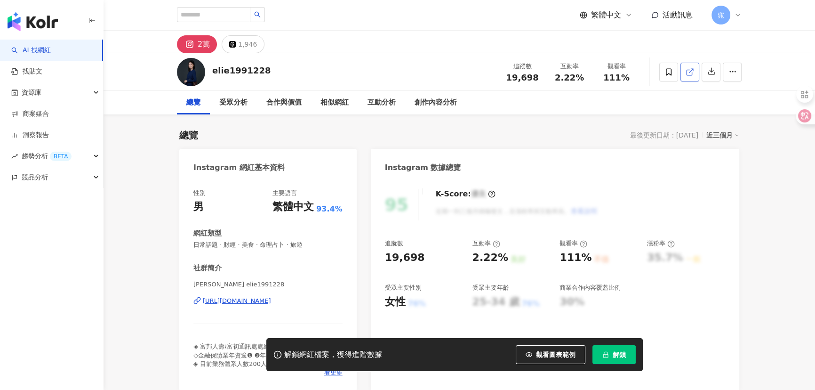
click at [689, 71] on icon at bounding box center [690, 72] width 8 height 8
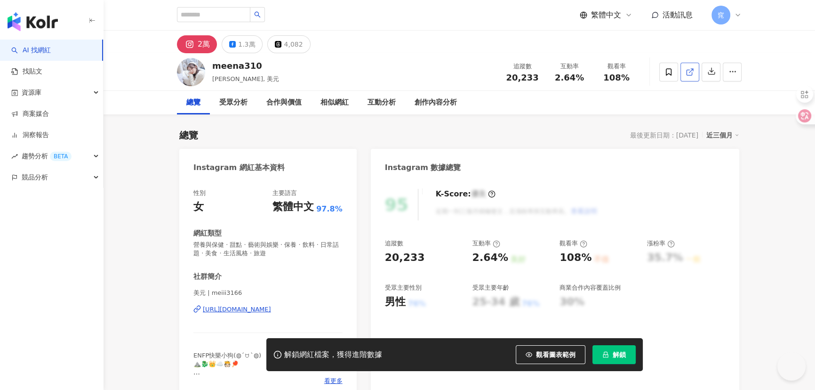
click at [692, 70] on icon at bounding box center [690, 72] width 8 height 8
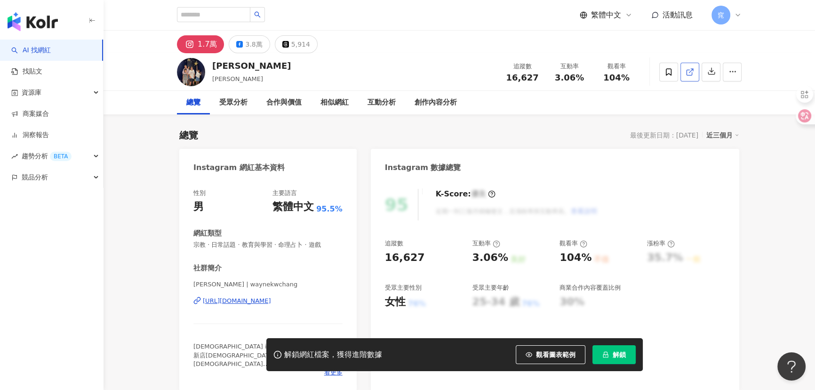
drag, startPoint x: 675, startPoint y: 71, endPoint x: 691, endPoint y: 72, distance: 15.6
click at [691, 72] on icon at bounding box center [690, 72] width 8 height 8
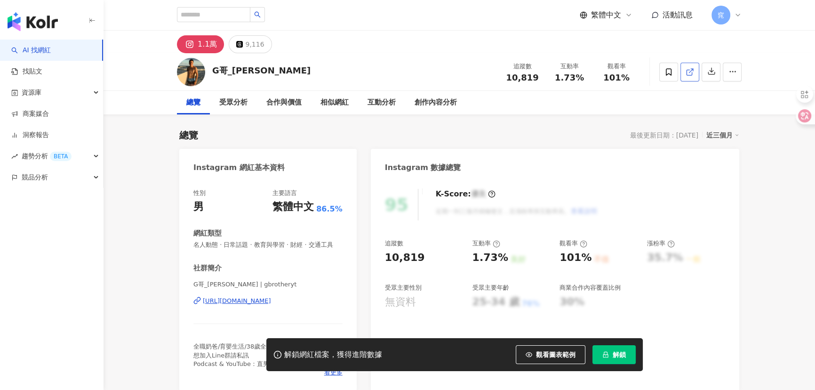
click at [694, 66] on link at bounding box center [689, 72] width 19 height 19
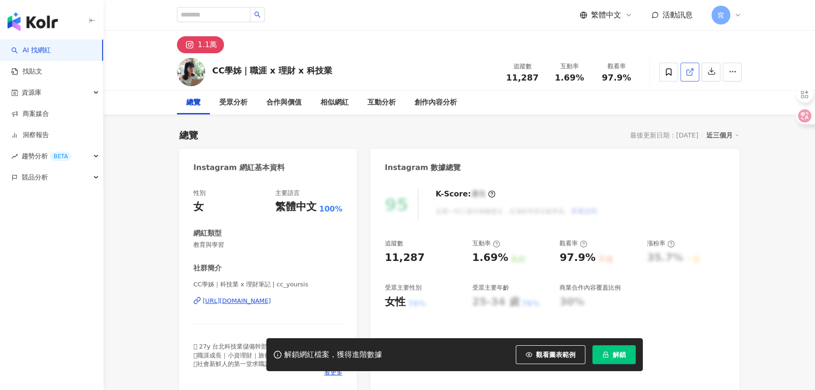
click at [690, 72] on icon at bounding box center [690, 72] width 8 height 8
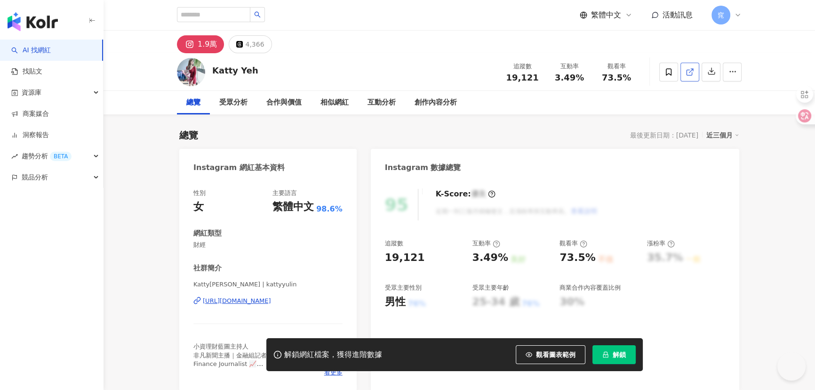
click at [689, 71] on icon at bounding box center [690, 72] width 8 height 8
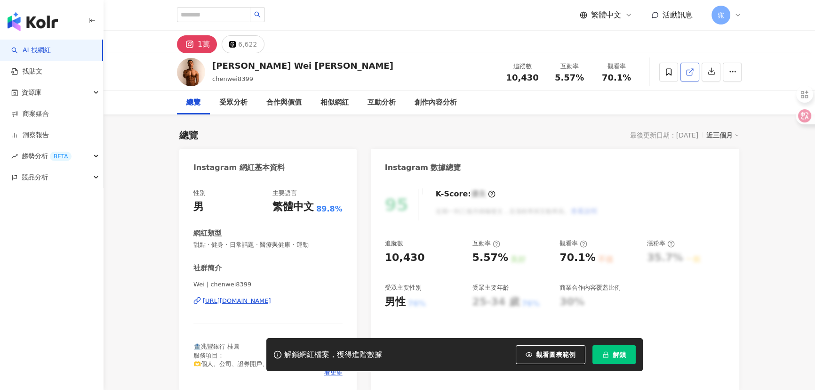
click at [688, 70] on icon at bounding box center [690, 72] width 8 height 8
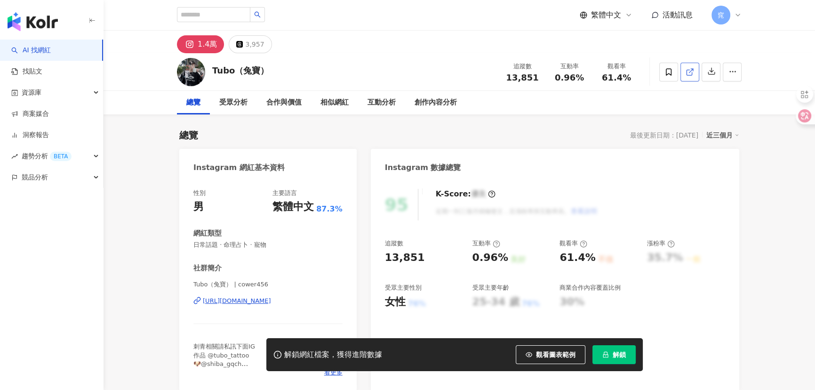
click at [688, 73] on icon at bounding box center [690, 72] width 8 height 8
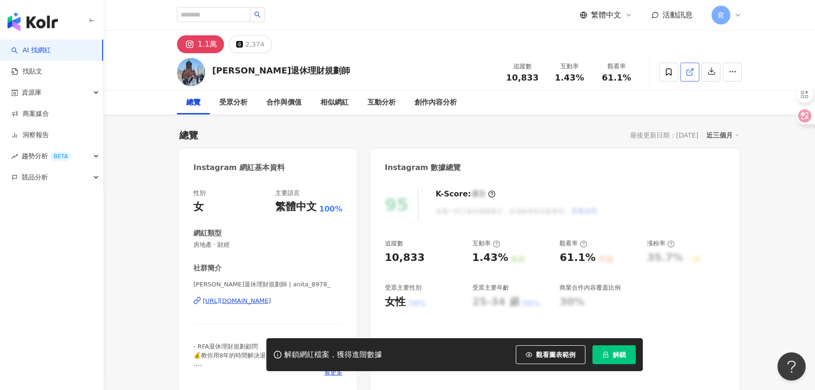
click at [692, 71] on icon at bounding box center [690, 72] width 8 height 8
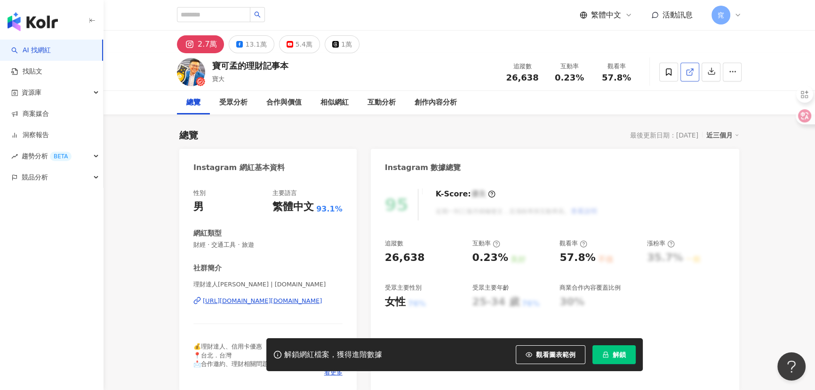
click at [688, 75] on icon at bounding box center [690, 72] width 8 height 8
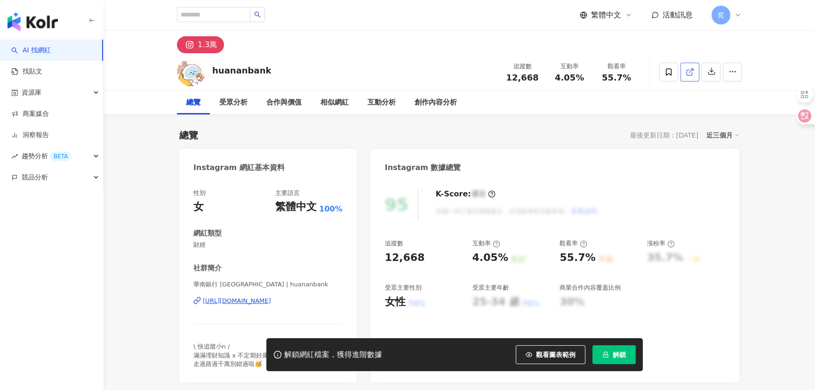
click at [688, 70] on icon at bounding box center [689, 72] width 5 height 5
click at [688, 71] on icon at bounding box center [690, 72] width 8 height 8
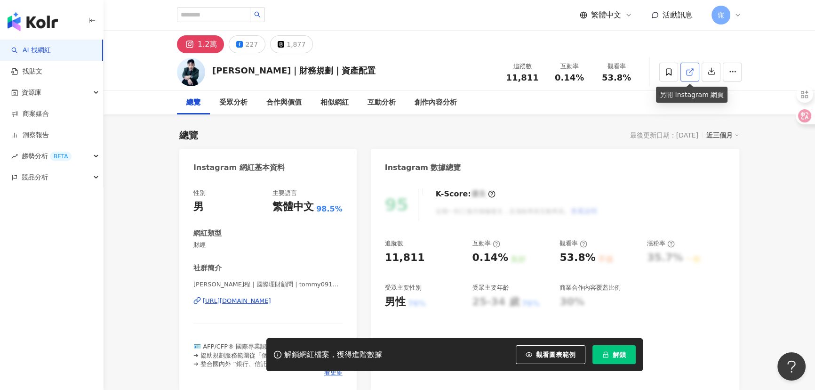
click at [692, 72] on icon at bounding box center [689, 72] width 5 height 5
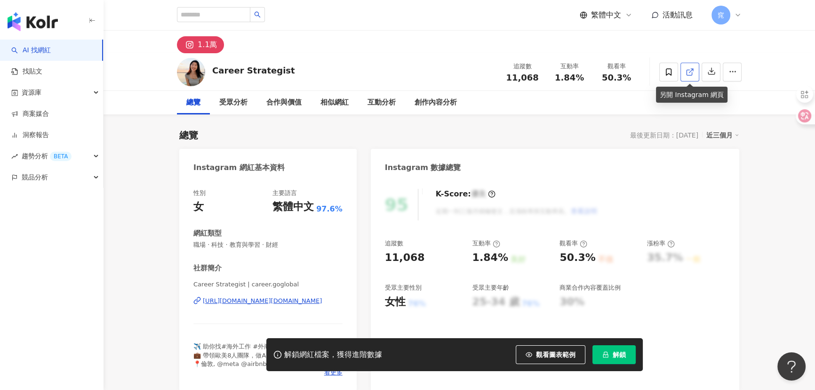
click at [689, 71] on icon at bounding box center [690, 72] width 8 height 8
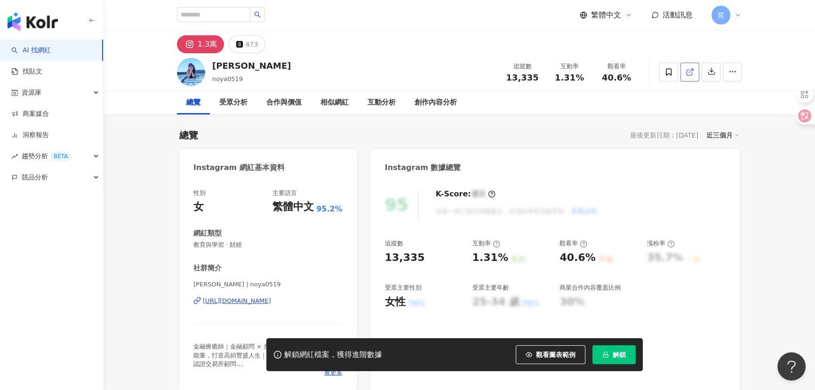
click at [689, 73] on icon at bounding box center [690, 72] width 8 height 8
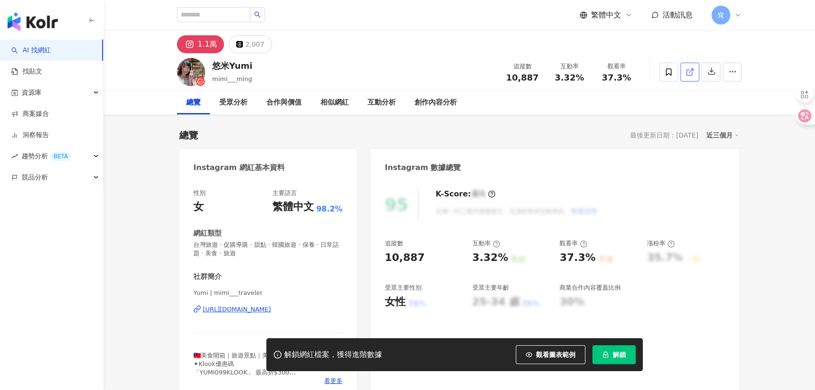
click at [689, 73] on icon at bounding box center [690, 72] width 8 height 8
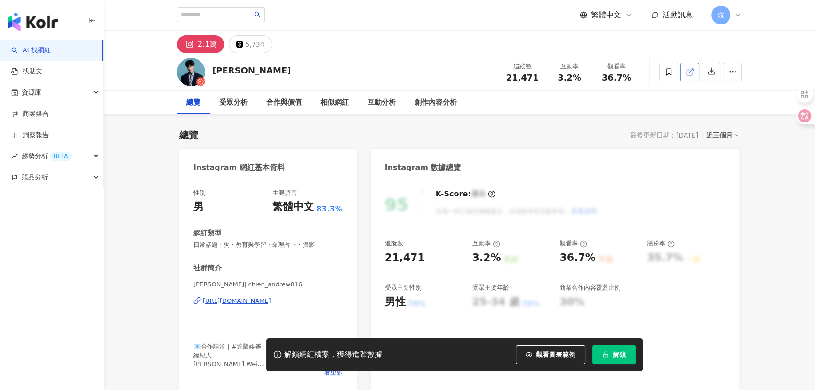
click at [690, 70] on icon at bounding box center [690, 72] width 8 height 8
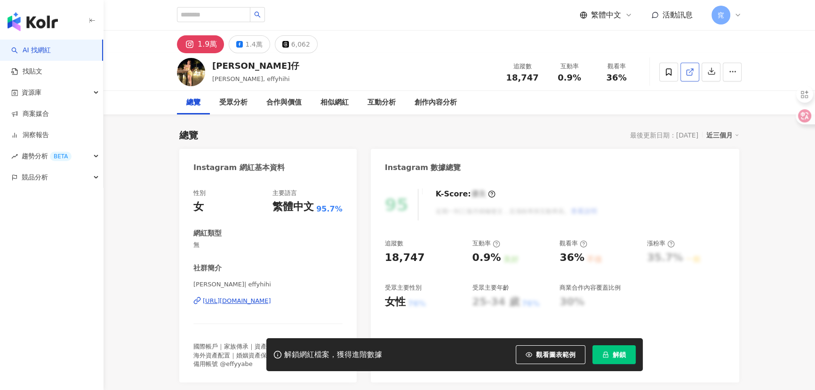
click at [691, 72] on icon at bounding box center [690, 72] width 8 height 8
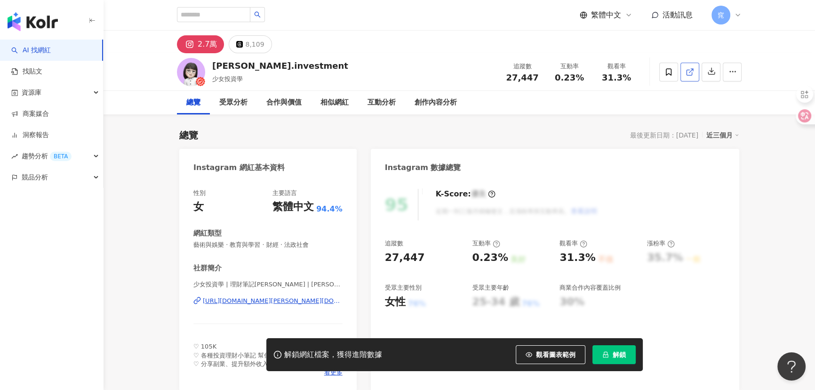
click at [688, 71] on icon at bounding box center [690, 72] width 8 height 8
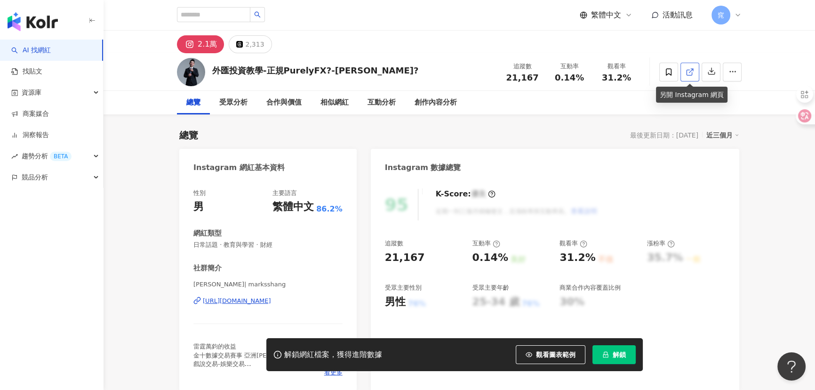
click at [692, 76] on span at bounding box center [690, 72] width 8 height 10
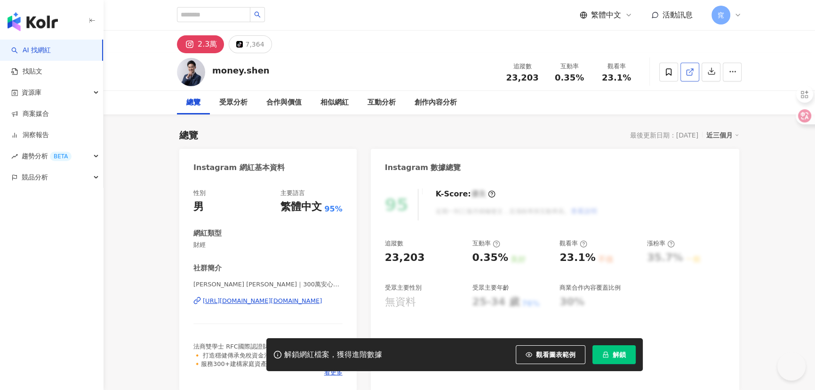
click at [692, 73] on icon at bounding box center [690, 72] width 8 height 8
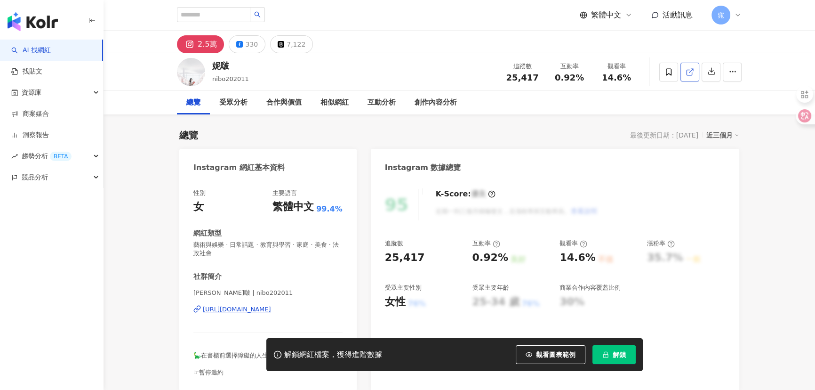
drag, startPoint x: 657, startPoint y: 71, endPoint x: 687, endPoint y: 71, distance: 30.1
click at [687, 71] on icon at bounding box center [690, 72] width 8 height 8
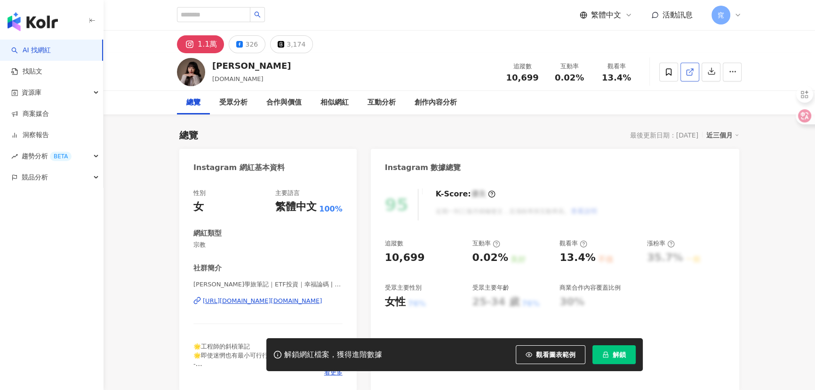
click at [687, 68] on icon at bounding box center [690, 72] width 8 height 8
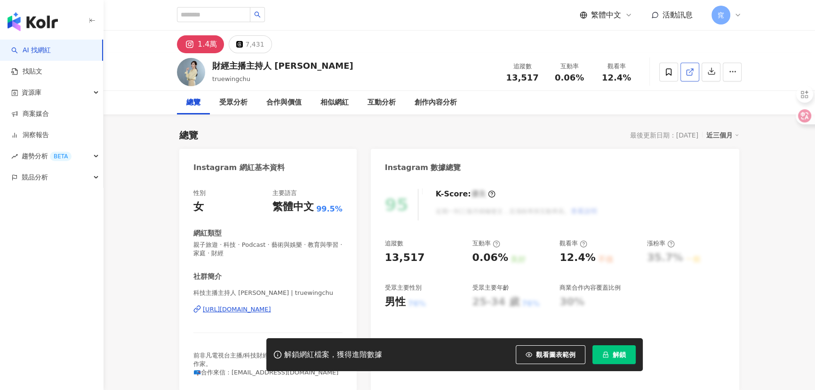
click at [688, 70] on icon at bounding box center [690, 72] width 8 height 8
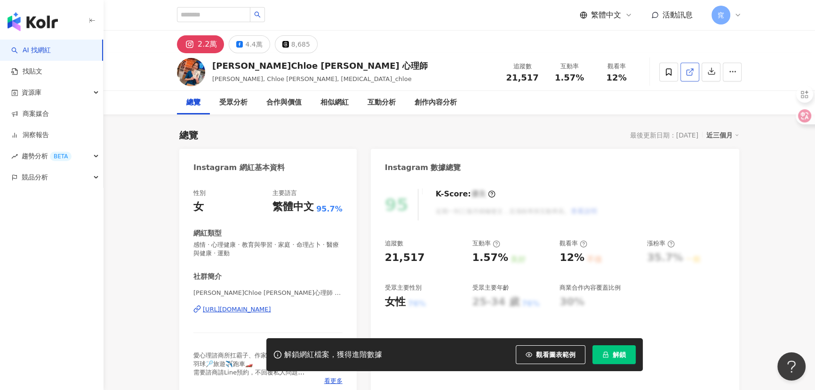
click at [696, 71] on link at bounding box center [689, 72] width 19 height 19
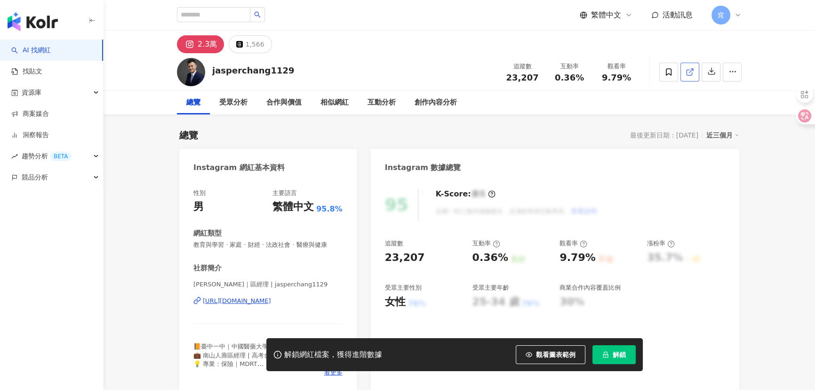
click at [690, 73] on icon at bounding box center [690, 72] width 8 height 8
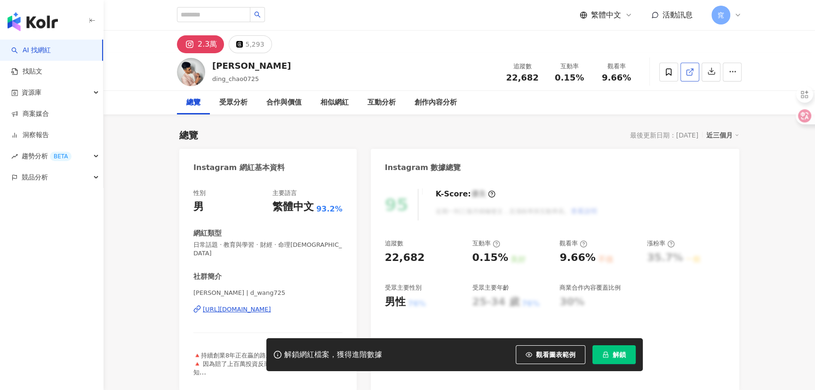
drag, startPoint x: 311, startPoint y: 226, endPoint x: 687, endPoint y: 72, distance: 407.1
click at [687, 72] on icon at bounding box center [690, 72] width 8 height 8
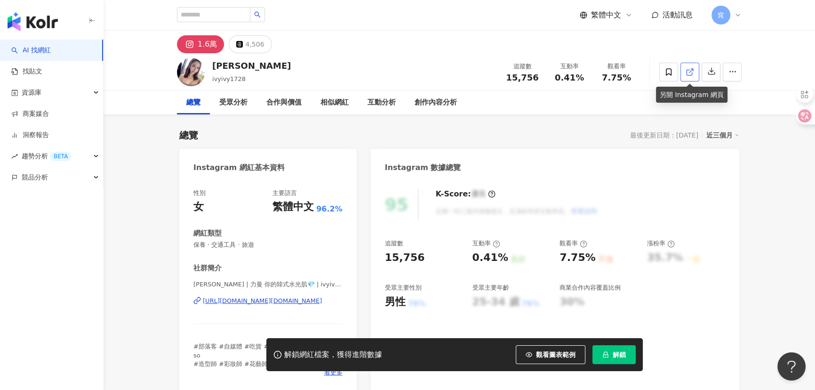
click at [687, 75] on icon at bounding box center [690, 72] width 8 height 8
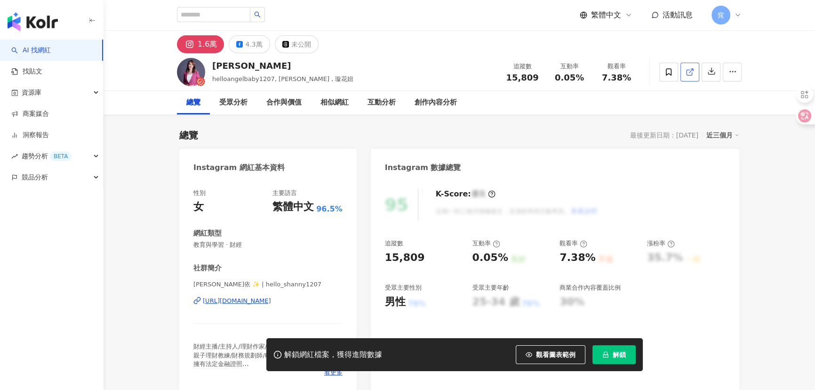
click at [692, 69] on polyline at bounding box center [692, 70] width 2 height 2
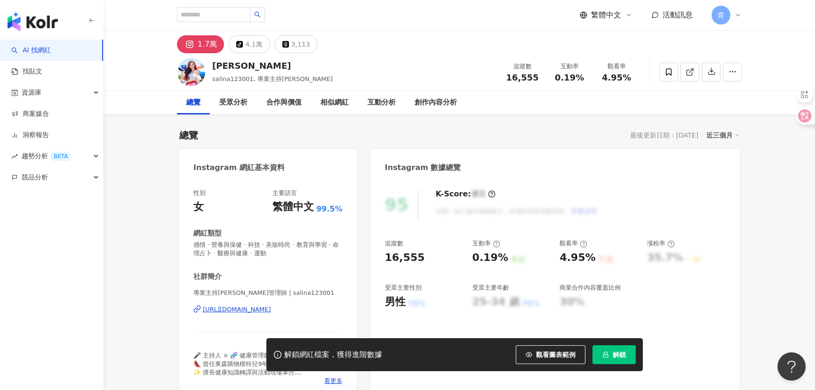
click at [691, 70] on line at bounding box center [691, 71] width 4 height 4
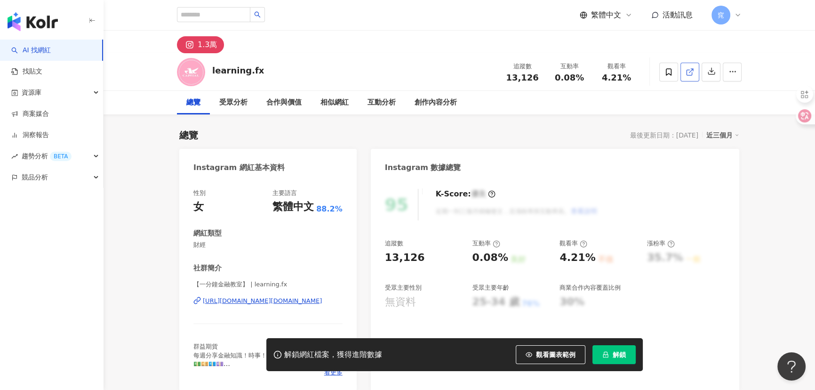
click at [692, 70] on icon at bounding box center [690, 72] width 8 height 8
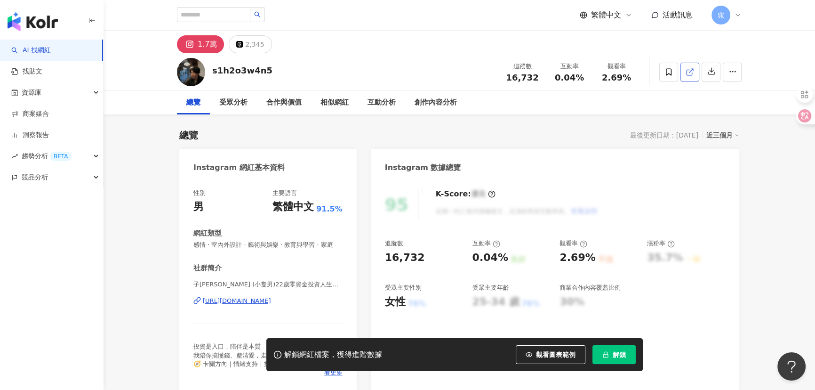
click at [694, 72] on icon at bounding box center [690, 72] width 8 height 8
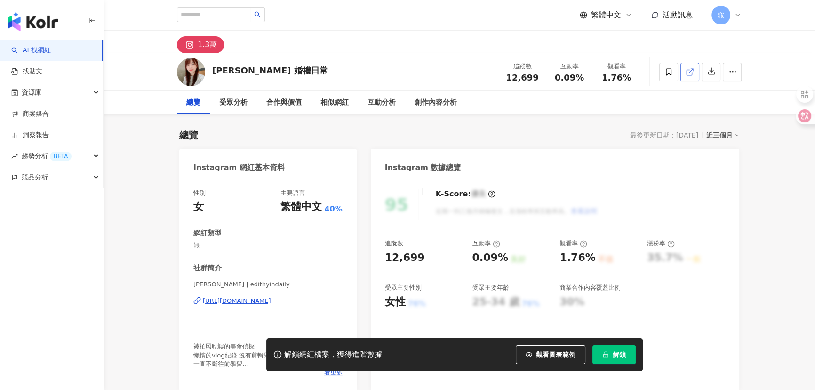
drag, startPoint x: 677, startPoint y: 87, endPoint x: 689, endPoint y: 71, distance: 20.4
click at [689, 71] on icon at bounding box center [690, 72] width 8 height 8
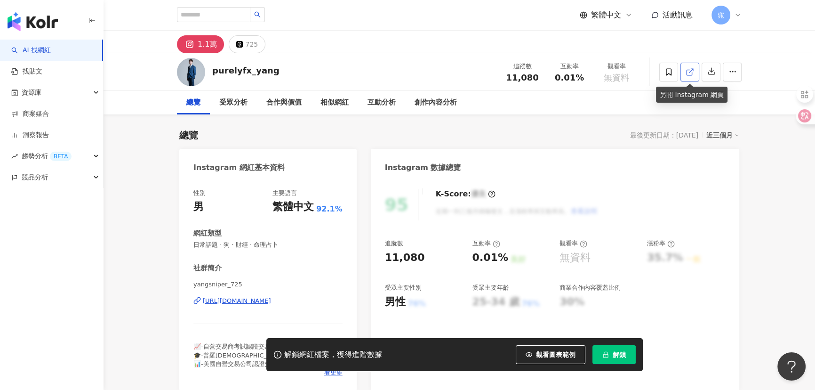
click at [688, 71] on icon at bounding box center [690, 72] width 8 height 8
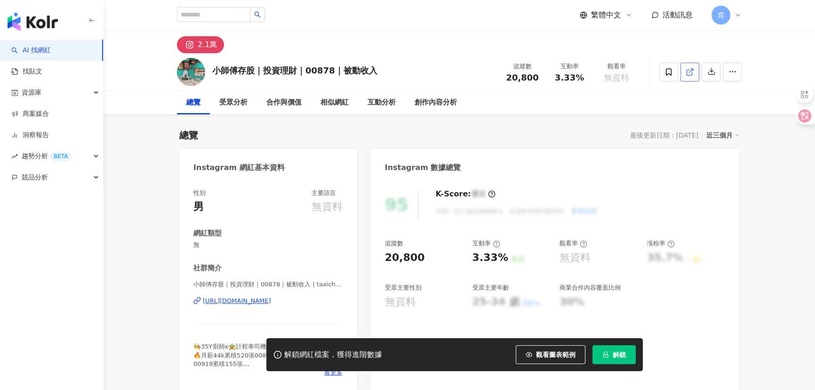
click at [694, 71] on link at bounding box center [689, 72] width 19 height 19
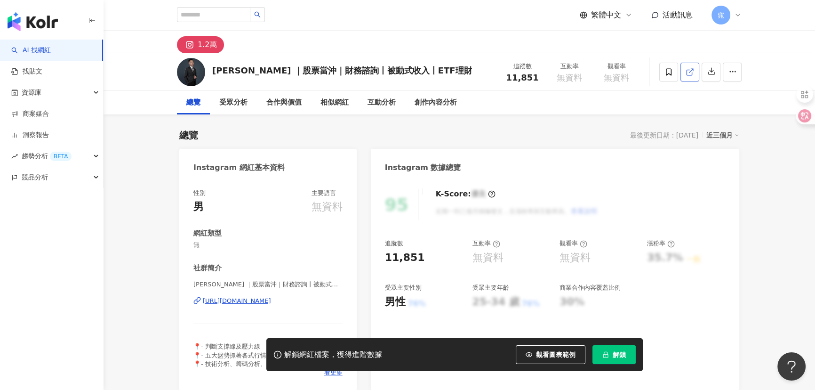
click at [692, 72] on icon at bounding box center [689, 72] width 5 height 5
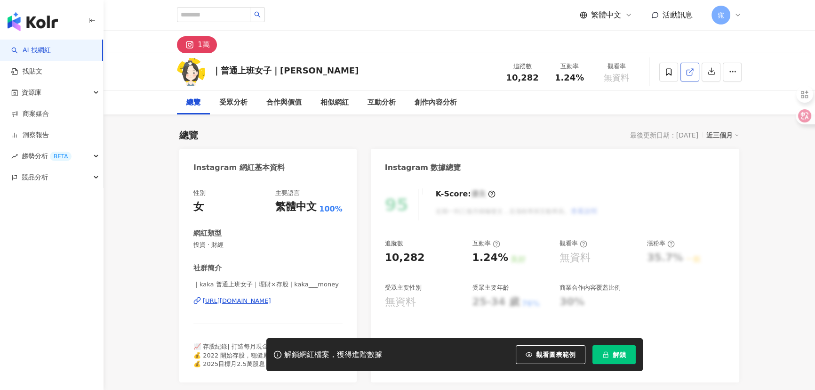
click at [693, 70] on polyline at bounding box center [692, 70] width 2 height 2
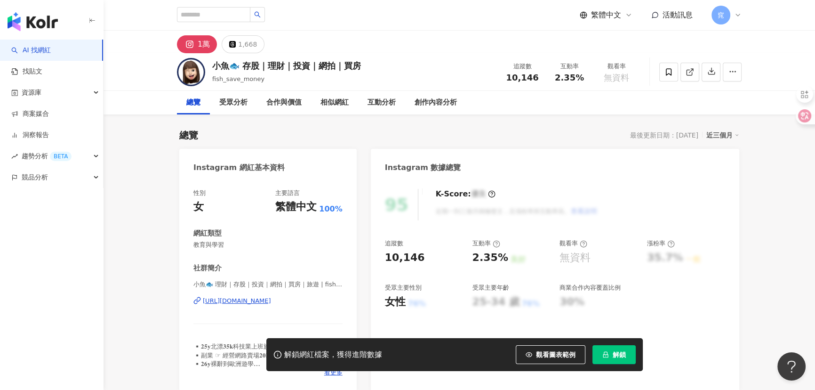
click at [692, 74] on icon at bounding box center [689, 72] width 5 height 5
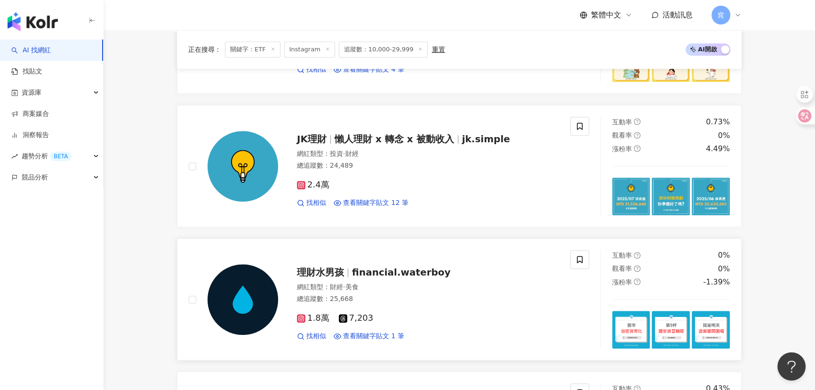
scroll to position [770, 0]
click at [333, 143] on span "JK理財" at bounding box center [316, 138] width 38 height 11
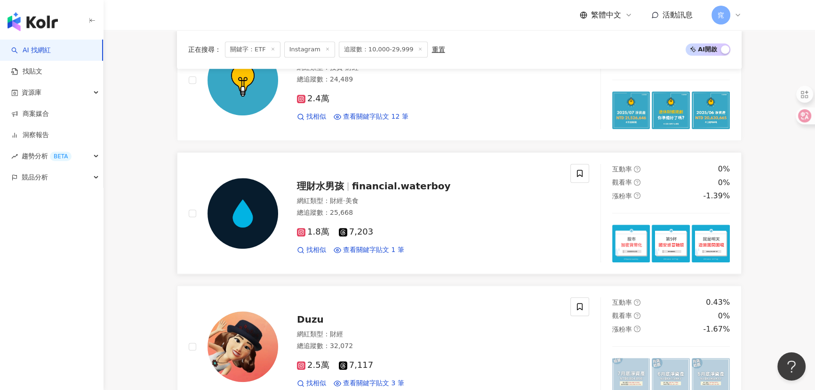
scroll to position [898, 0]
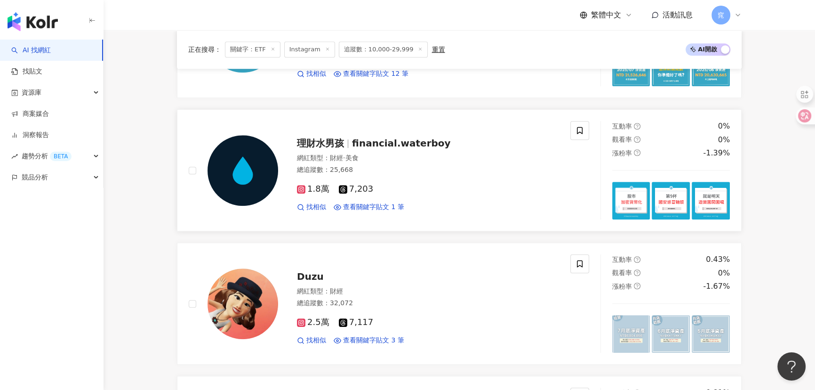
click at [334, 144] on span "理財水男孩" at bounding box center [320, 142] width 47 height 11
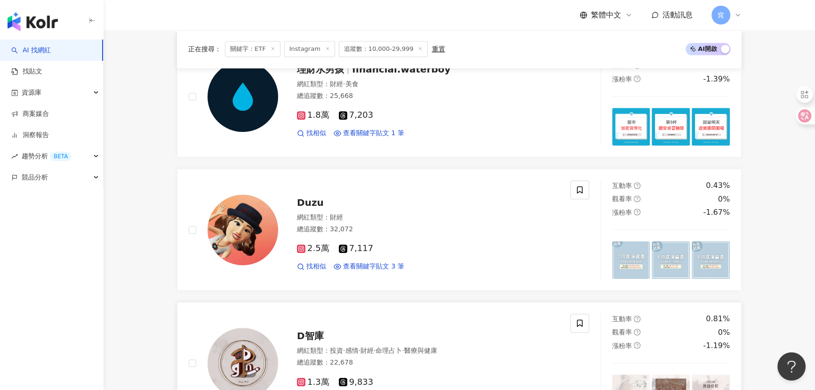
scroll to position [1026, 0]
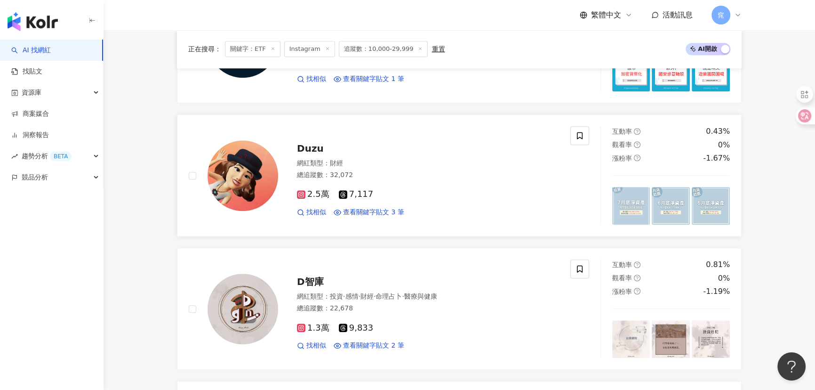
click at [247, 163] on img at bounding box center [243, 175] width 71 height 71
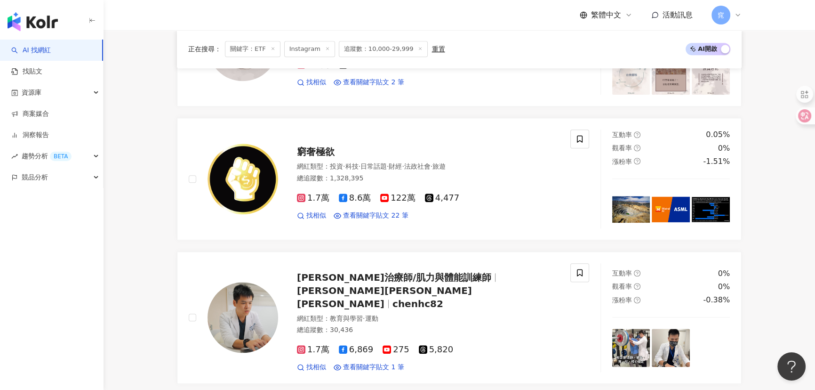
scroll to position [1454, 0]
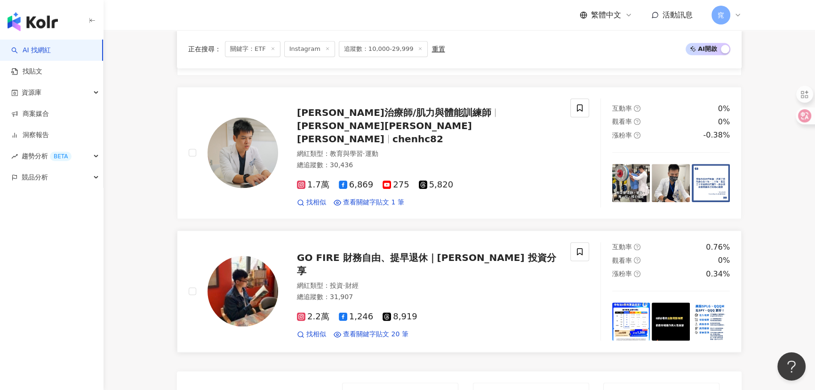
click at [342, 252] on span "GO FIRE 財務自由、提早退休｜Hugo 投資分享" at bounding box center [426, 264] width 259 height 24
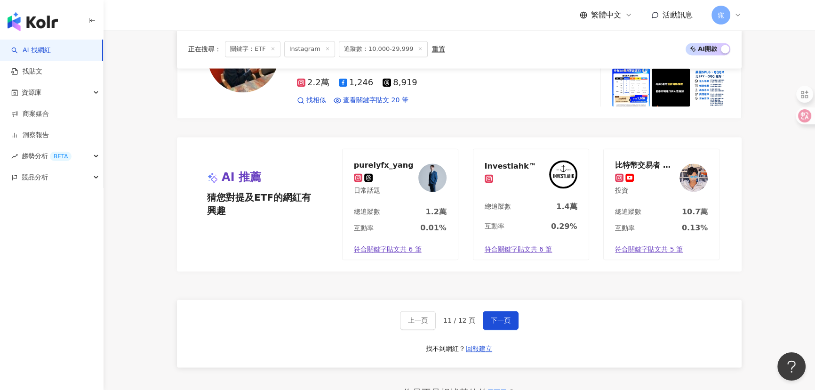
scroll to position [1754, 0]
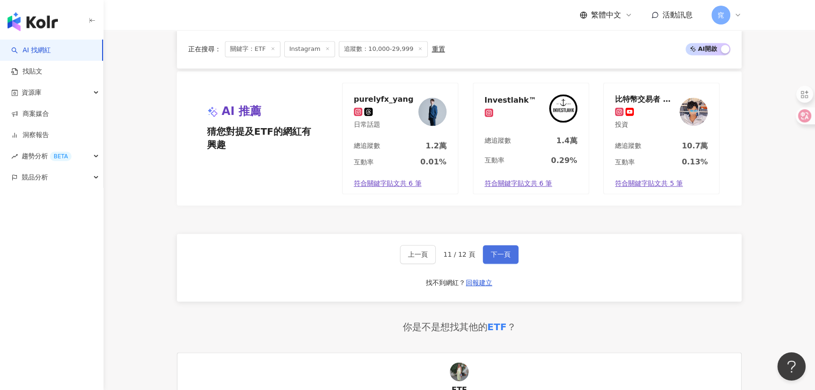
click at [491, 250] on span "下一頁" at bounding box center [501, 254] width 20 height 8
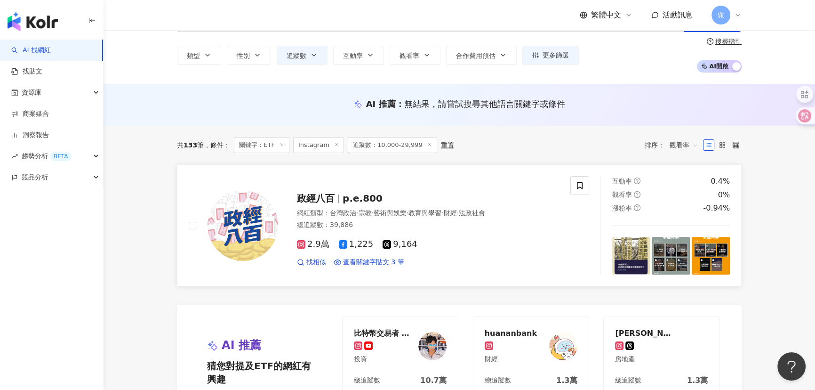
scroll to position [0, 0]
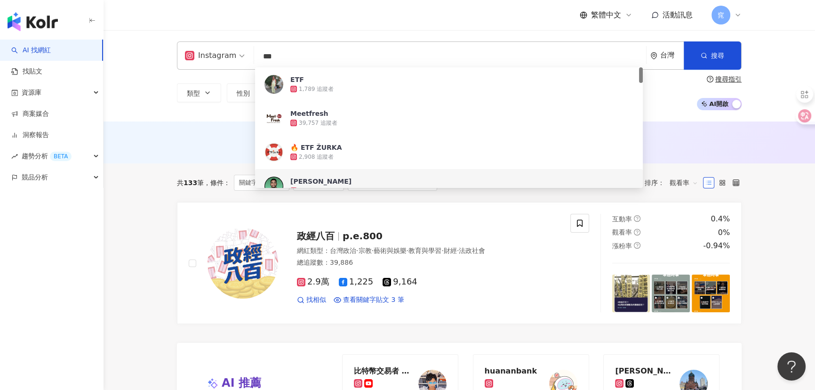
drag, startPoint x: 279, startPoint y: 57, endPoint x: 179, endPoint y: 36, distance: 101.6
click at [179, 36] on div "Instagram *** 台灣 搜尋 dbcfd302-28d5-4767-af7b-41254dbbb006 1ae24525-38c2-4614-b50…" at bounding box center [459, 75] width 711 height 91
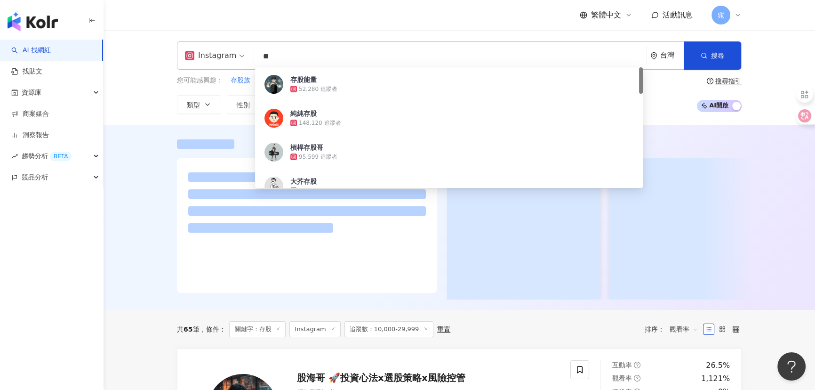
type input "**"
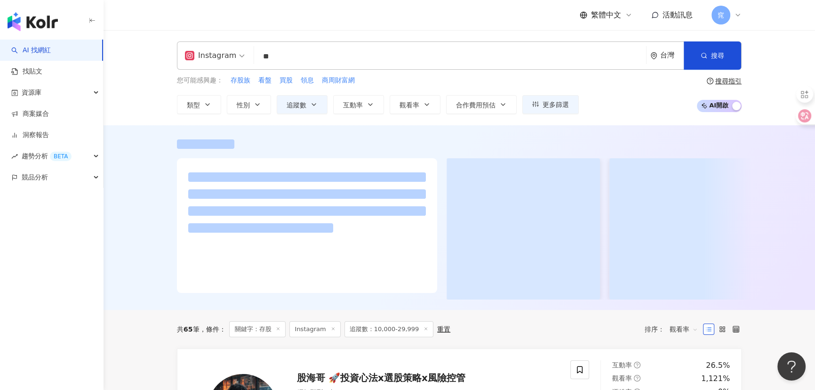
drag, startPoint x: 137, startPoint y: 207, endPoint x: 144, endPoint y: 206, distance: 7.1
click at [139, 207] on div at bounding box center [459, 217] width 711 height 184
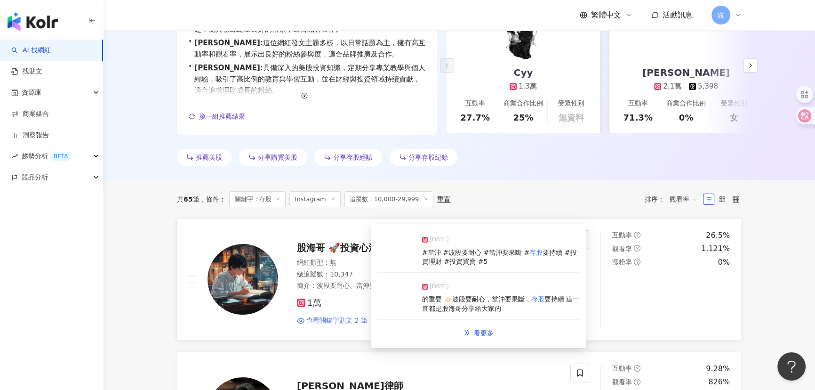
scroll to position [177, 0]
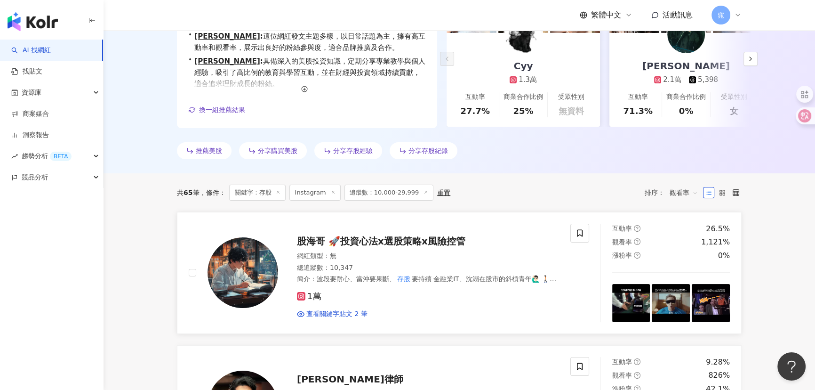
click at [369, 242] on span "股海哥 🚀投資心法x選股策略x風險控管" at bounding box center [381, 240] width 168 height 11
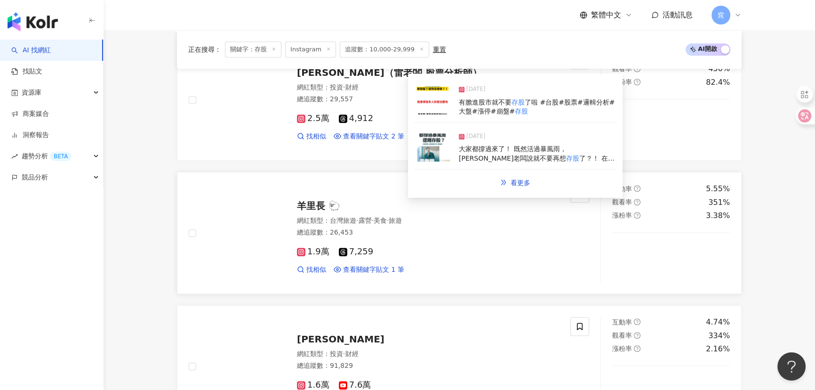
scroll to position [947, 0]
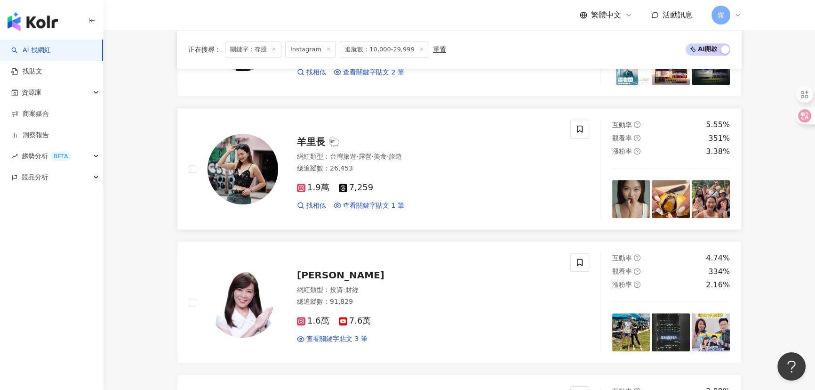
click at [311, 141] on span "羊里長 🐑" at bounding box center [318, 141] width 43 height 11
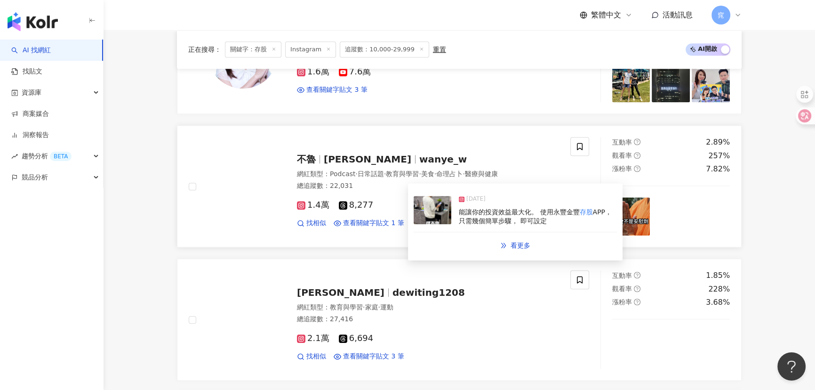
scroll to position [1247, 0]
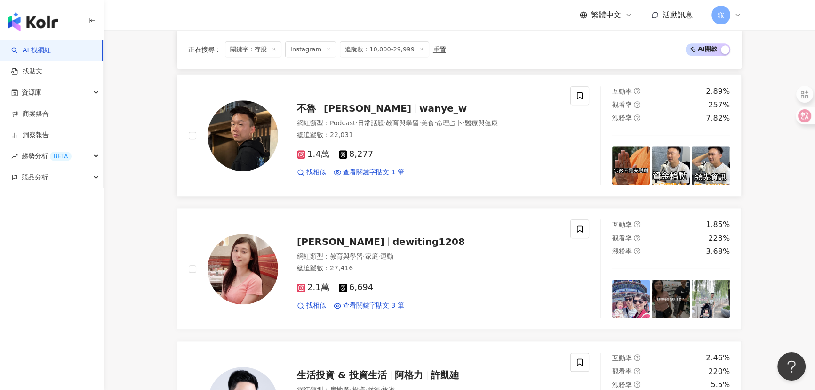
click at [350, 110] on span "Wayne W" at bounding box center [368, 108] width 88 height 11
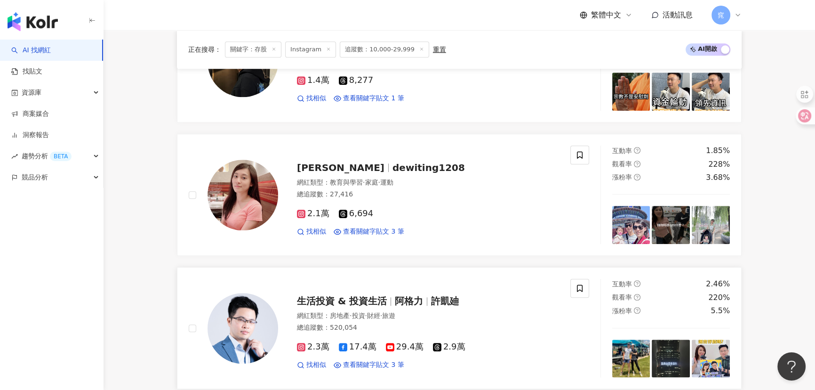
scroll to position [1332, 0]
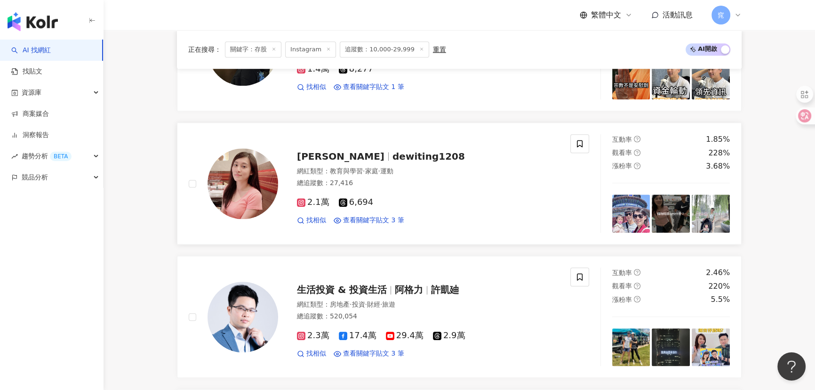
click at [392, 157] on span "dewiting1208" at bounding box center [428, 156] width 72 height 11
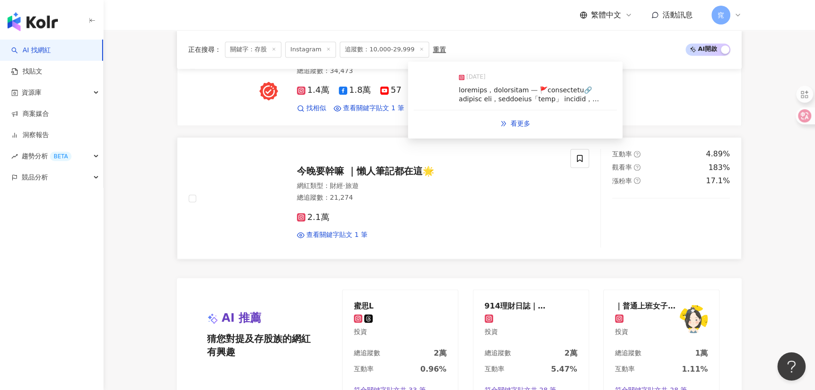
scroll to position [1718, 0]
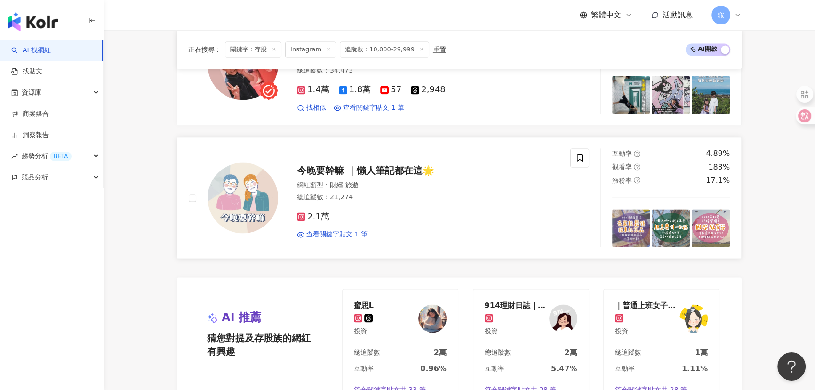
click at [332, 169] on span "今晚要幹嘛 ｜懶人筆記都在這🌟" at bounding box center [365, 170] width 137 height 11
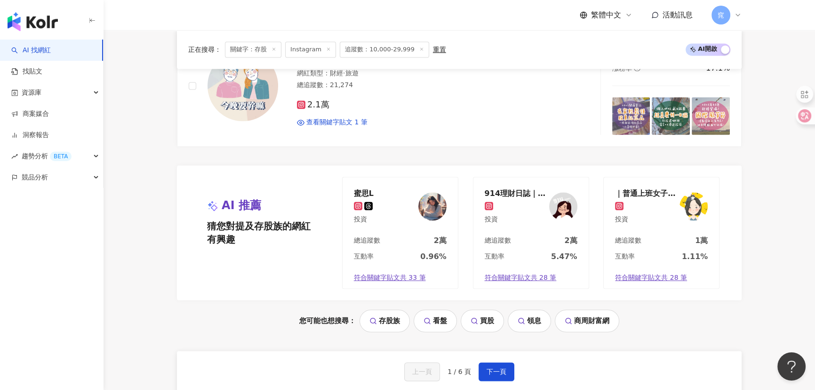
scroll to position [1888, 0]
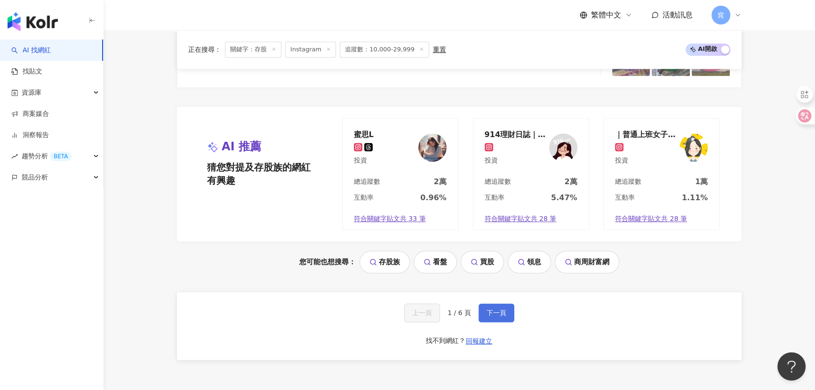
click at [494, 312] on span "下一頁" at bounding box center [497, 313] width 20 height 8
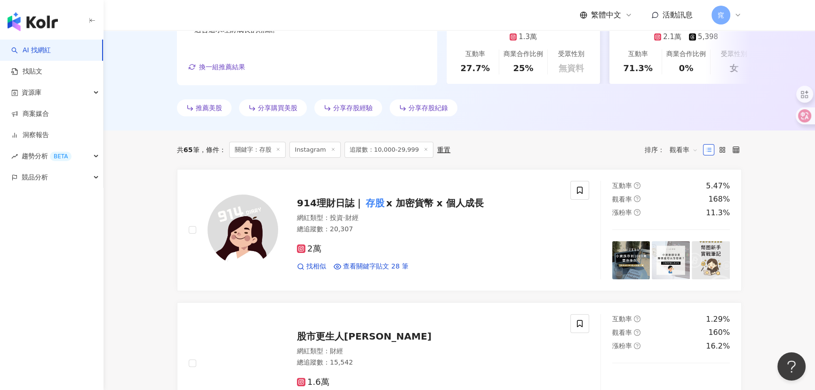
scroll to position [477, 0]
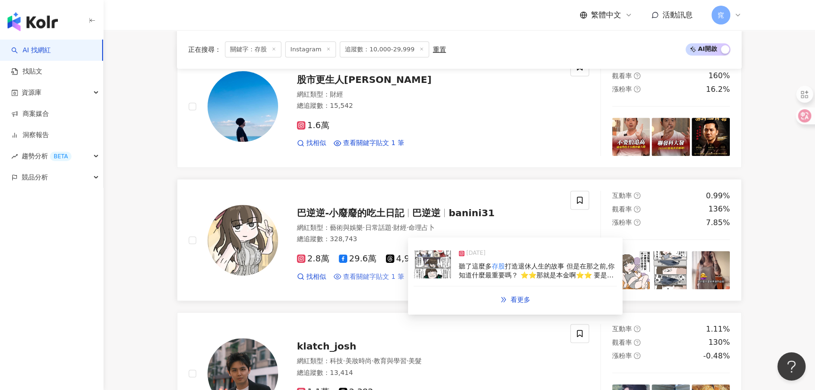
click at [370, 278] on span "查看關鍵字貼文 1 筆" at bounding box center [373, 276] width 61 height 9
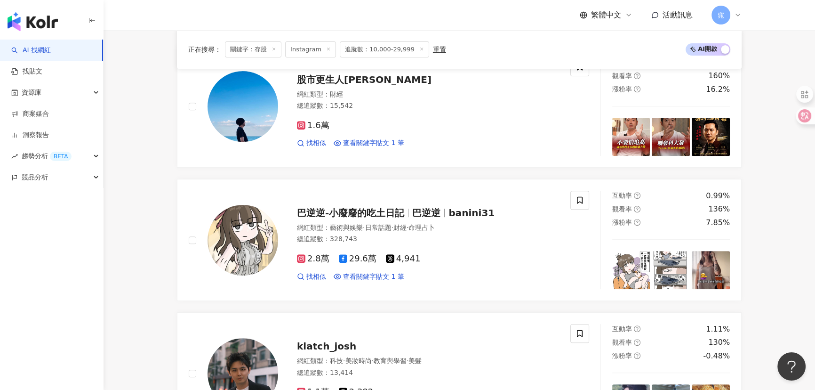
scroll to position [648, 0]
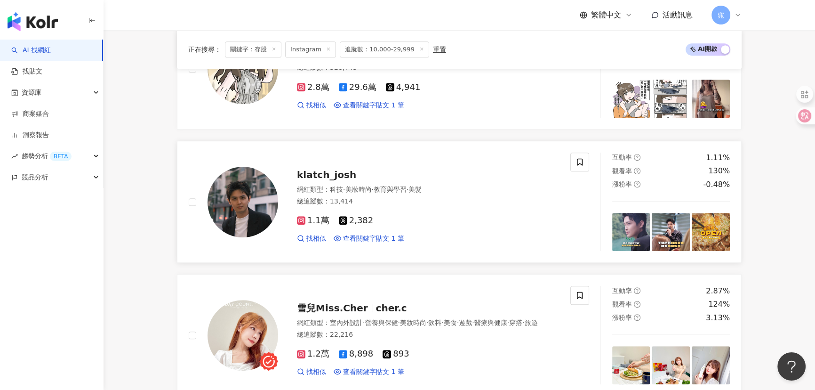
click at [320, 170] on span "klatch_josh" at bounding box center [326, 174] width 59 height 11
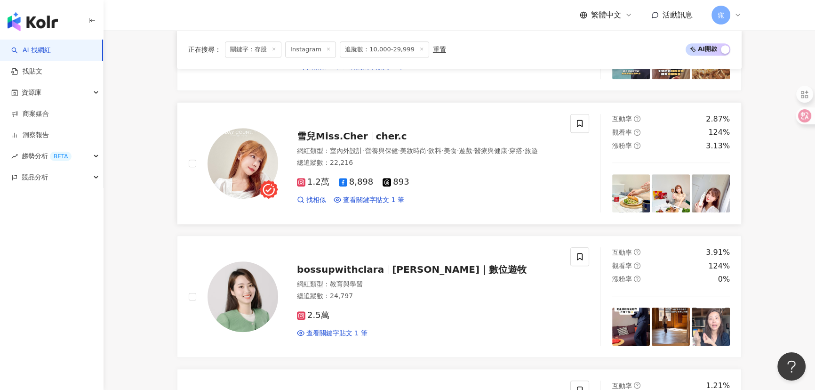
scroll to position [819, 0]
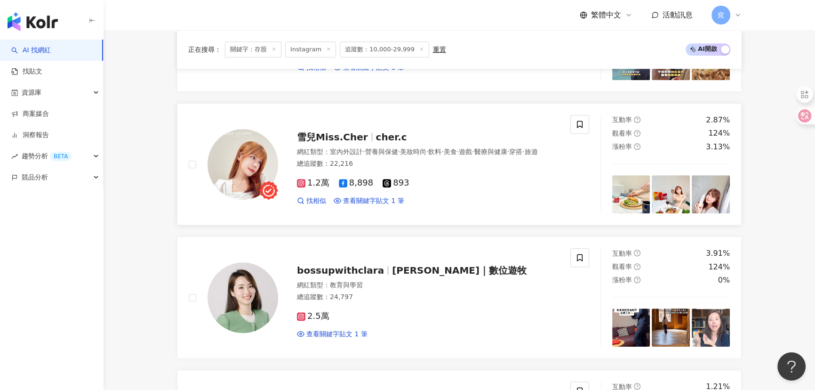
click at [362, 132] on span "雪兒Miss.Cher" at bounding box center [336, 136] width 79 height 11
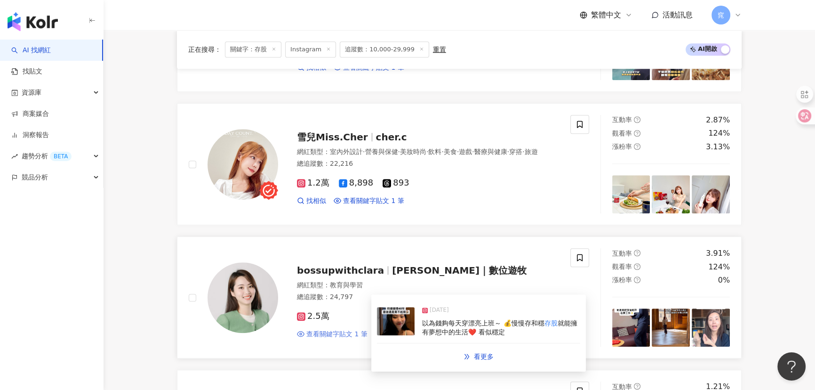
click at [334, 332] on span "查看關鍵字貼文 1 筆" at bounding box center [336, 333] width 61 height 9
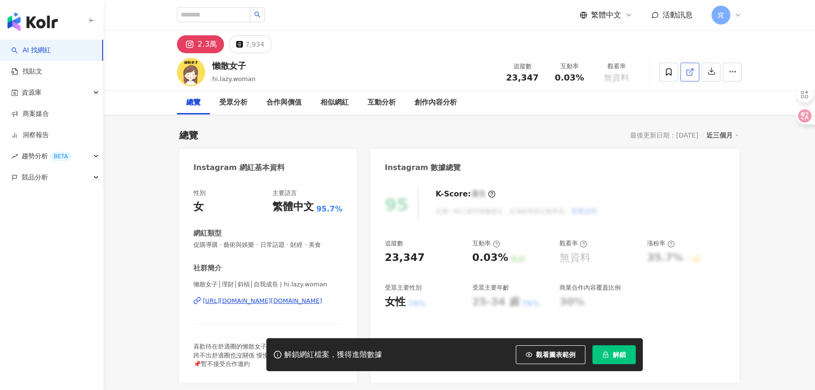
click at [690, 72] on line at bounding box center [691, 71] width 4 height 4
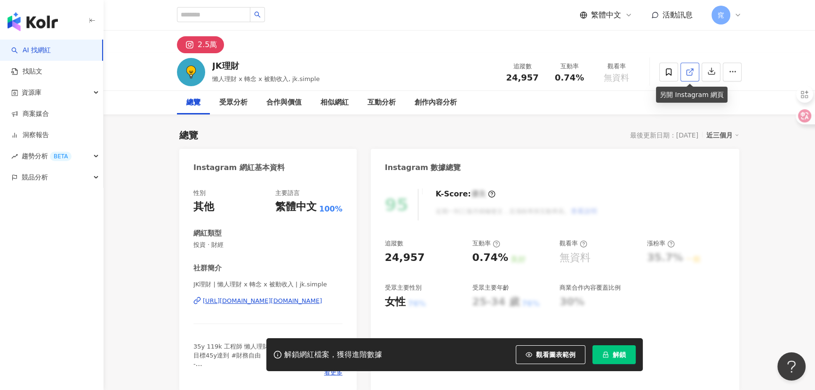
click at [688, 73] on icon at bounding box center [690, 72] width 8 height 8
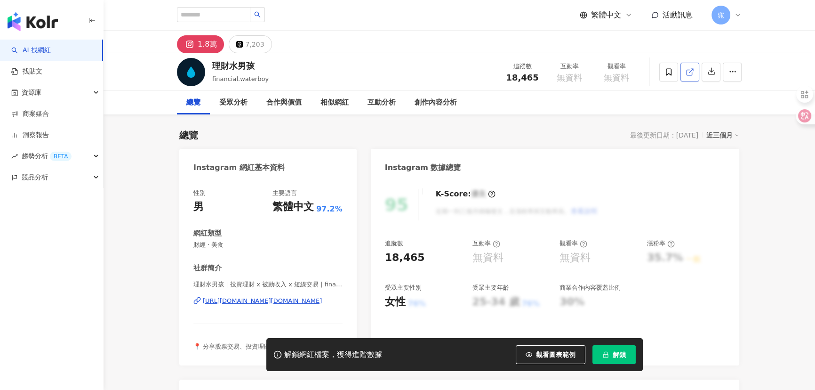
drag, startPoint x: 676, startPoint y: 68, endPoint x: 688, endPoint y: 71, distance: 12.9
click at [688, 71] on icon at bounding box center [690, 72] width 8 height 8
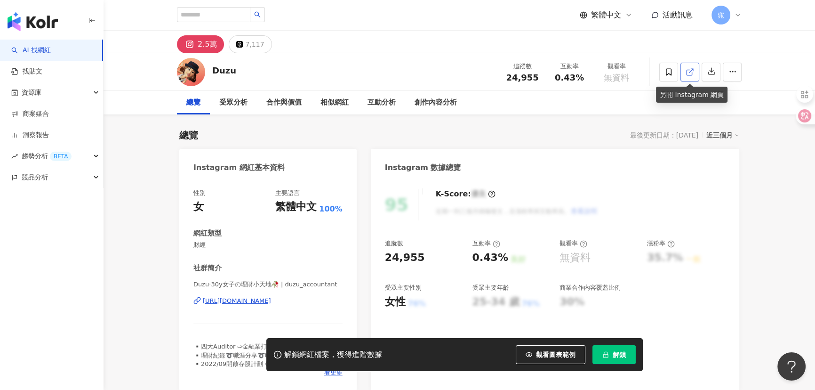
click at [692, 68] on icon at bounding box center [690, 72] width 8 height 8
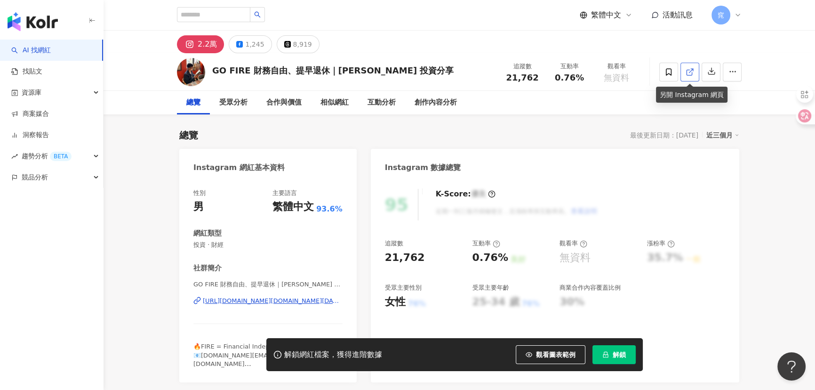
click at [693, 75] on icon at bounding box center [690, 72] width 8 height 8
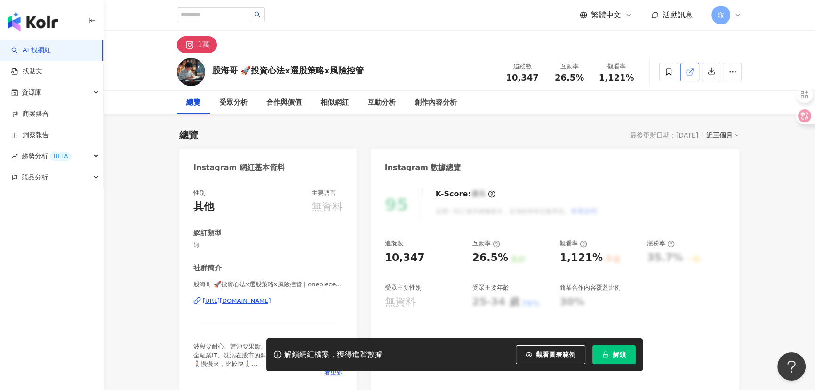
click at [686, 70] on icon at bounding box center [690, 72] width 8 height 8
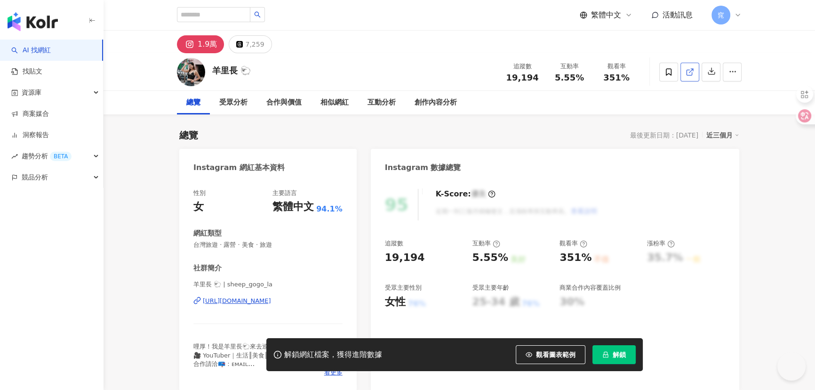
click at [689, 71] on icon at bounding box center [690, 72] width 8 height 8
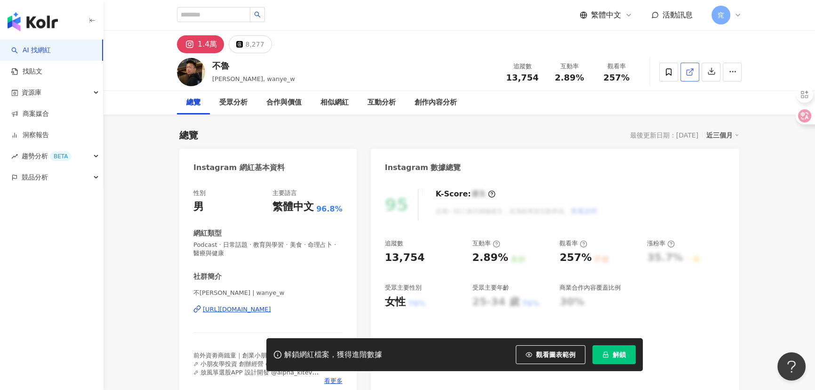
click at [692, 73] on icon at bounding box center [690, 72] width 8 height 8
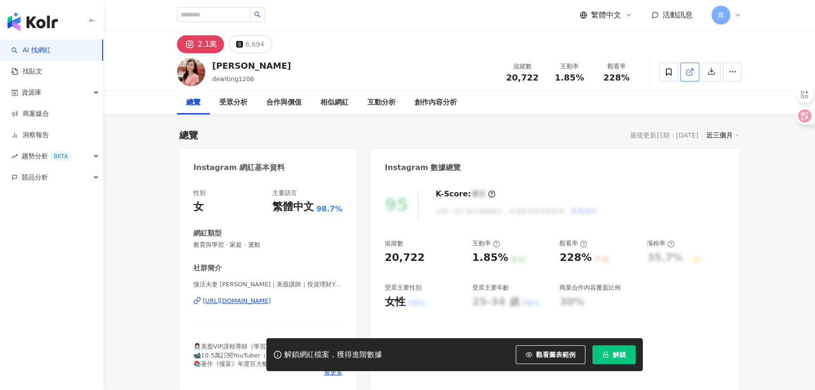
drag, startPoint x: 509, startPoint y: 198, endPoint x: 692, endPoint y: 66, distance: 225.4
click at [692, 67] on span at bounding box center [690, 72] width 8 height 10
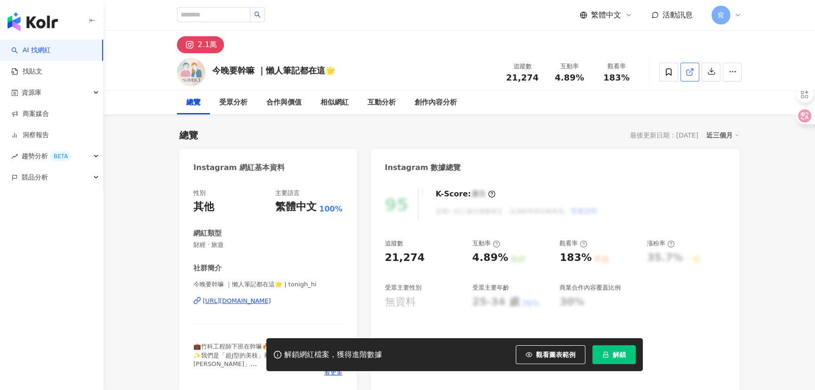
drag, startPoint x: 700, startPoint y: 72, endPoint x: 691, endPoint y: 75, distance: 9.7
click at [691, 75] on icon at bounding box center [690, 72] width 8 height 8
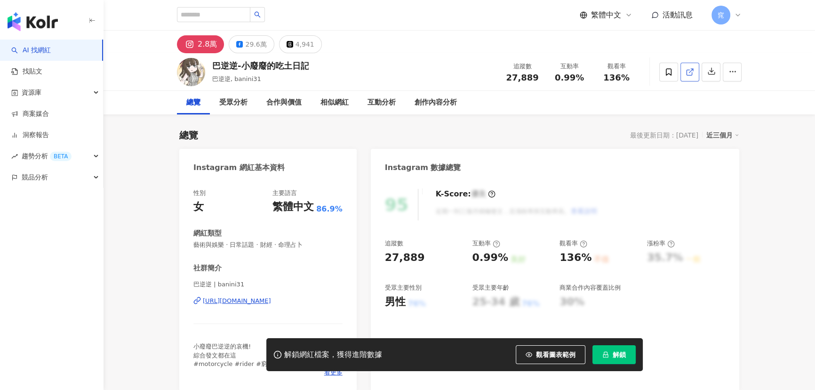
click at [687, 71] on icon at bounding box center [690, 72] width 8 height 8
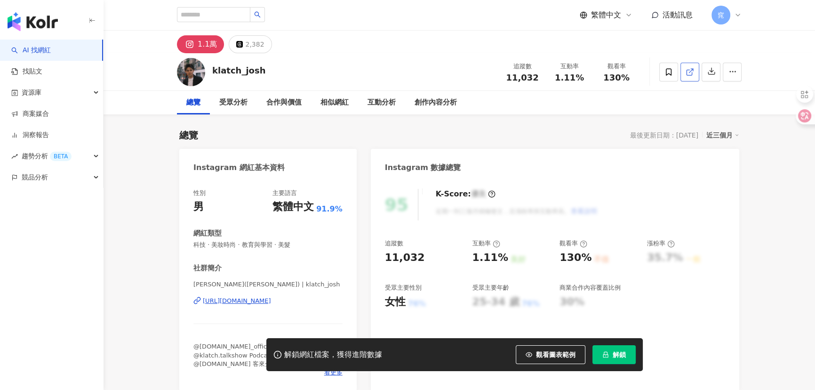
drag, startPoint x: 428, startPoint y: 129, endPoint x: 692, endPoint y: 73, distance: 269.9
click at [692, 73] on icon at bounding box center [689, 72] width 5 height 5
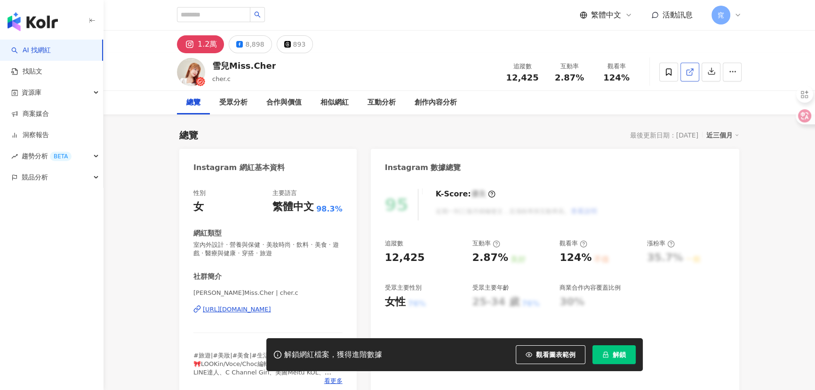
click at [692, 71] on icon at bounding box center [690, 72] width 8 height 8
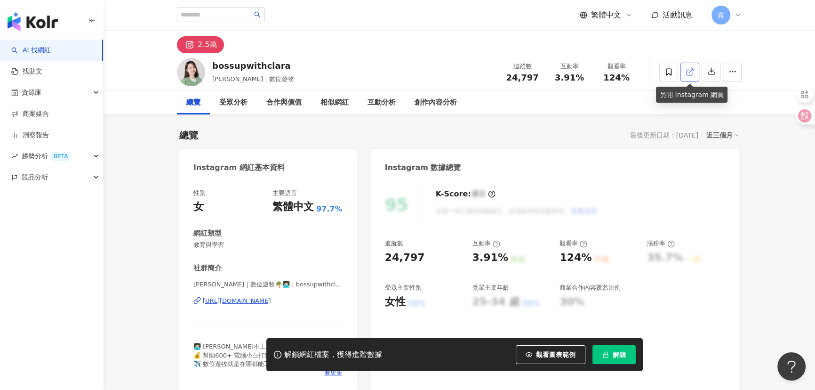
click at [687, 68] on icon at bounding box center [690, 72] width 8 height 8
